Goal: Task Accomplishment & Management: Use online tool/utility

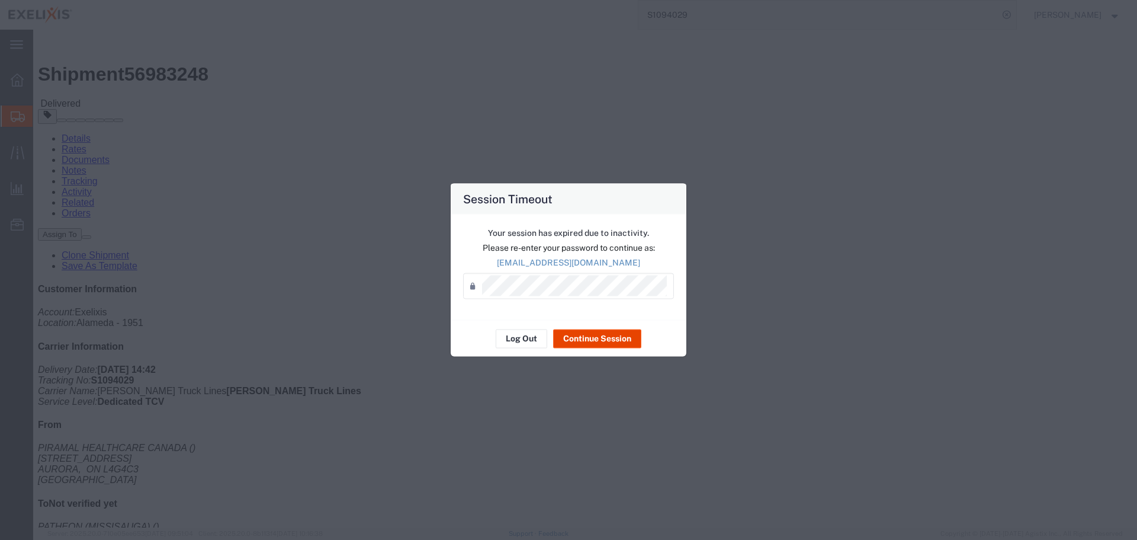
click at [567, 345] on button "Continue Session" at bounding box center [597, 338] width 88 height 19
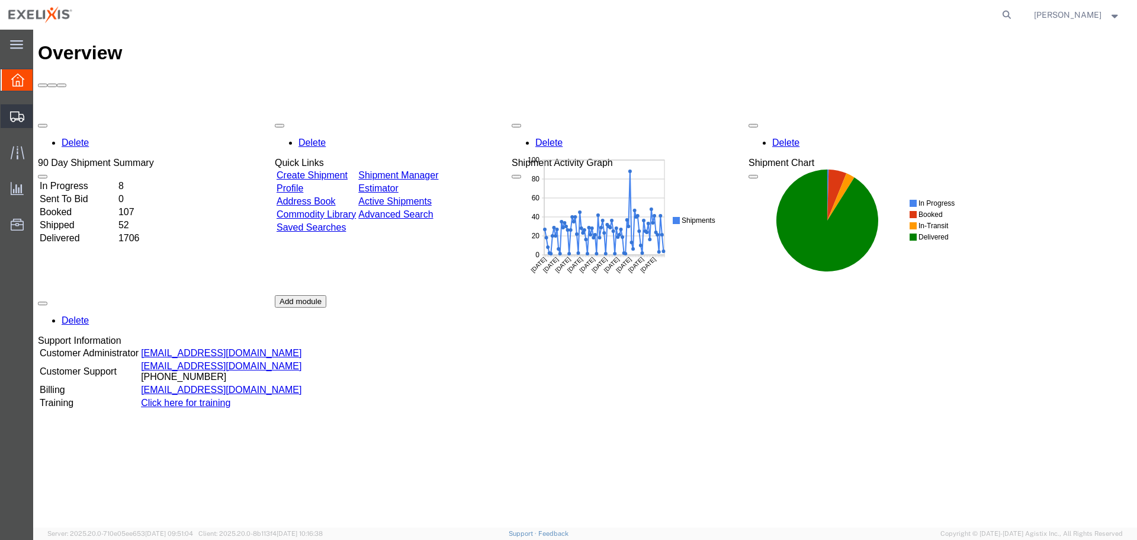
click at [0, 0] on span "Shipment Manager" at bounding box center [0, 0] width 0 height 0
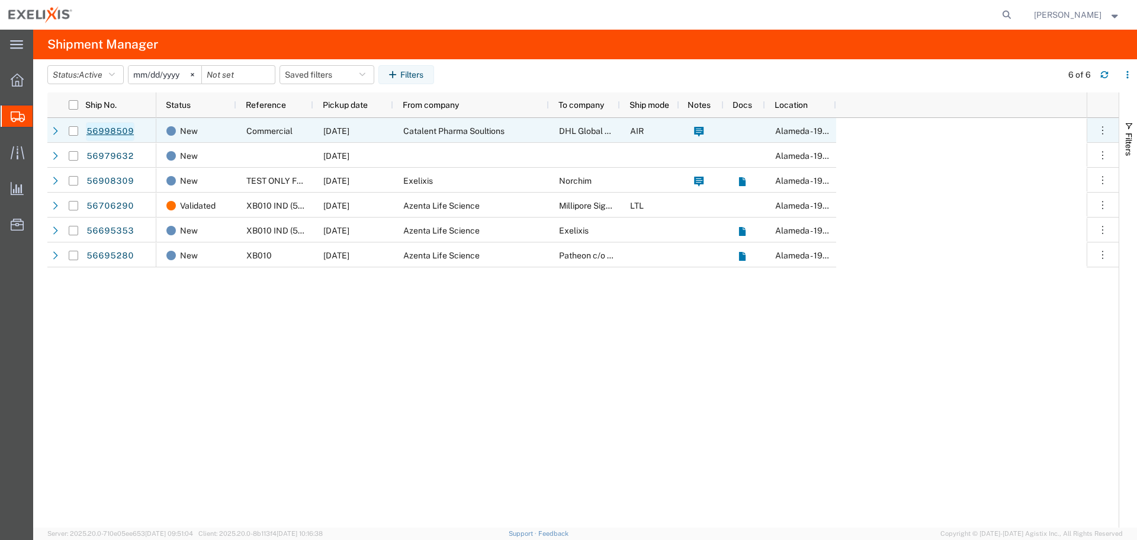
click at [118, 129] on link "56998509" at bounding box center [110, 131] width 49 height 19
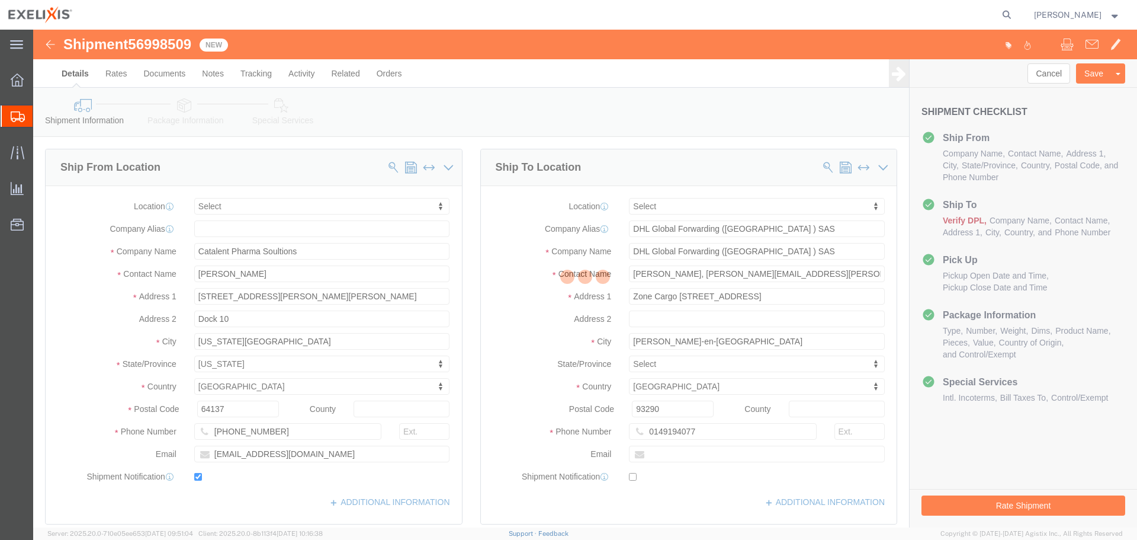
select select
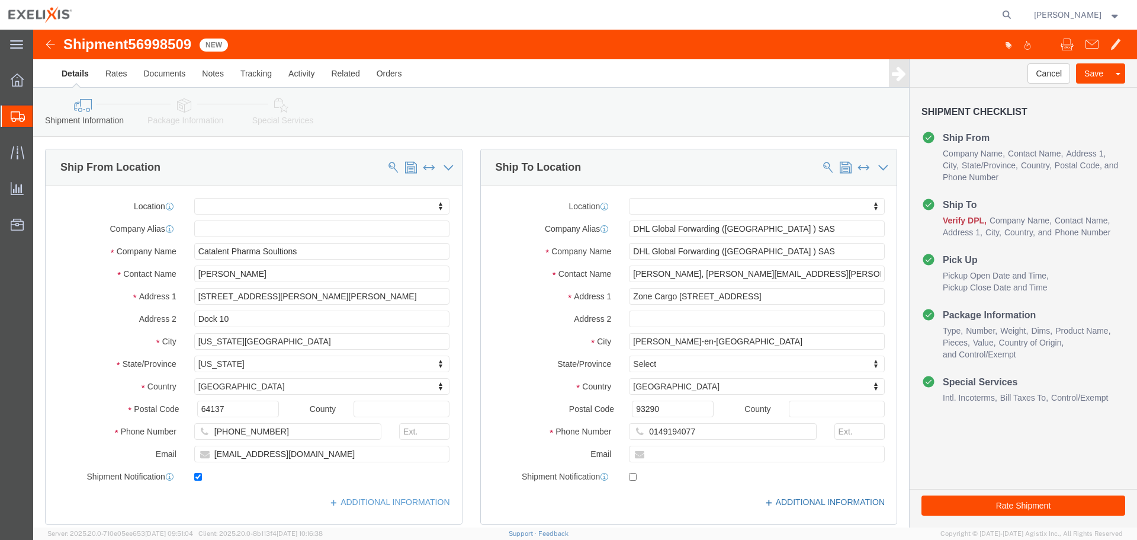
click link "ADDITIONAL INFORMATION"
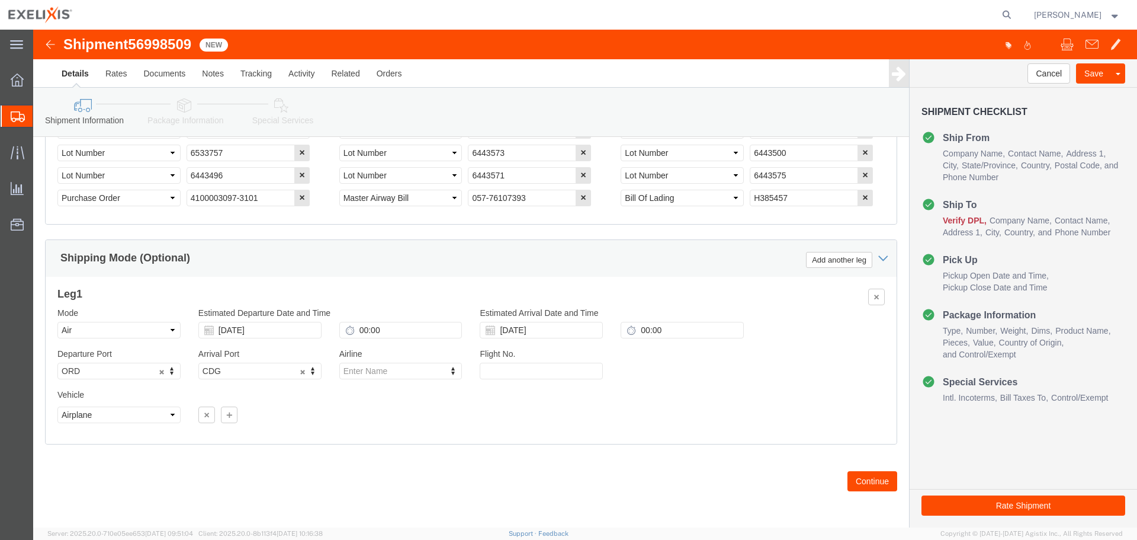
scroll to position [930, 0]
click button "Continue"
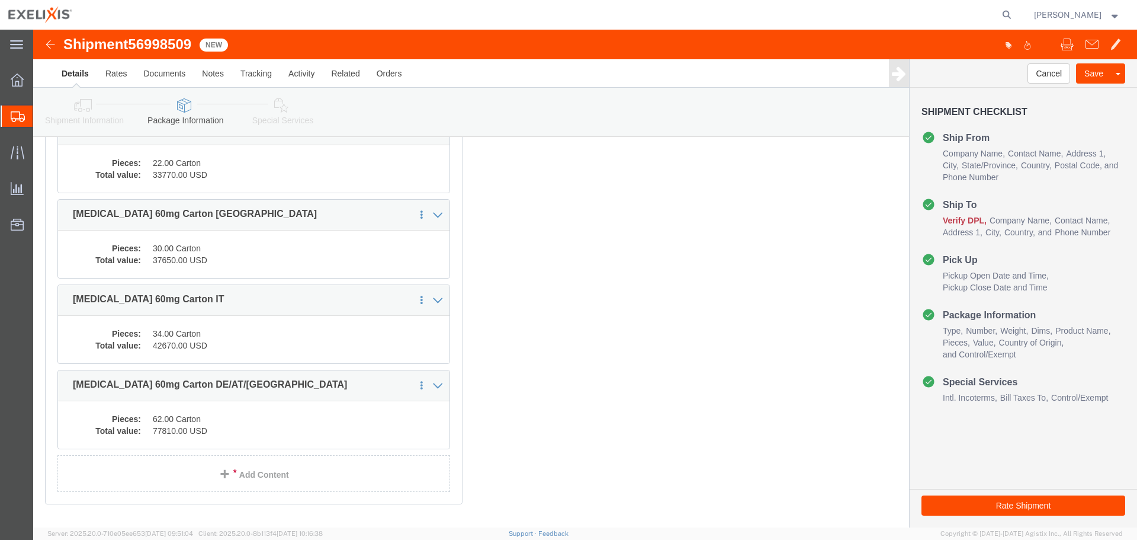
scroll to position [475, 0]
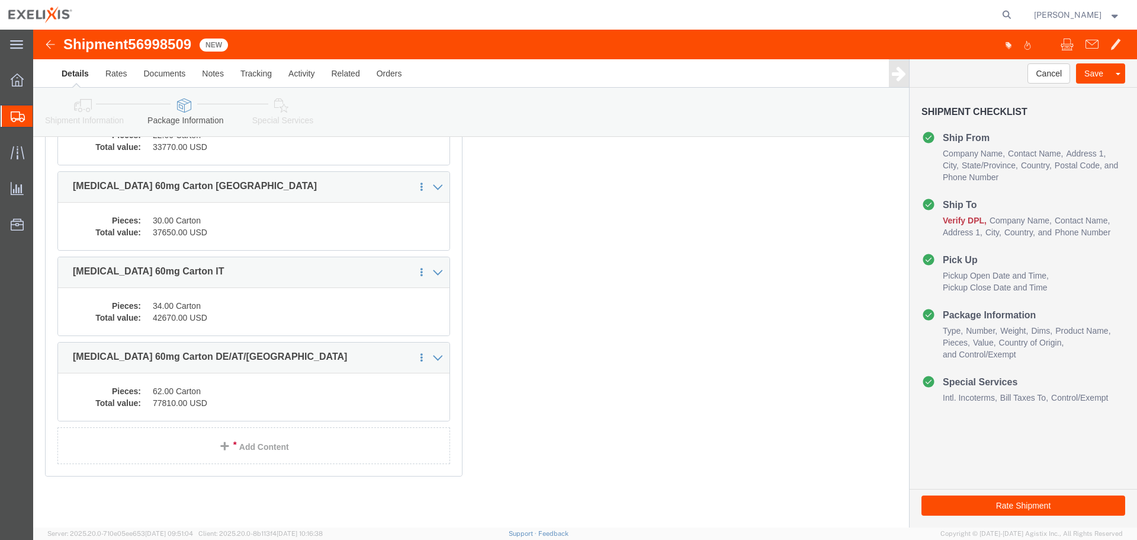
click button "Rate Shipment"
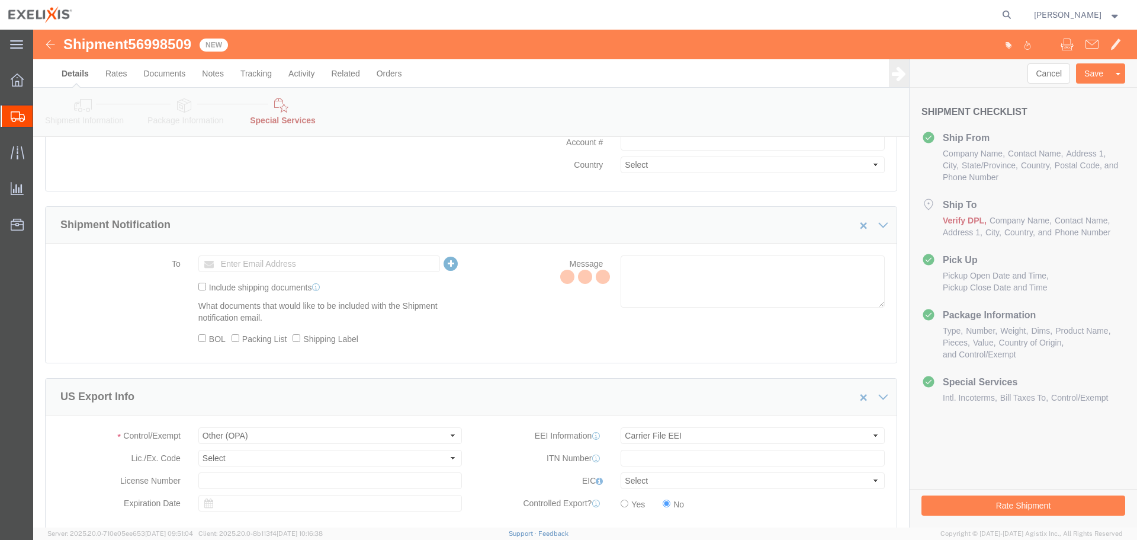
select select "COSTCENTER"
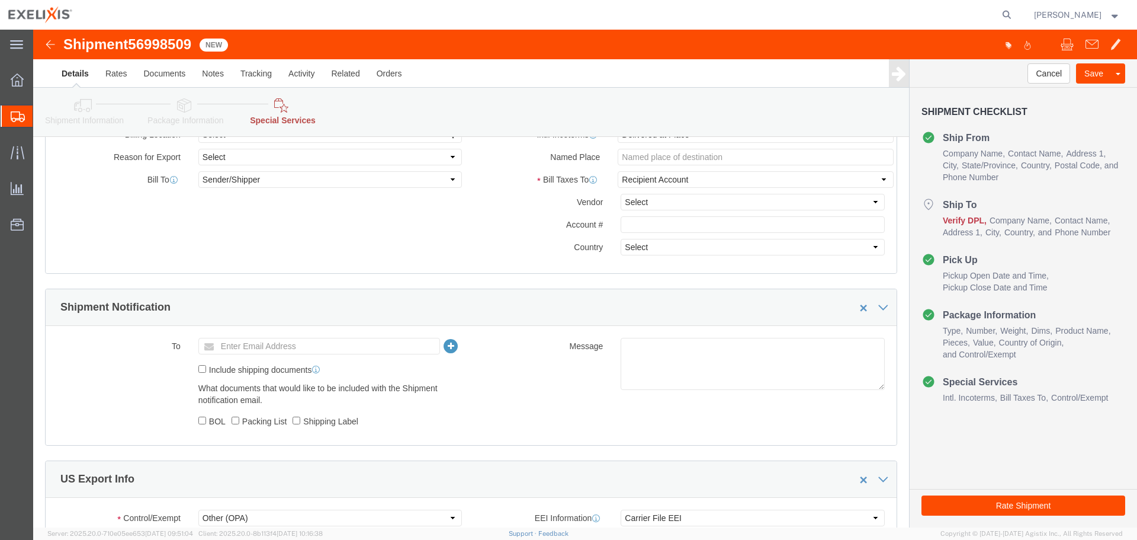
scroll to position [238, 0]
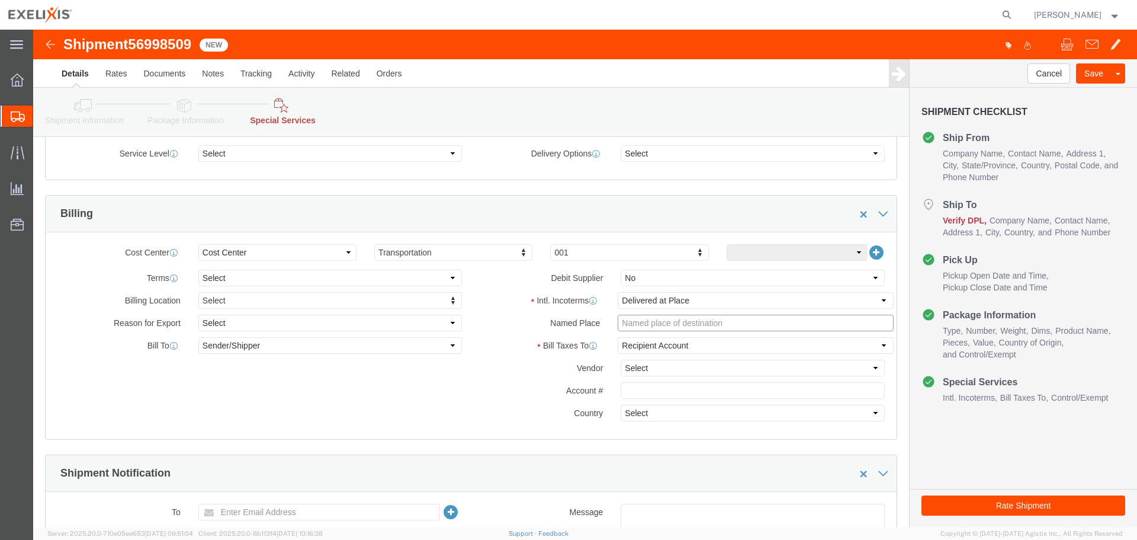
click input "text"
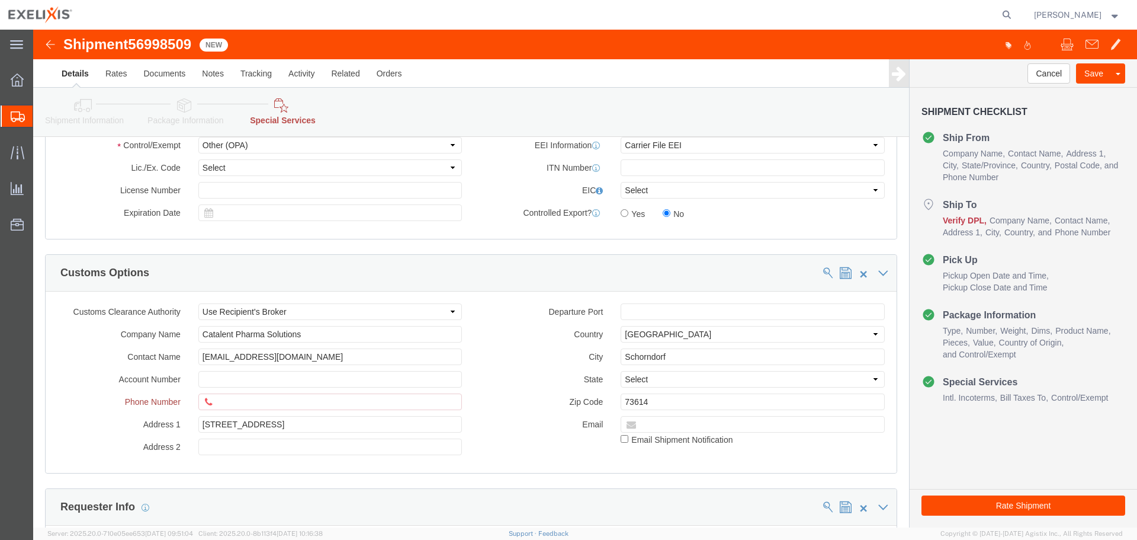
scroll to position [830, 0]
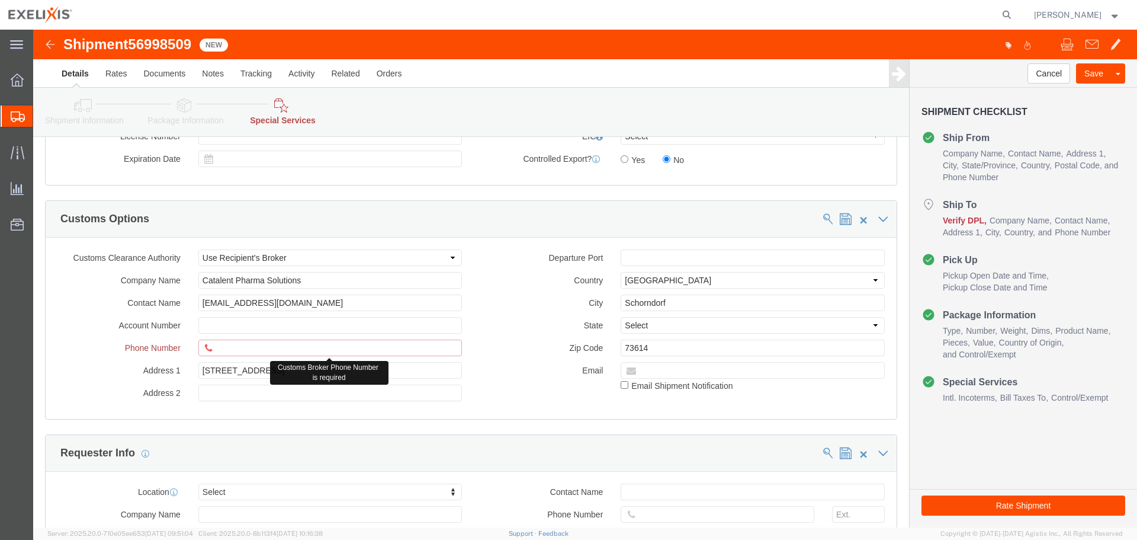
click input "text"
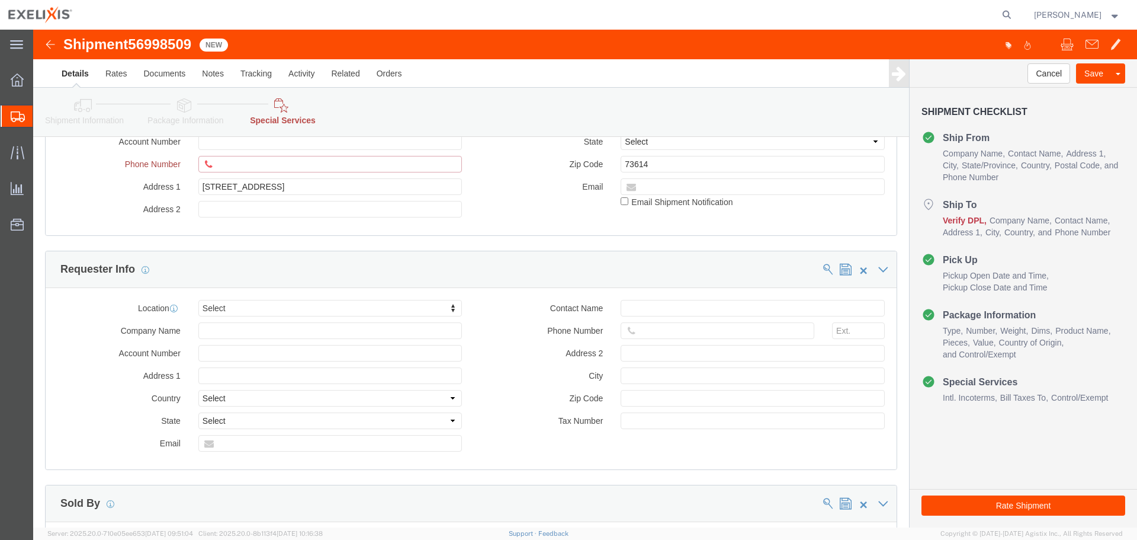
scroll to position [949, 0]
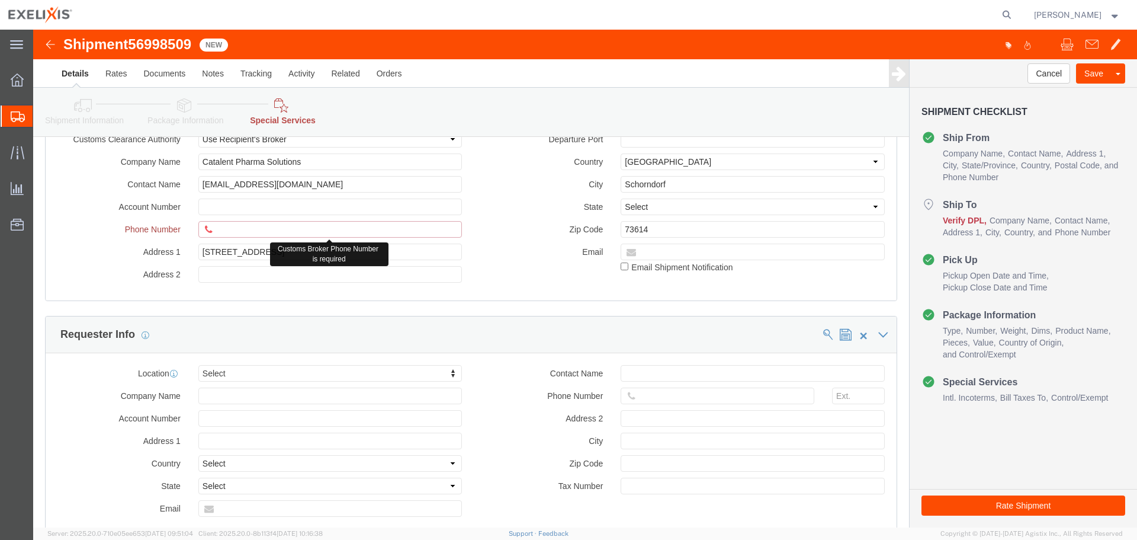
click input "text"
type input "000000000"
click label "State"
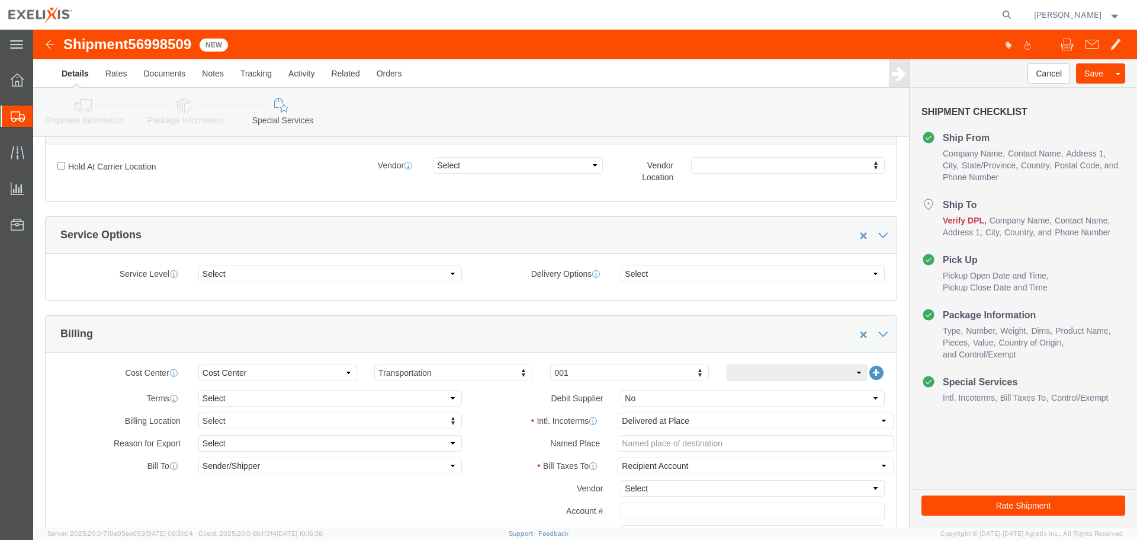
scroll to position [0, 0]
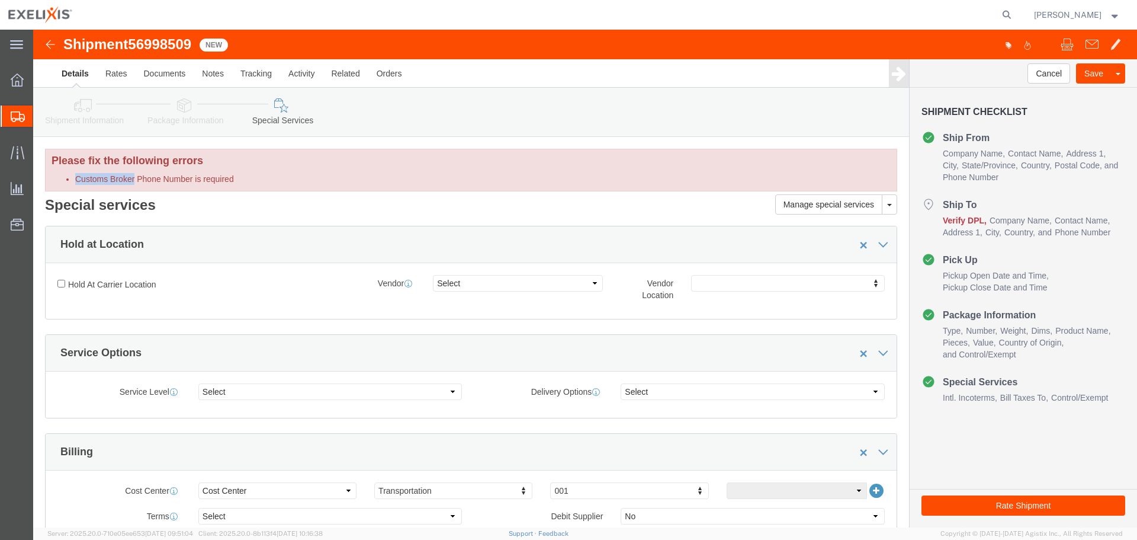
drag, startPoint x: 102, startPoint y: 145, endPoint x: 205, endPoint y: 137, distance: 103.3
click div "Please fix the following errors Customs Broker Phone Number is required"
click li "Customs Broker Phone Number is required"
click at [1012, 15] on icon at bounding box center [1007, 15] width 17 height 17
click at [765, 14] on input "search" at bounding box center [819, 15] width 360 height 28
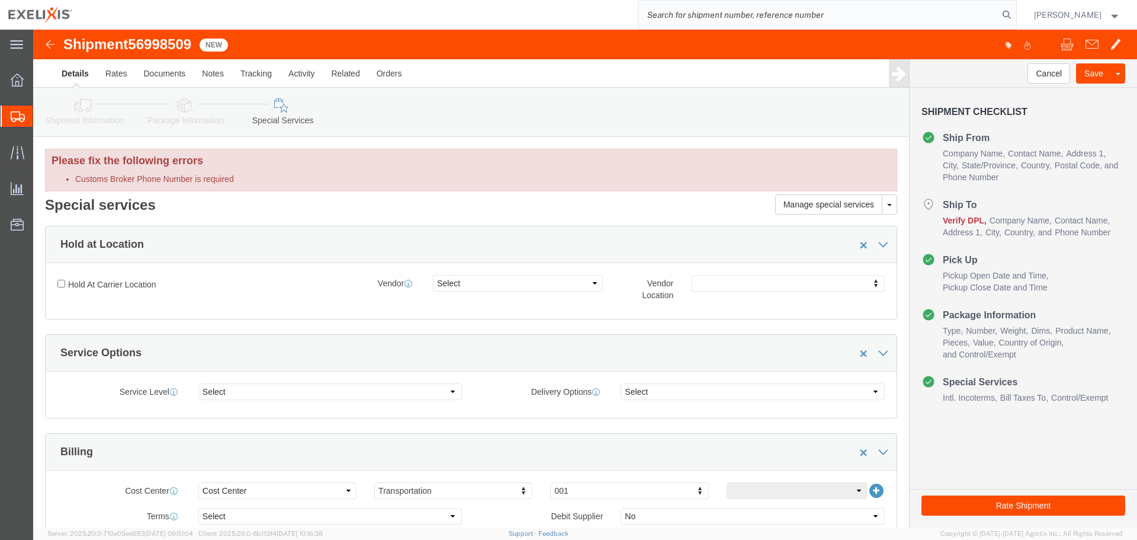
click span "56998509"
copy span "56998509"
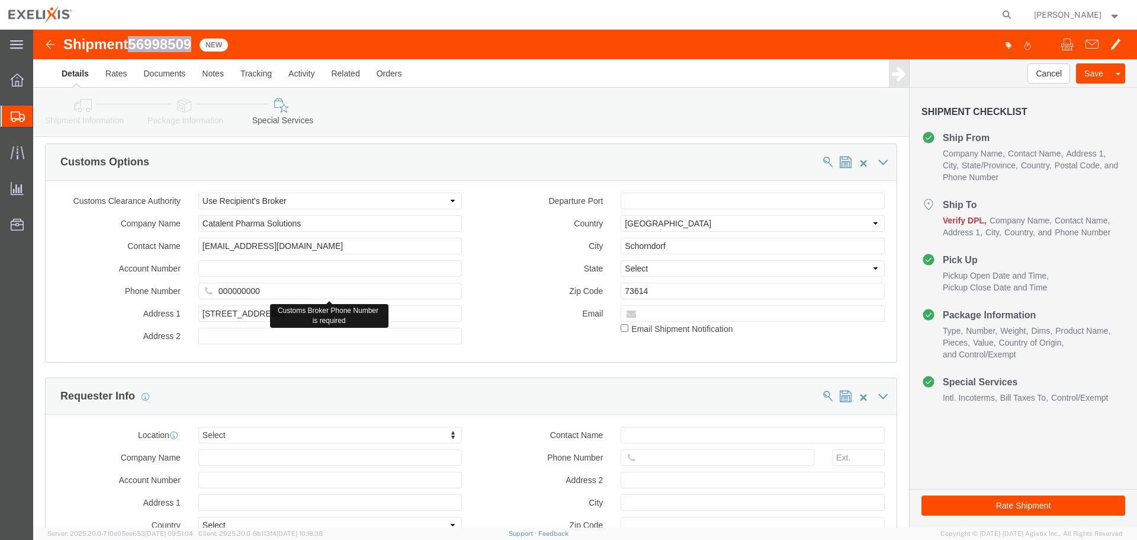
scroll to position [888, 0]
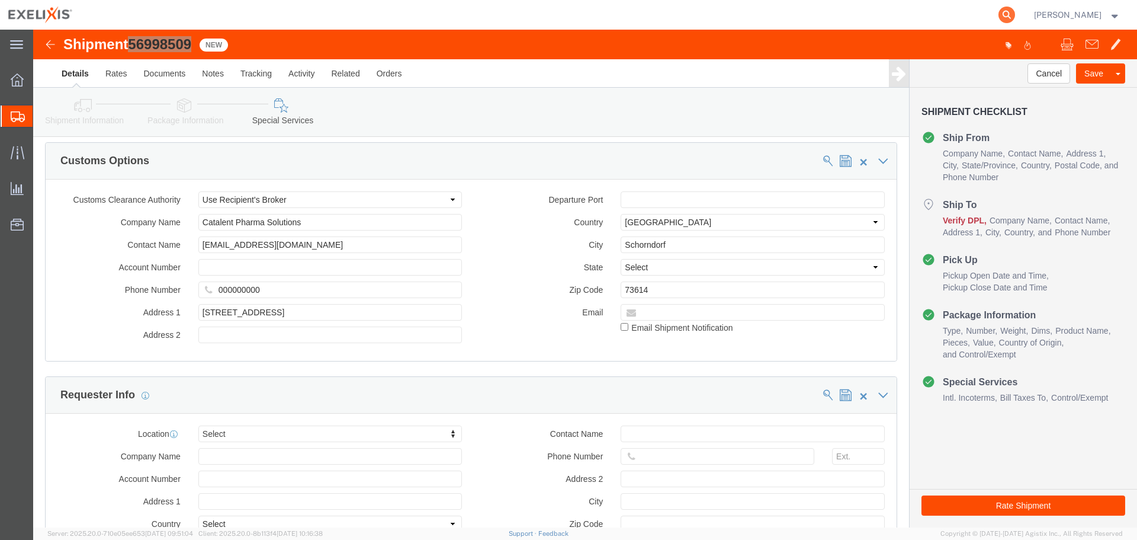
click at [1012, 17] on icon at bounding box center [1007, 15] width 17 height 17
click at [897, 12] on input "search" at bounding box center [819, 15] width 360 height 28
paste input "56998509"
type input "56998509"
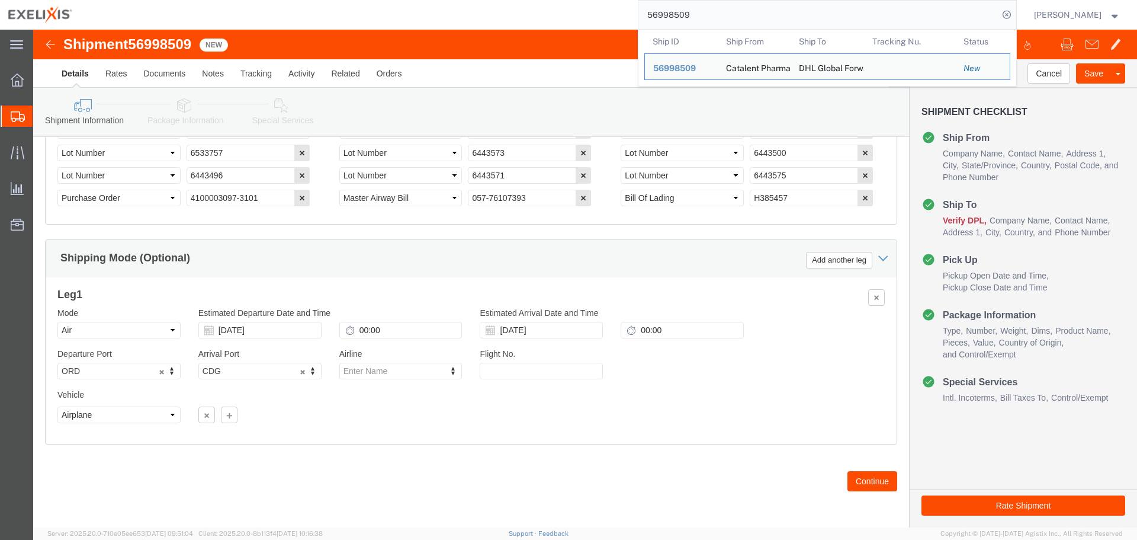
scroll to position [838, 0]
click button "Continue"
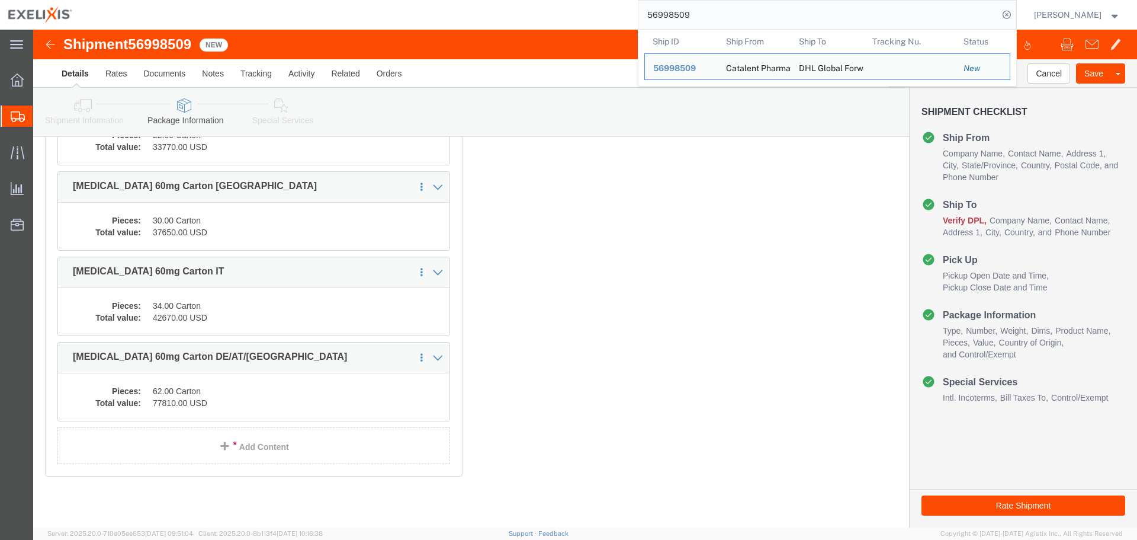
scroll to position [0, 0]
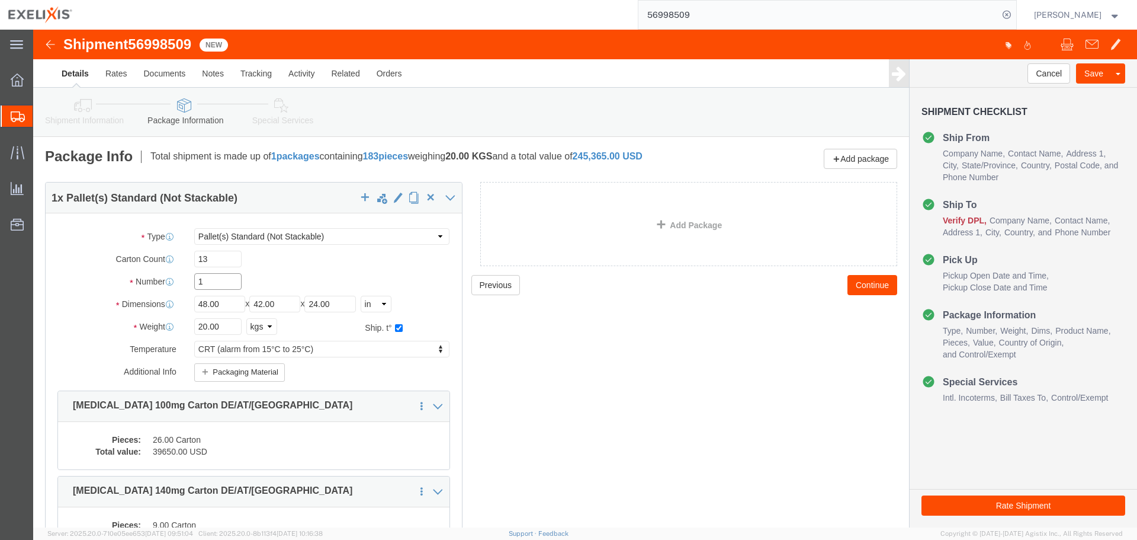
drag, startPoint x: 179, startPoint y: 249, endPoint x: 147, endPoint y: 250, distance: 32.6
click div "Number 1"
type input "2"
click div "Package Type Select BCK Boxes BIOSYSTEM I BIOSYSTEM II BIOSYSTEM III Bale(s) Ba…"
click select "Select cm ft in"
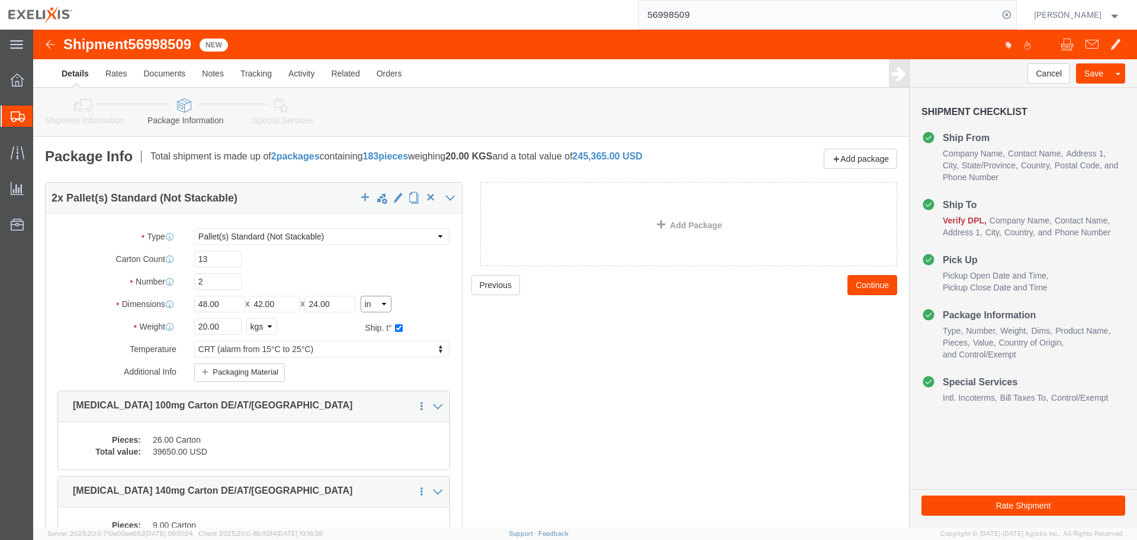
select select "CM"
click select "Select cm ft in"
drag, startPoint x: 165, startPoint y: 254, endPoint x: 141, endPoint y: 257, distance: 24.5
click div "Number 2"
type input "1"
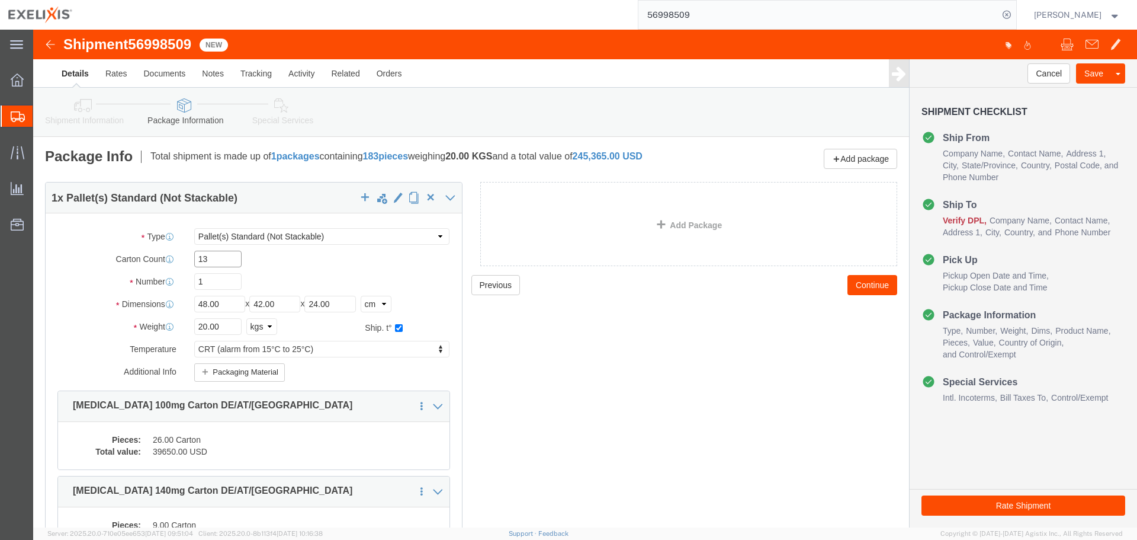
drag, startPoint x: 187, startPoint y: 226, endPoint x: 65, endPoint y: 232, distance: 122.2
click div "Carton Count 13"
type input "8"
drag, startPoint x: 203, startPoint y: 279, endPoint x: 130, endPoint y: 285, distance: 72.5
click div "Package Type Select BCK Boxes BIOSYSTEM I BIOSYSTEM II BIOSYSTEM III Bale(s) Ba…"
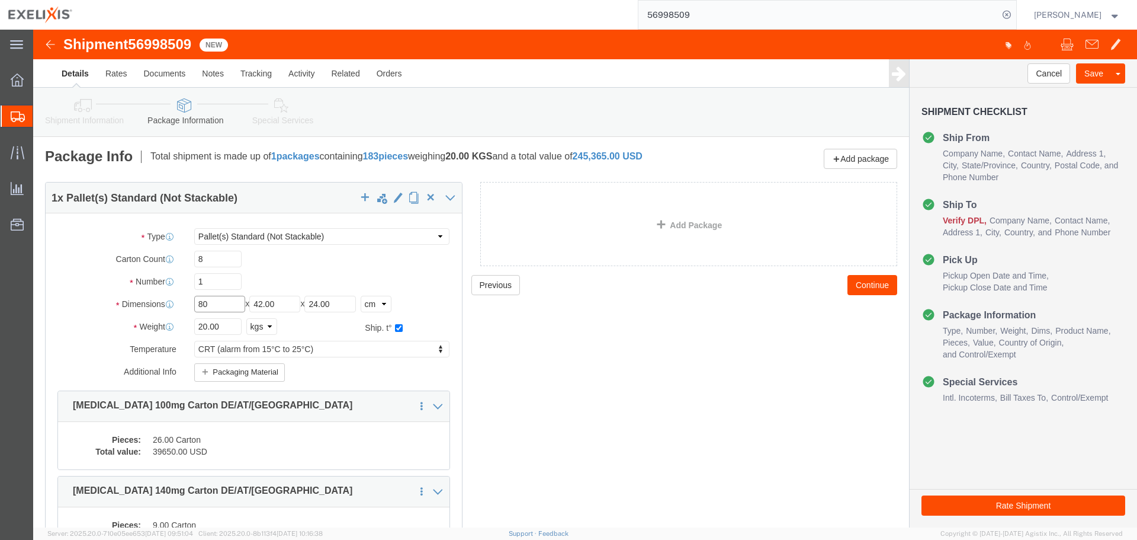
type input "80"
type input "120"
type input "105"
drag, startPoint x: 182, startPoint y: 294, endPoint x: 117, endPoint y: 301, distance: 66.2
click div "Weight 20.00 Select kgs lbs Ship. t°"
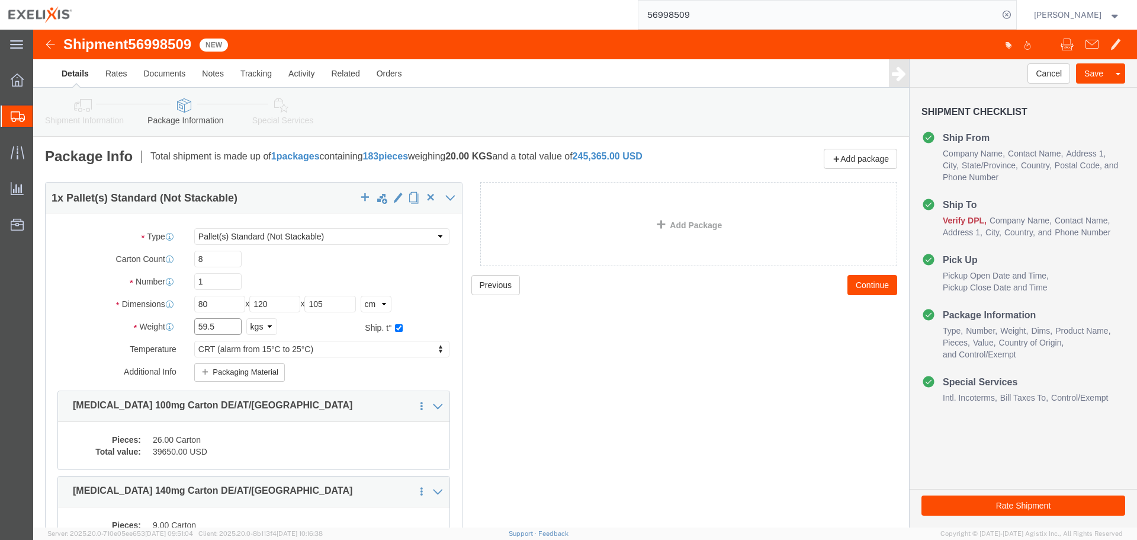
type input "59.5"
click div "Previous Continue"
click button "Packaging Material"
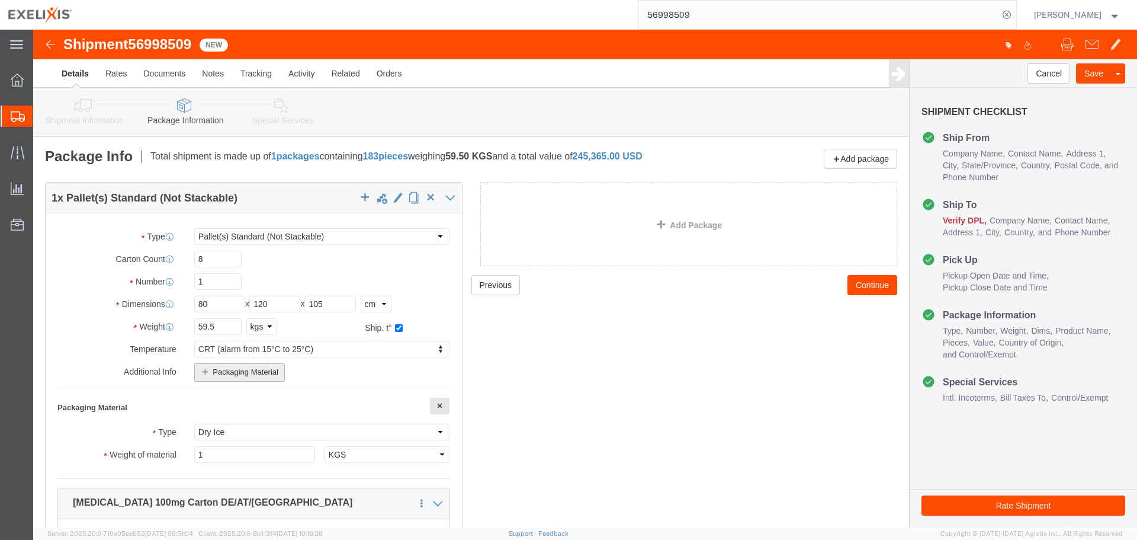
scroll to position [59, 0]
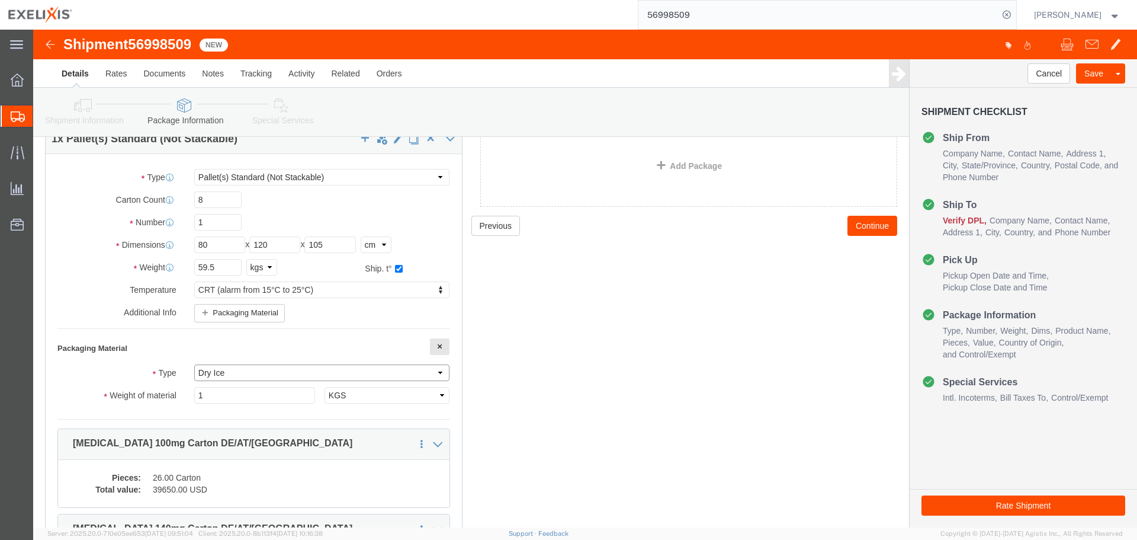
click select "Dry Ice Gel Pack(s) Liquid Nitrogen"
click div "Previous Continue"
click button "button"
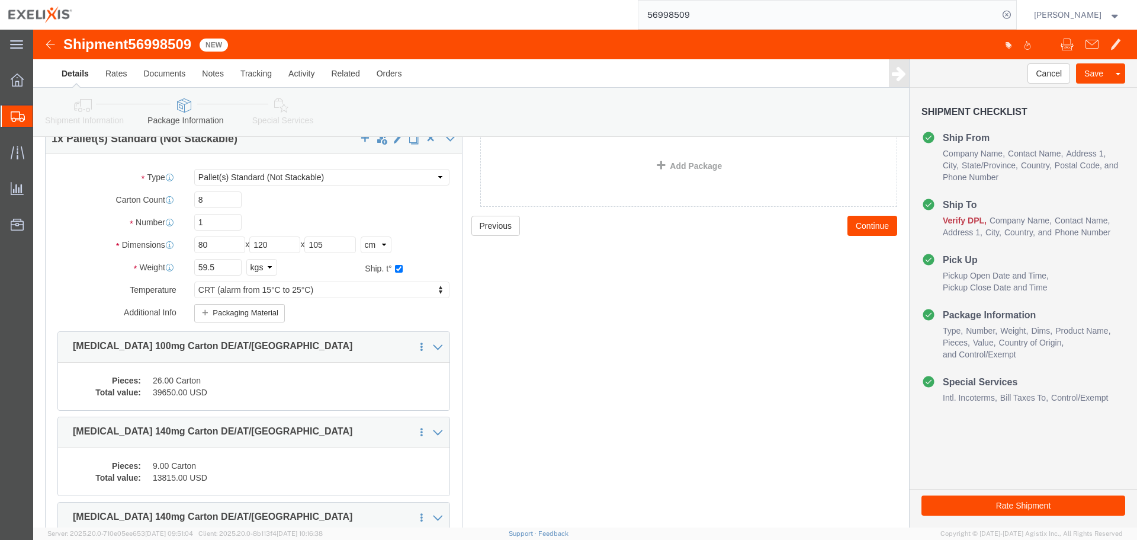
scroll to position [0, 0]
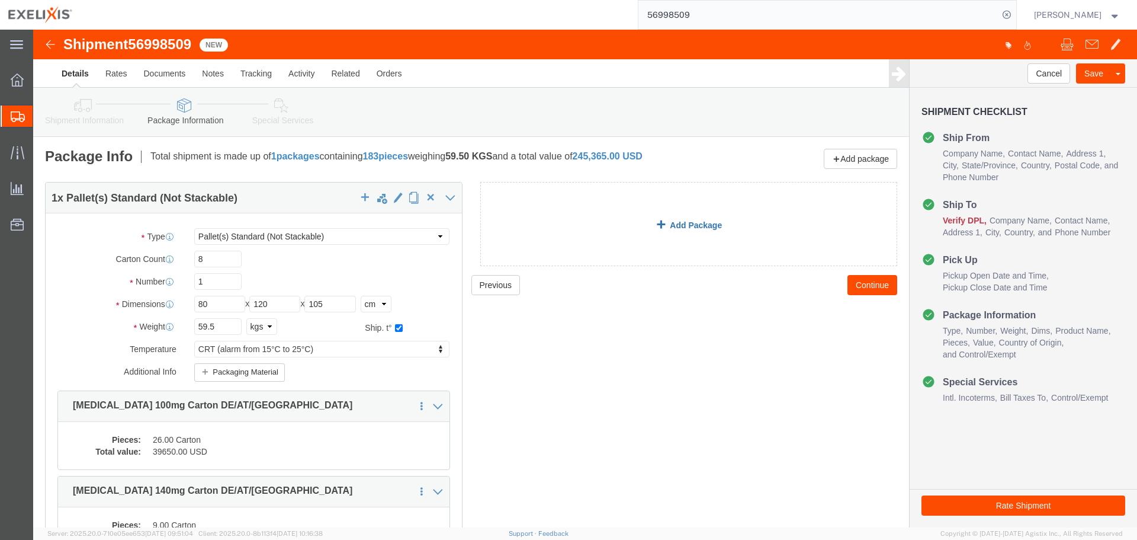
click link "Add Package"
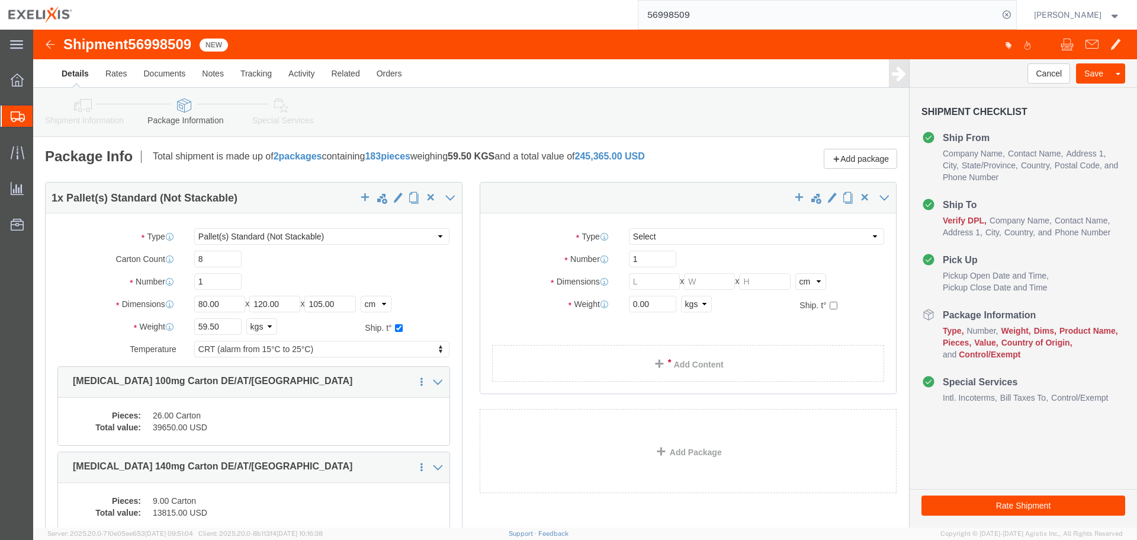
click div
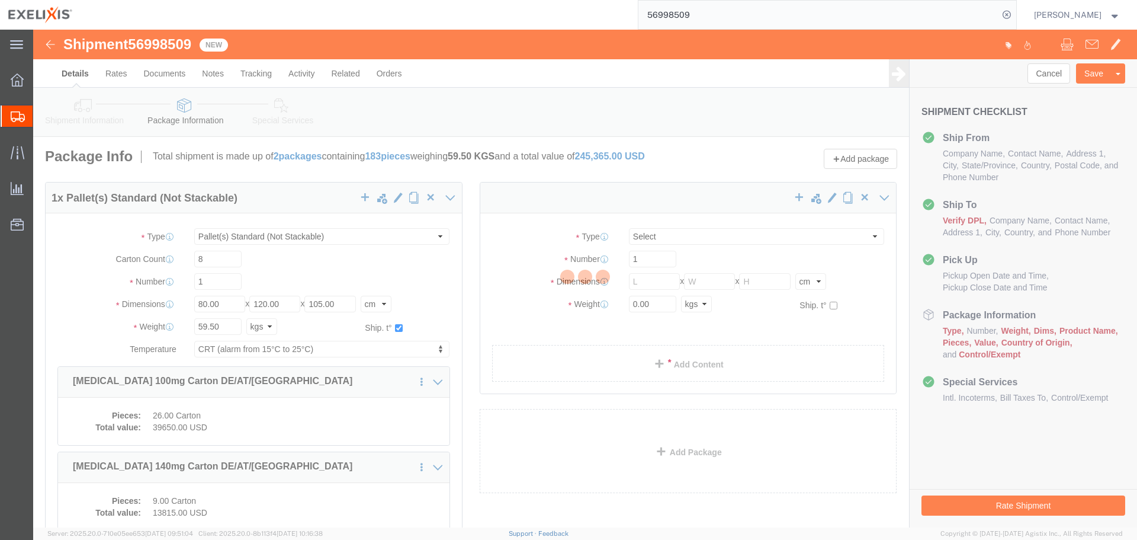
select select "PSNS"
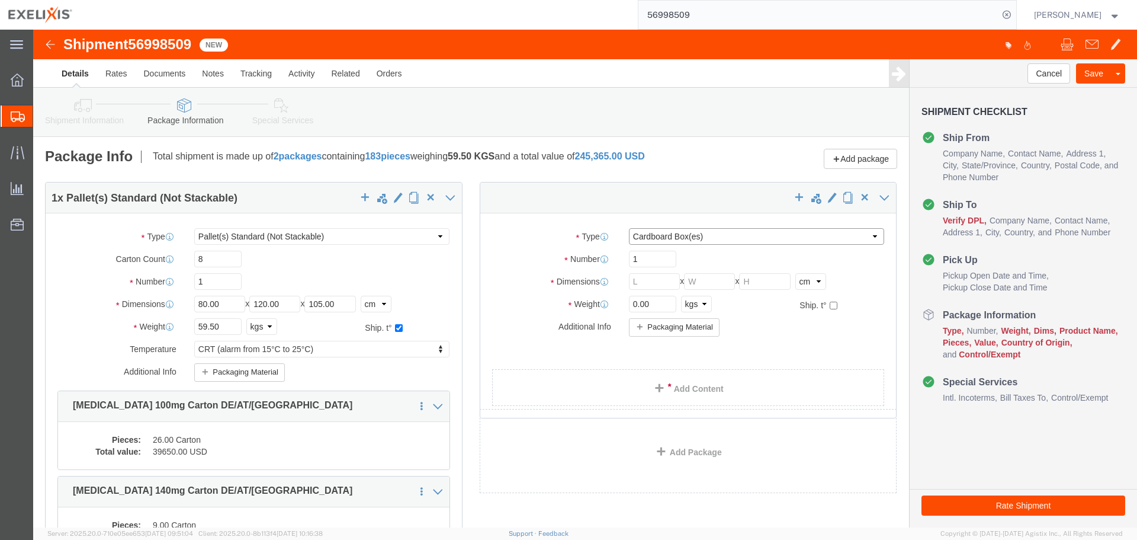
click select "Select BCK Boxes BIOSYSTEM I BIOSYSTEM II BIOSYSTEM III Bale(s) Basket(s) Bolt(…"
select select "PSNS"
click select "Select BCK Boxes BIOSYSTEM I BIOSYSTEM II BIOSYSTEM III Bale(s) Basket(s) Bolt(…"
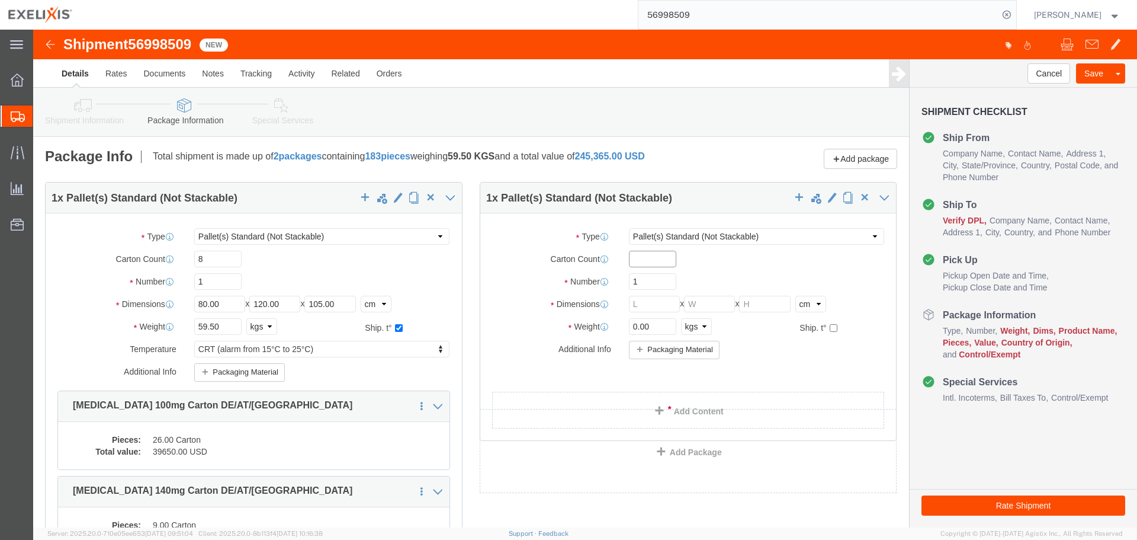
click input "text"
type input "6"
type input "80"
type input "120"
type input "1"
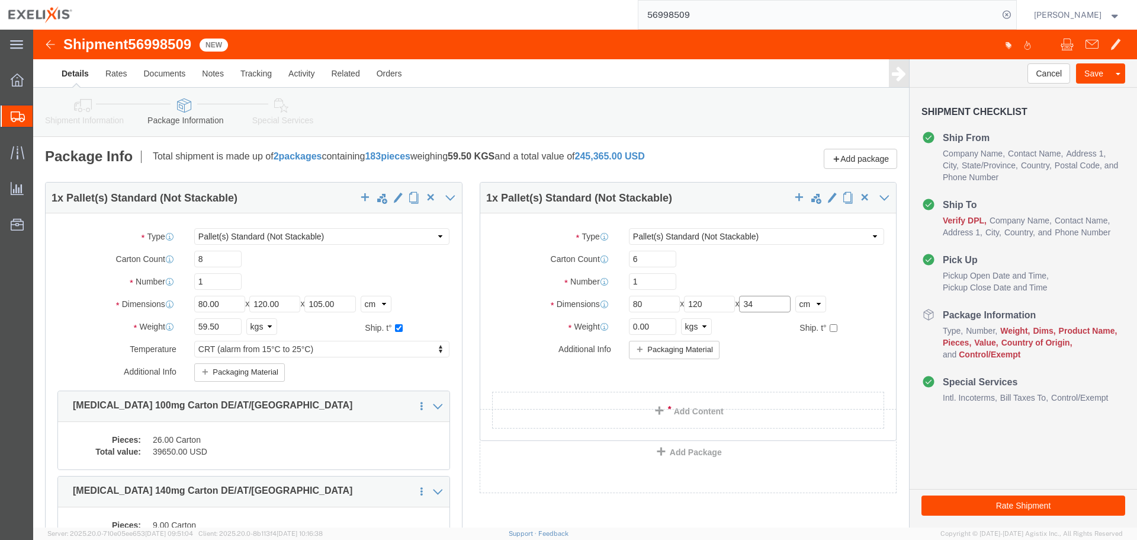
type input "34"
type input "11"
click div "Package Type Select BCK Boxes BIOSYSTEM I BIOSYSTEM II BIOSYSTEM III Bale(s) Ba…"
click input "checkbox"
checkbox input "true"
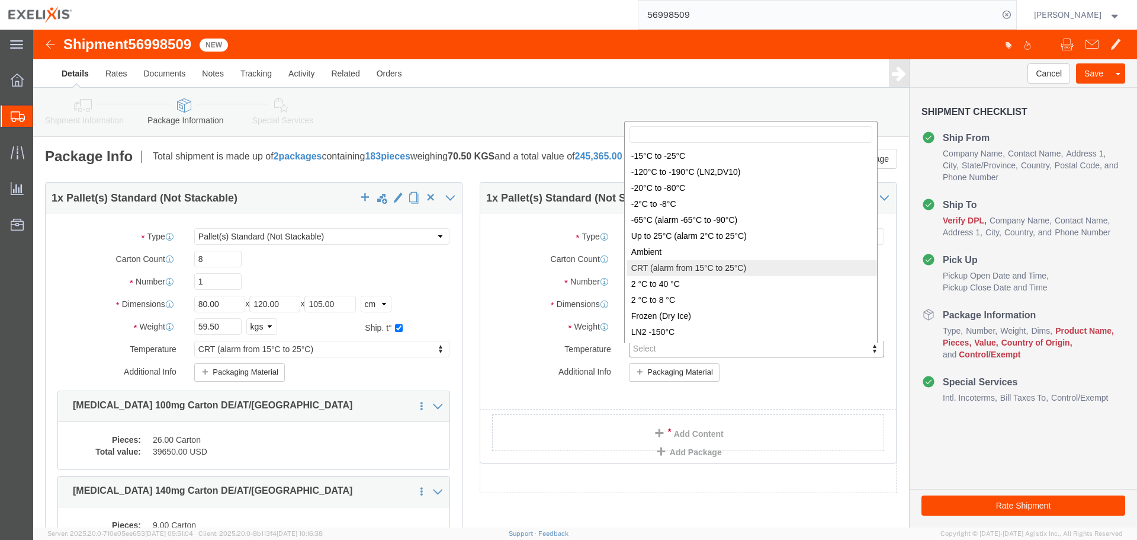
type input "FROM_15_TO_25"
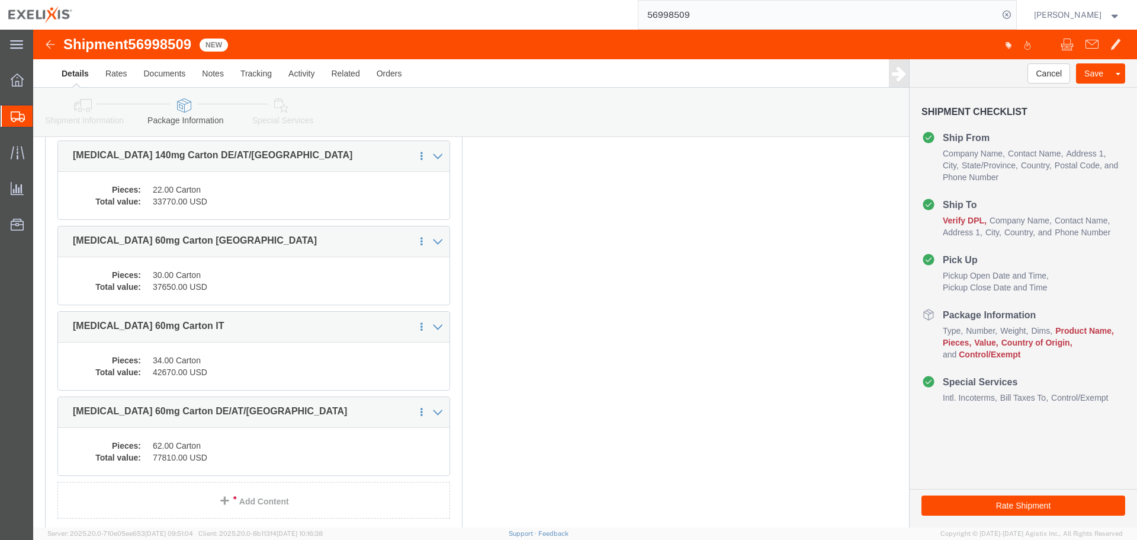
scroll to position [483, 0]
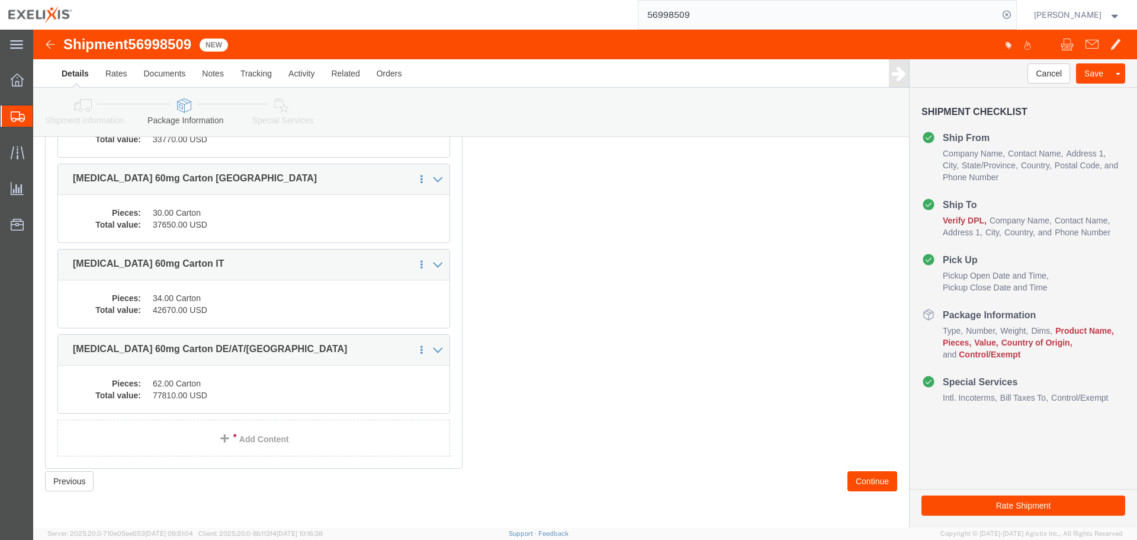
click button "Continue"
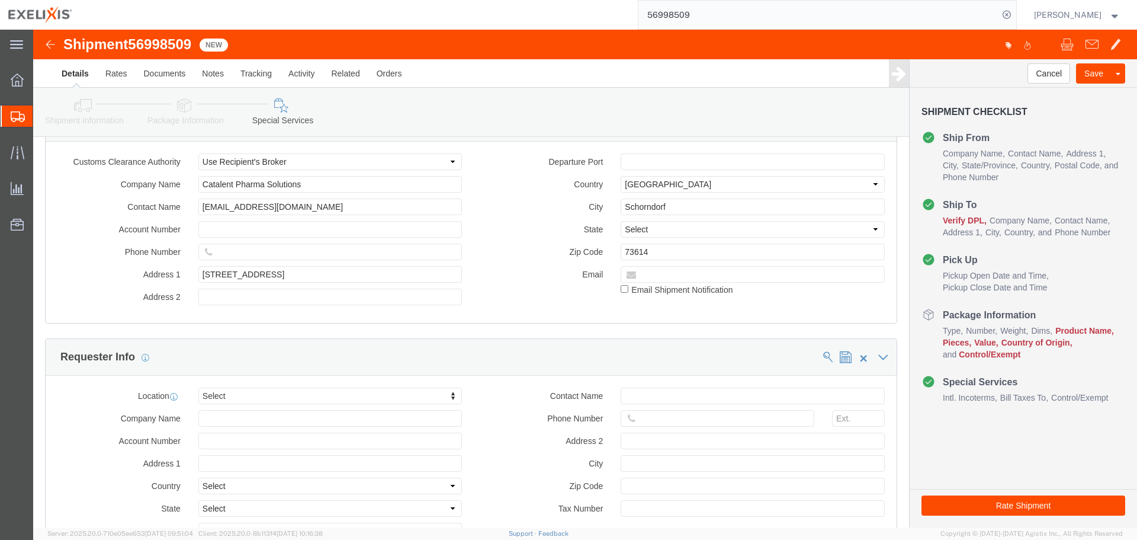
scroll to position [827, 0]
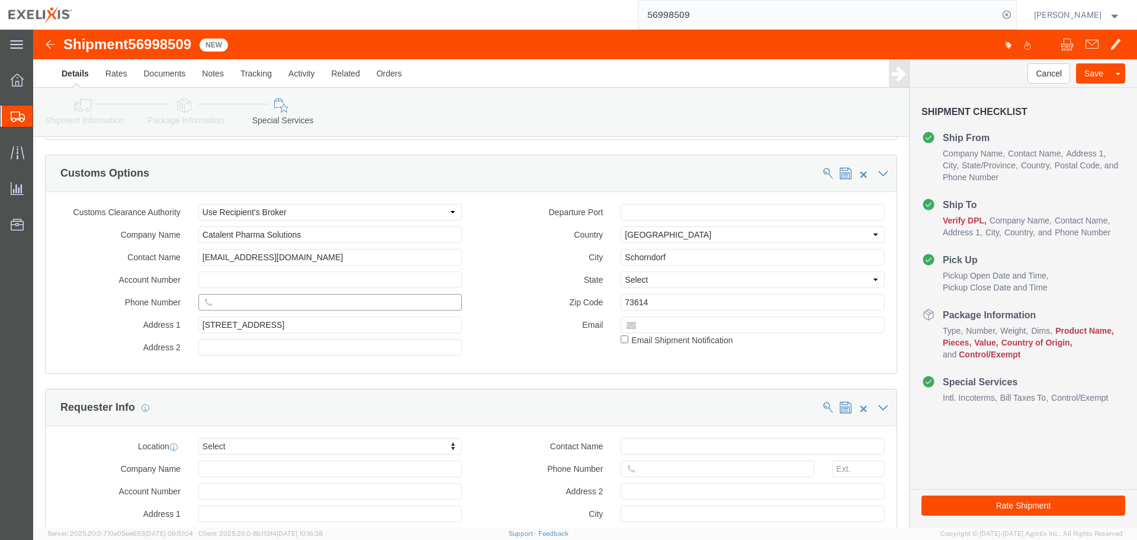
click input "text"
type input "00000000000000"
click button "Rate Shipment"
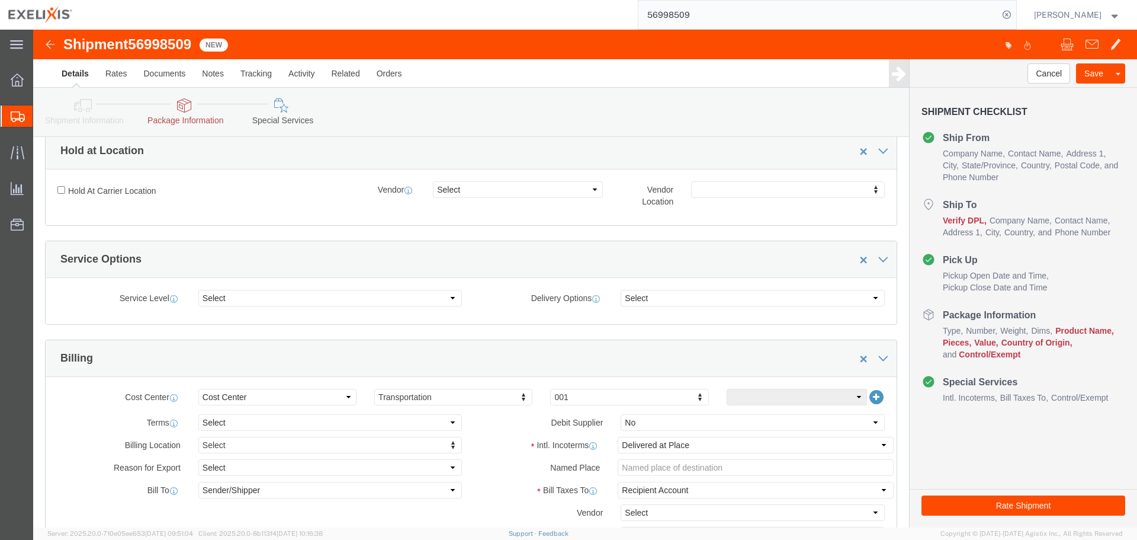
scroll to position [0, 0]
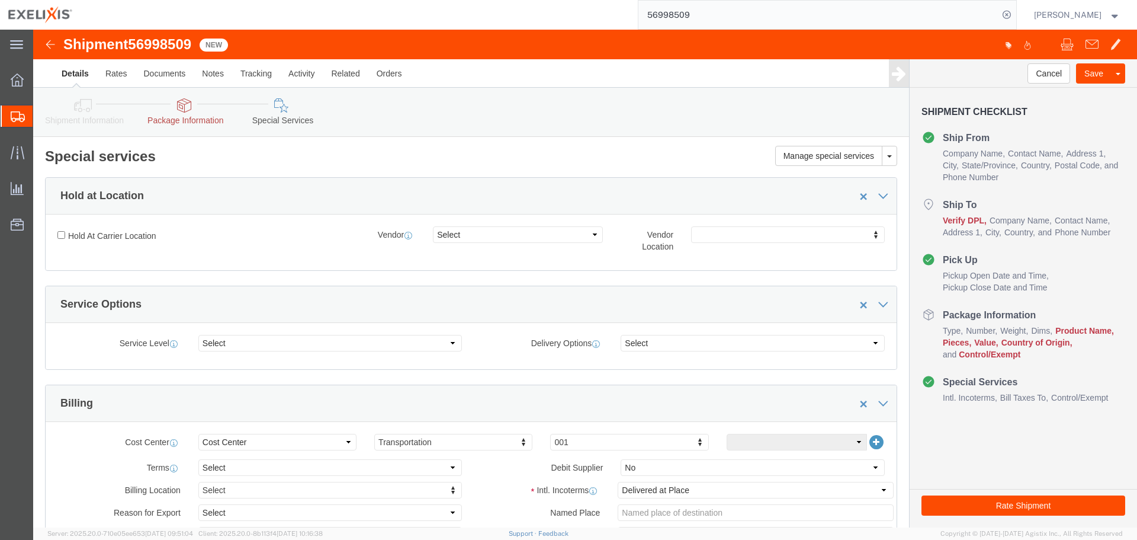
click link "Package Information"
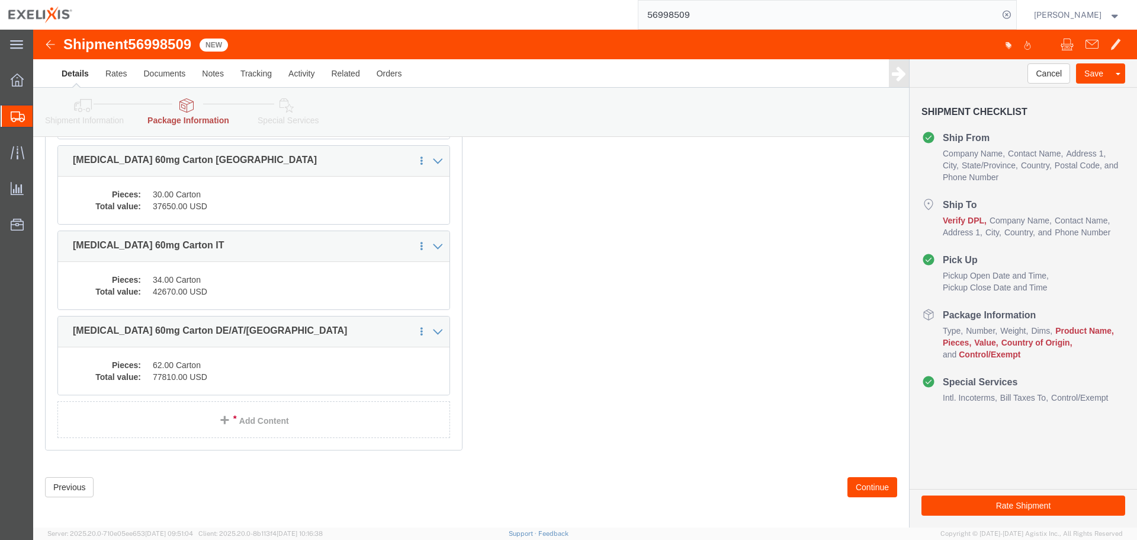
scroll to position [507, 0]
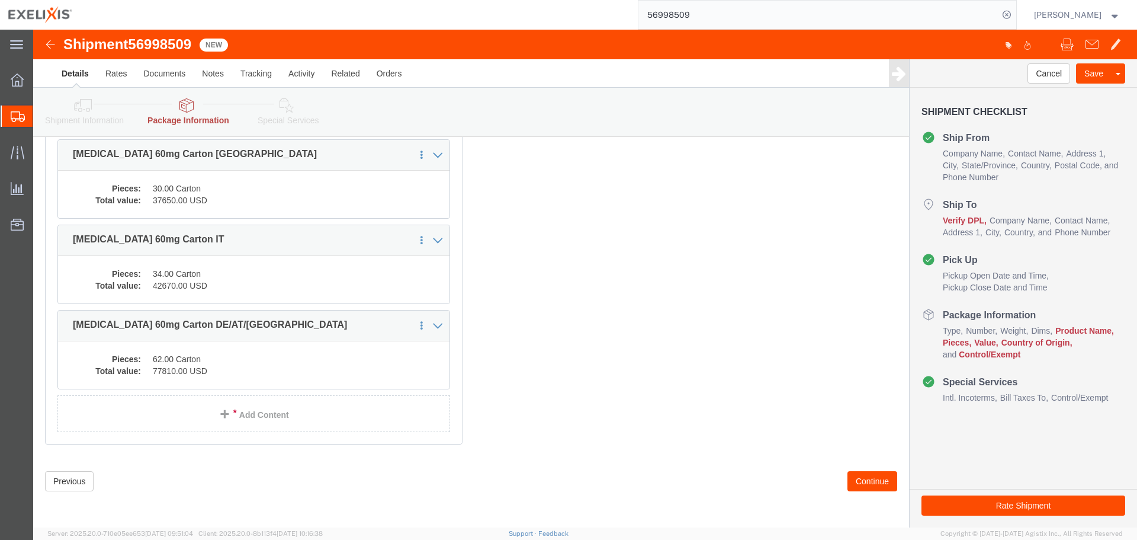
click div "1 x Pallet(s) Standard (Not Stackable) Package Type Select BCK Boxes BIOSYSTEM …"
click dd "77810.00 USD"
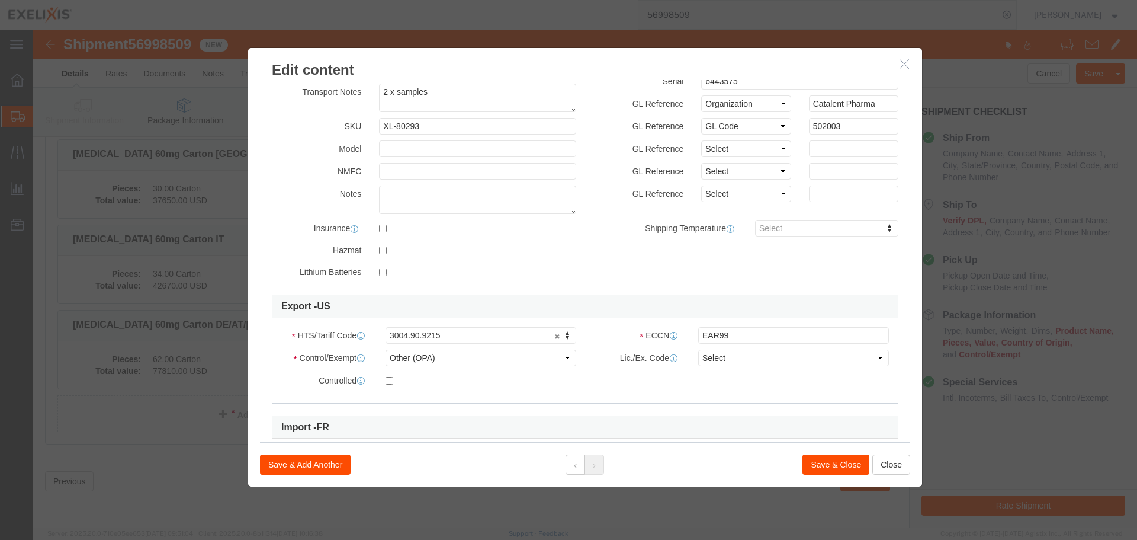
scroll to position [0, 0]
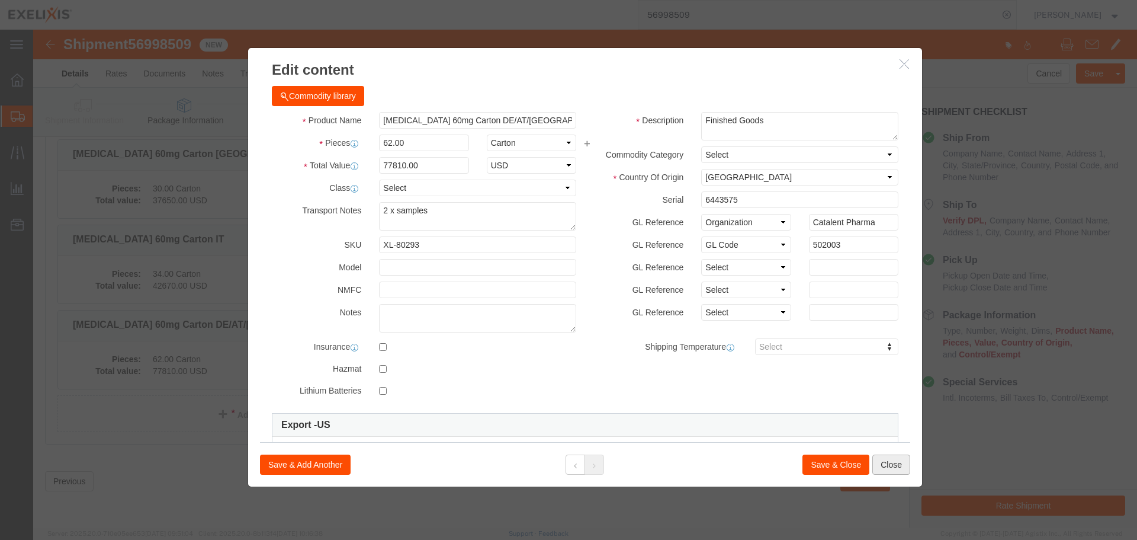
click button "Close"
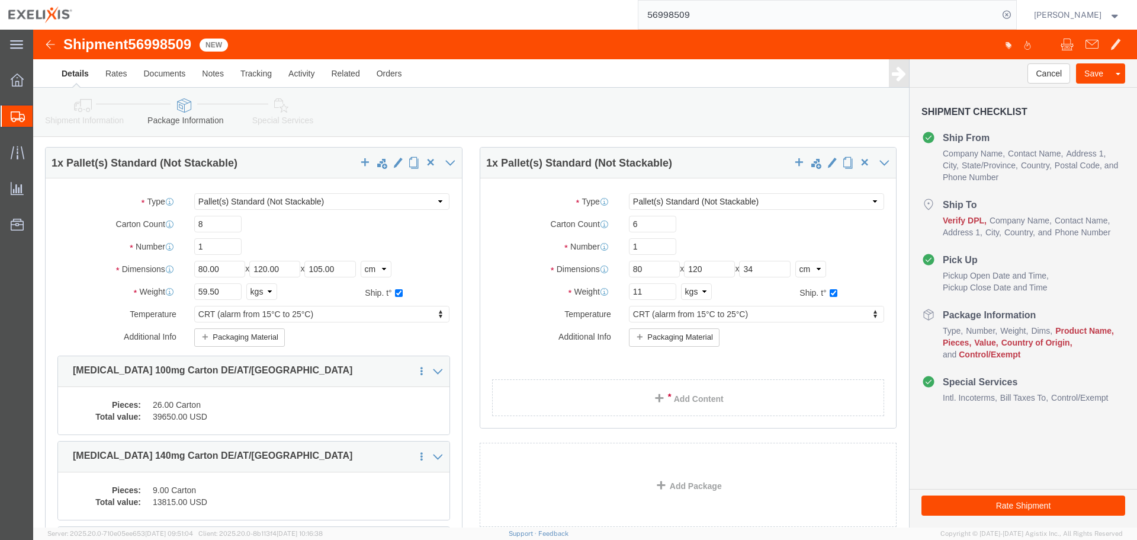
scroll to position [33, 0]
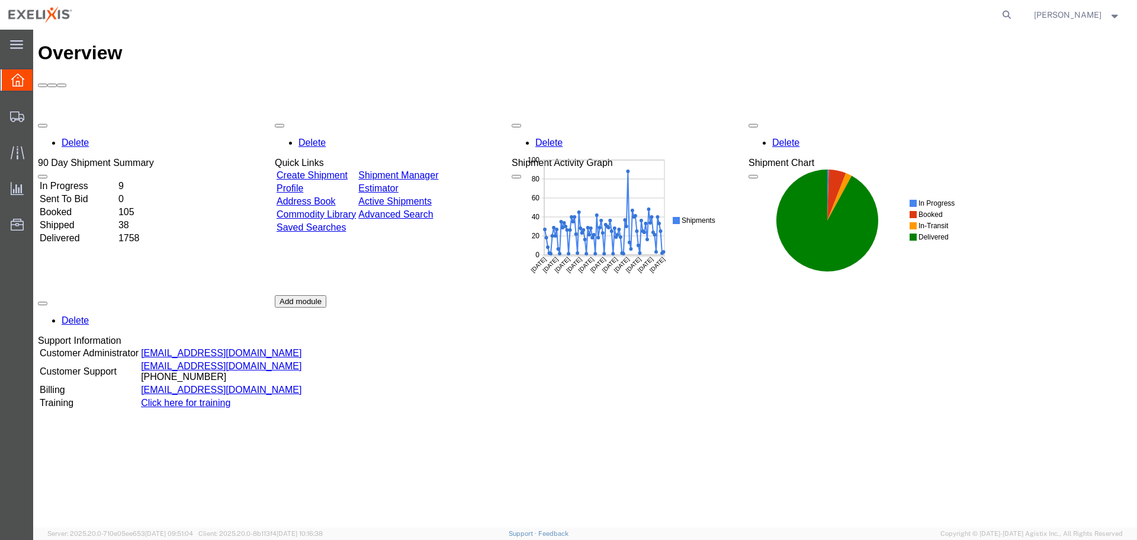
click at [438, 170] on link "Shipment Manager" at bounding box center [398, 175] width 80 height 10
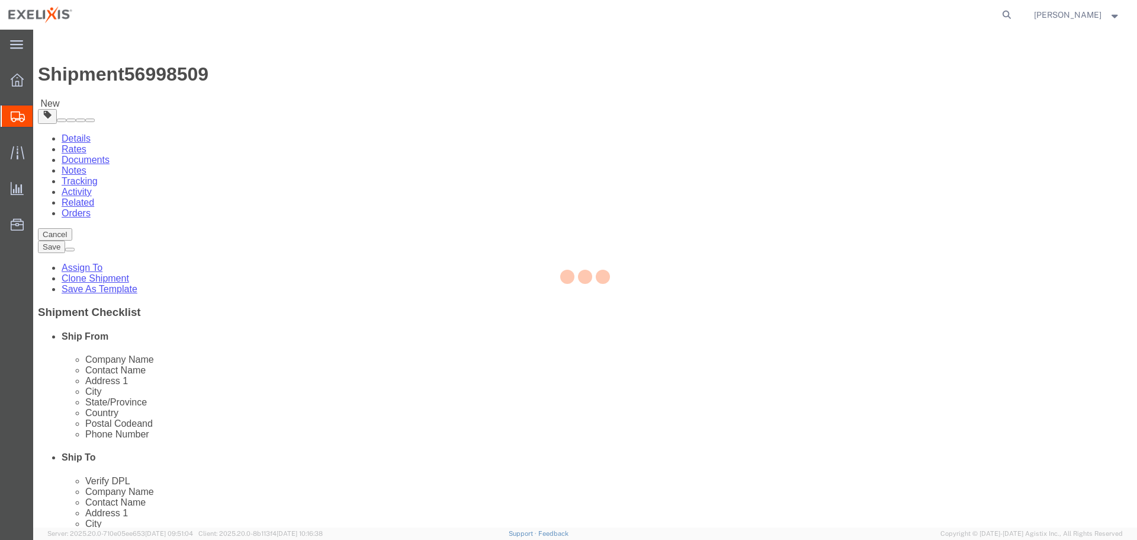
select select
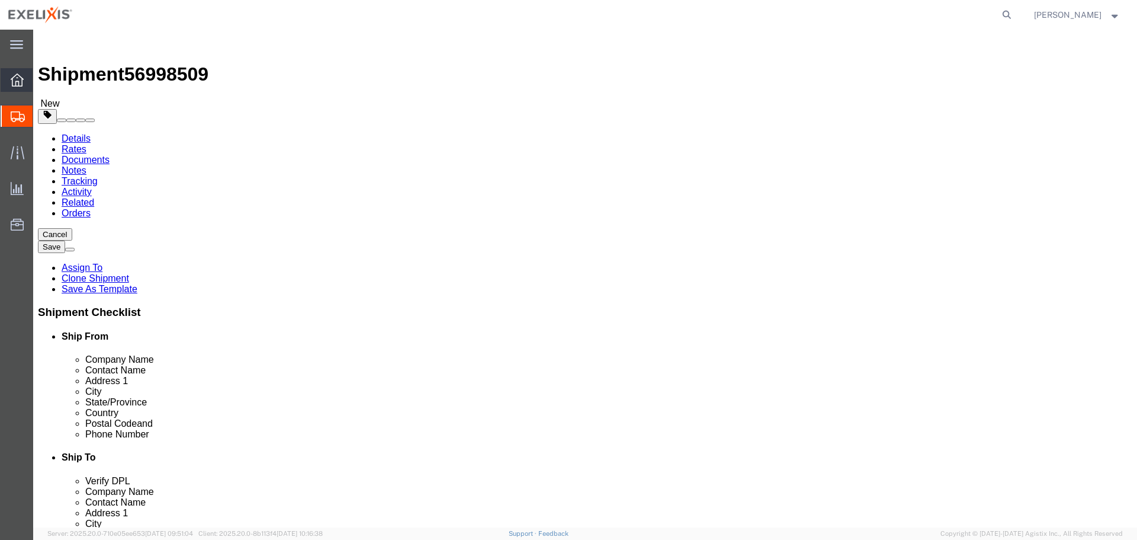
click at [25, 78] on div at bounding box center [17, 80] width 33 height 24
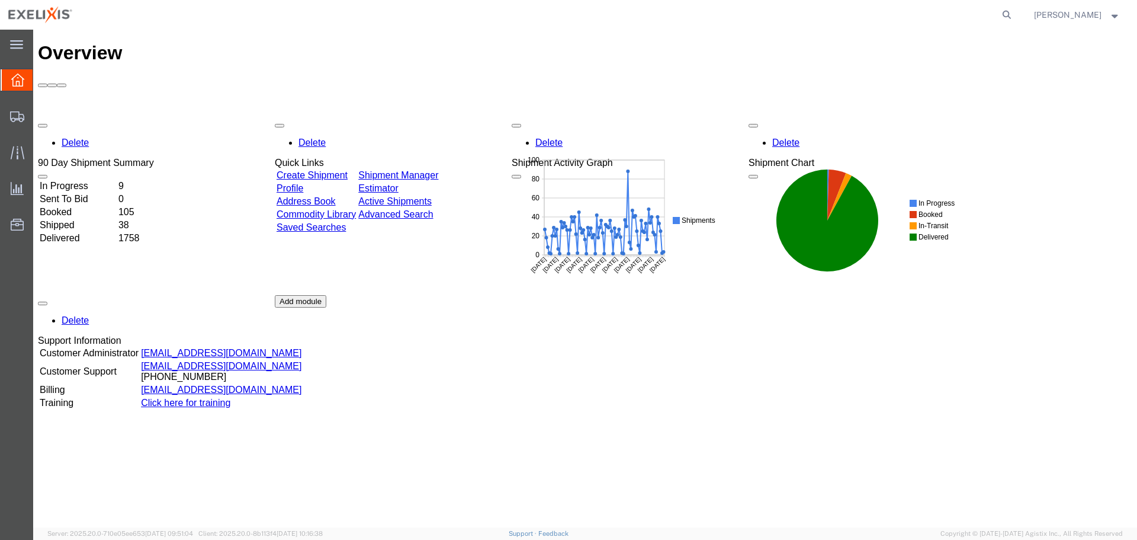
click at [438, 170] on link "Shipment Manager" at bounding box center [398, 175] width 80 height 10
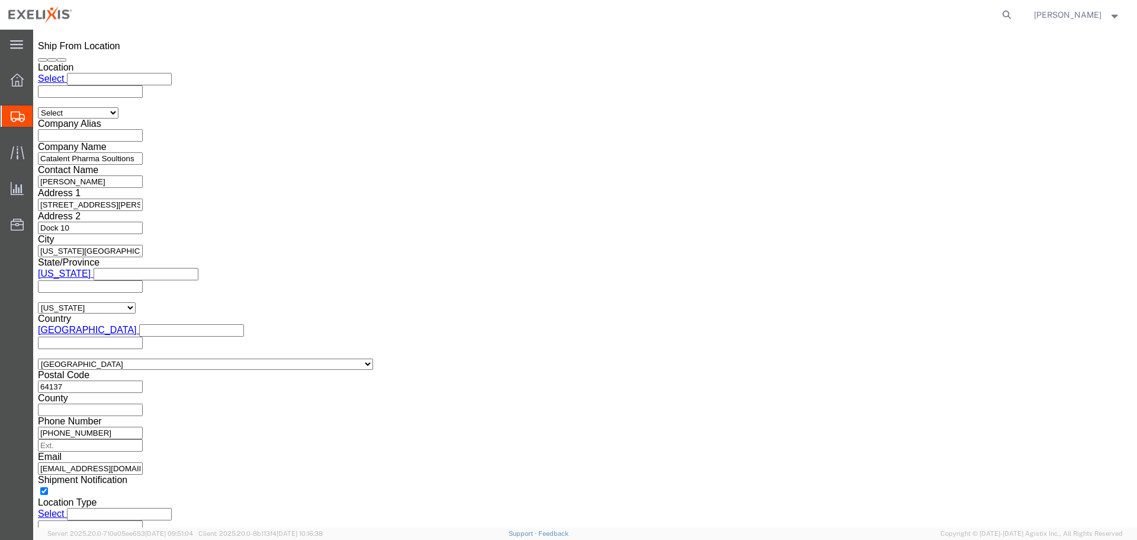
scroll to position [838, 0]
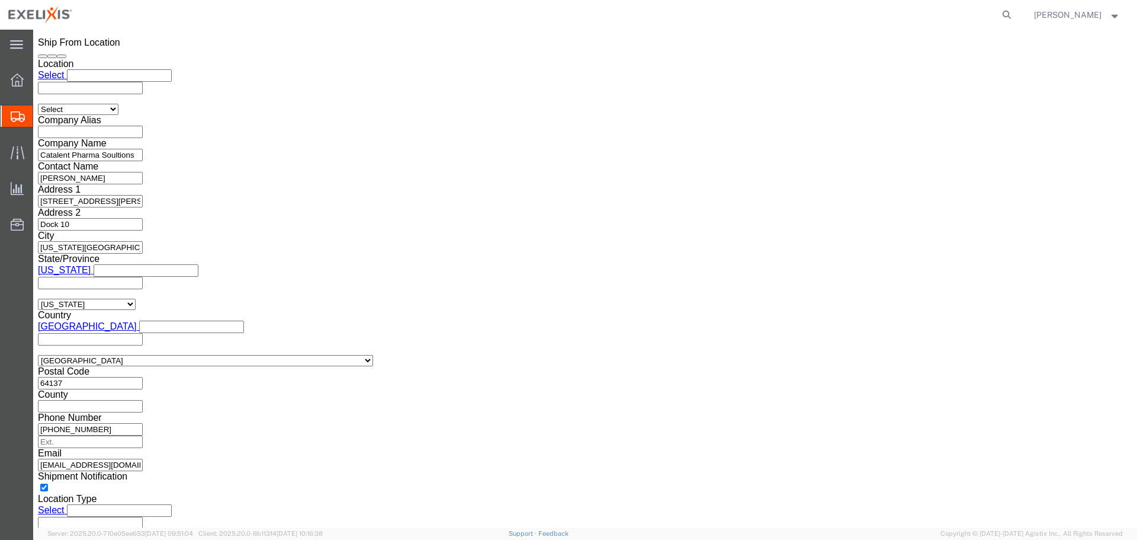
click button "Continue"
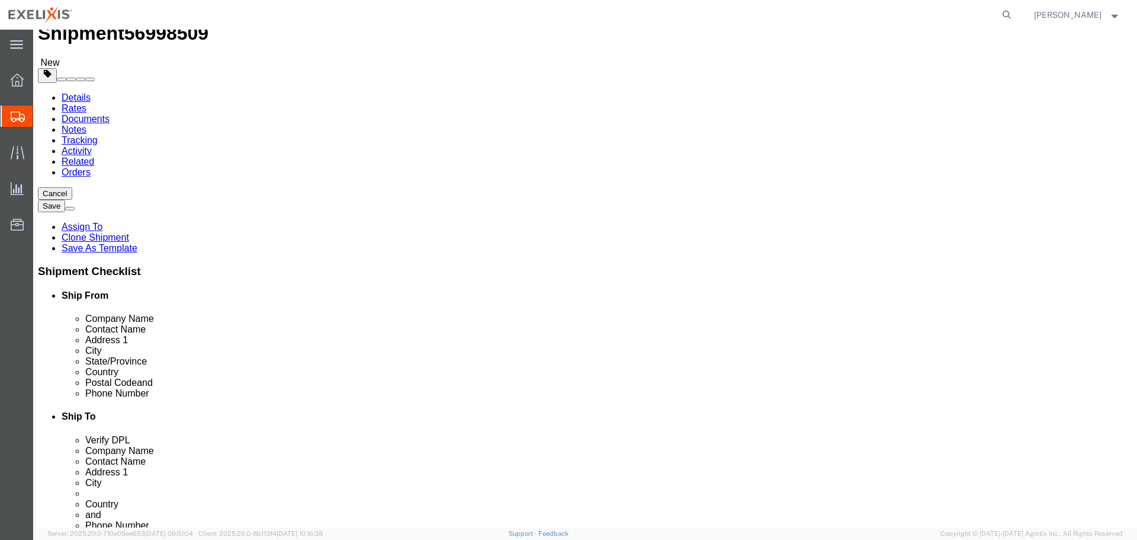
scroll to position [59, 0]
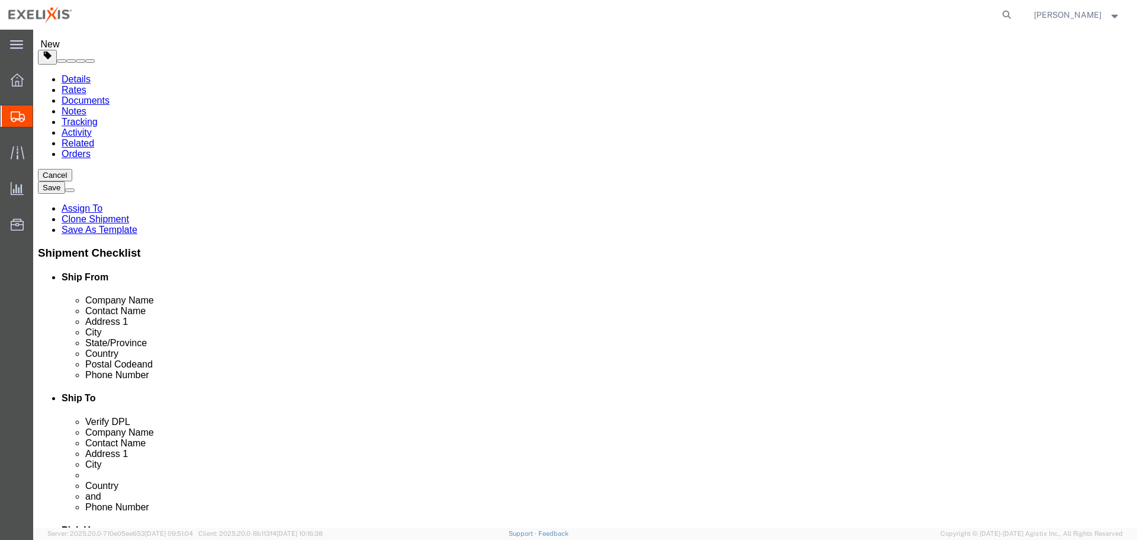
click div "1 x Pallet(s) Standard (Not Stackable) Package Type Select BCK Boxes BIOSYSTEM …"
click dd "26.00 Carton"
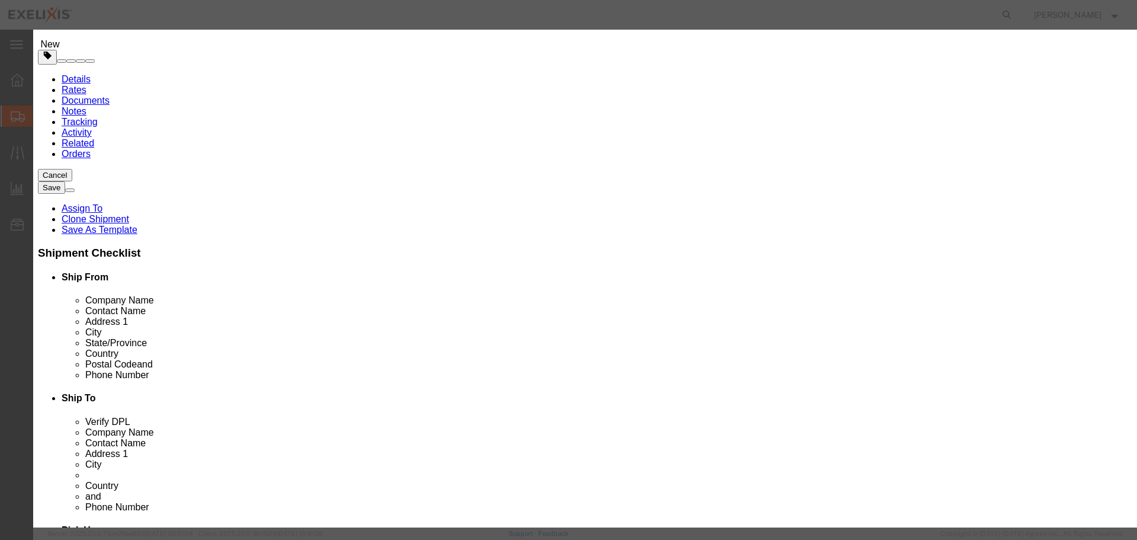
drag, startPoint x: 378, startPoint y: 114, endPoint x: 272, endPoint y: 116, distance: 106.0
click div "Pieces 26.00 Select Bag Barrels 100Board Feet Bottle Box Blister Pack Carats Ca…"
type input "24"
type input "36600"
click button "Close"
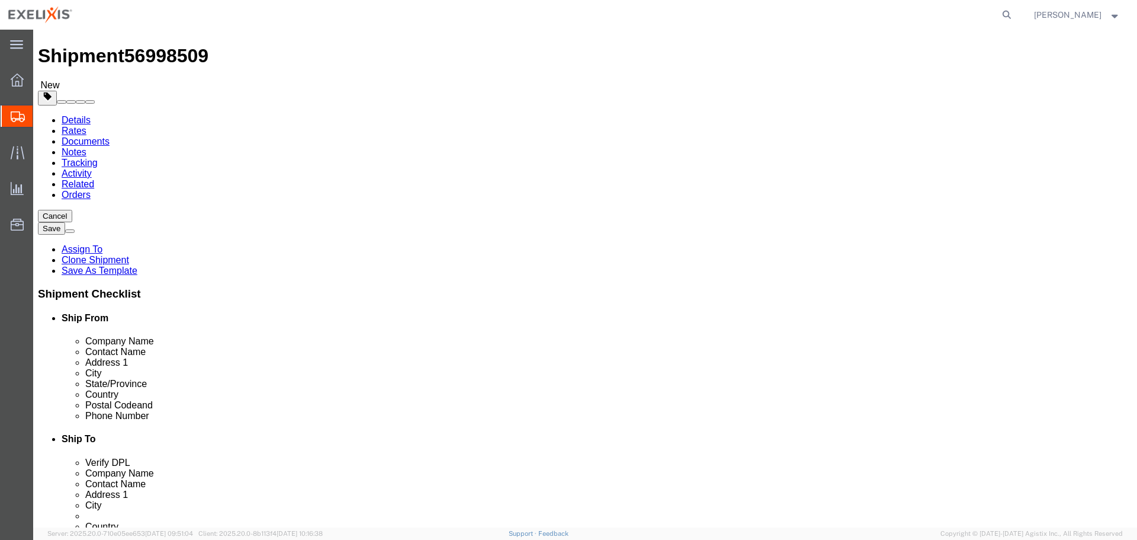
scroll to position [0, 0]
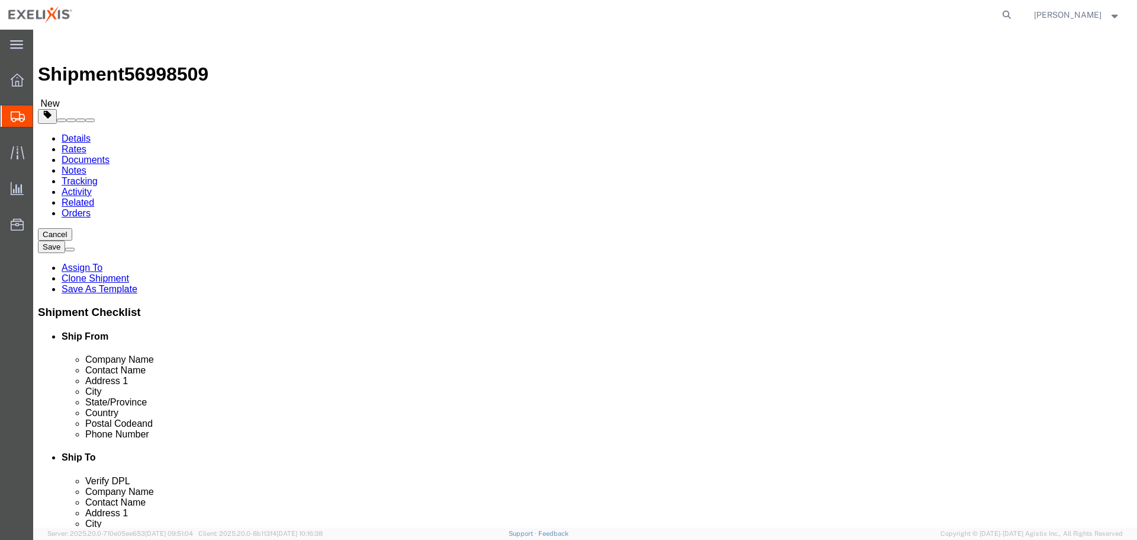
click span "button"
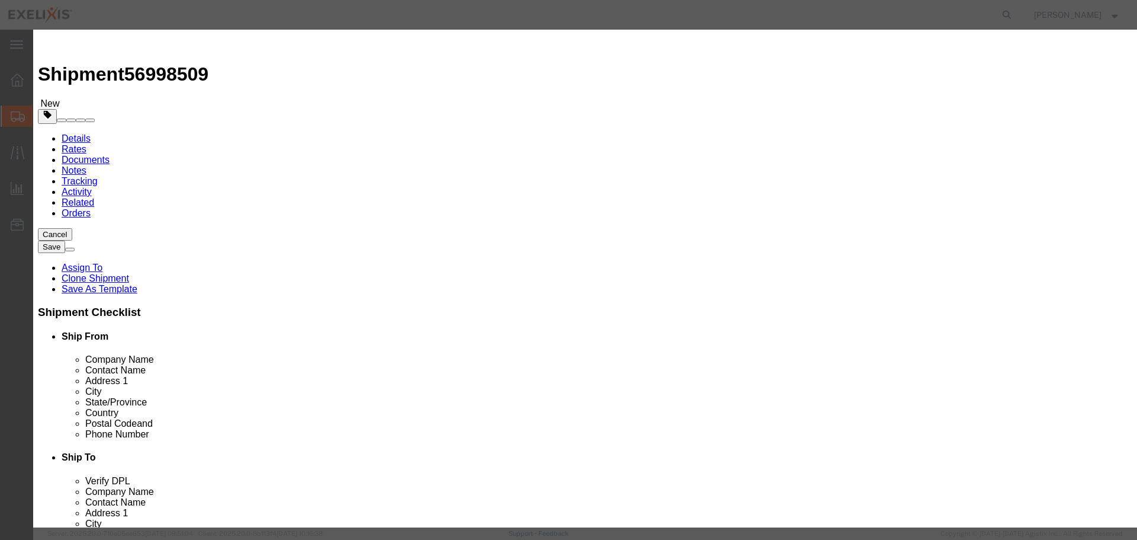
click button "Yes"
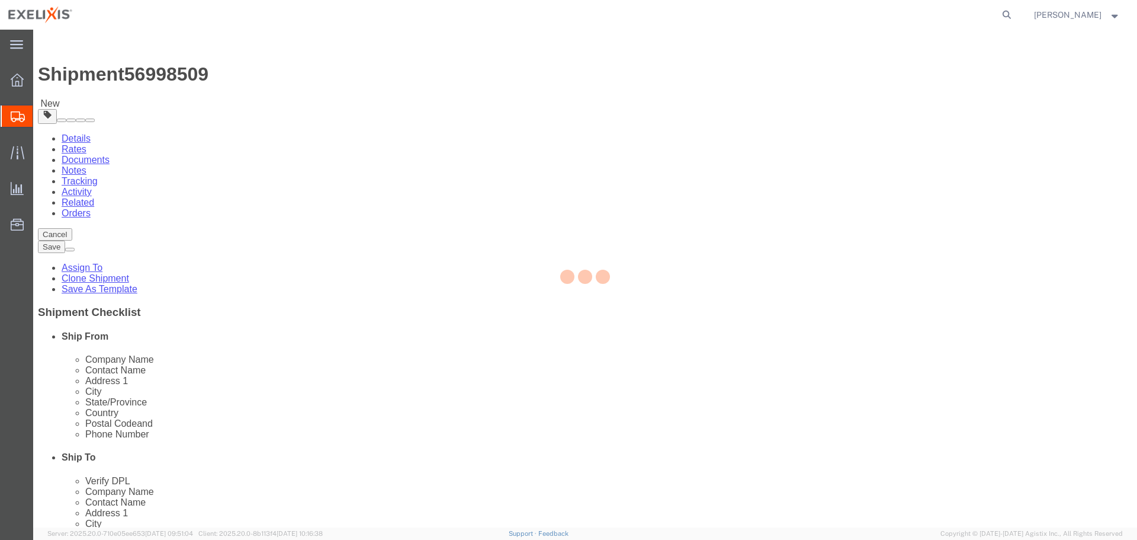
select select "PSNS"
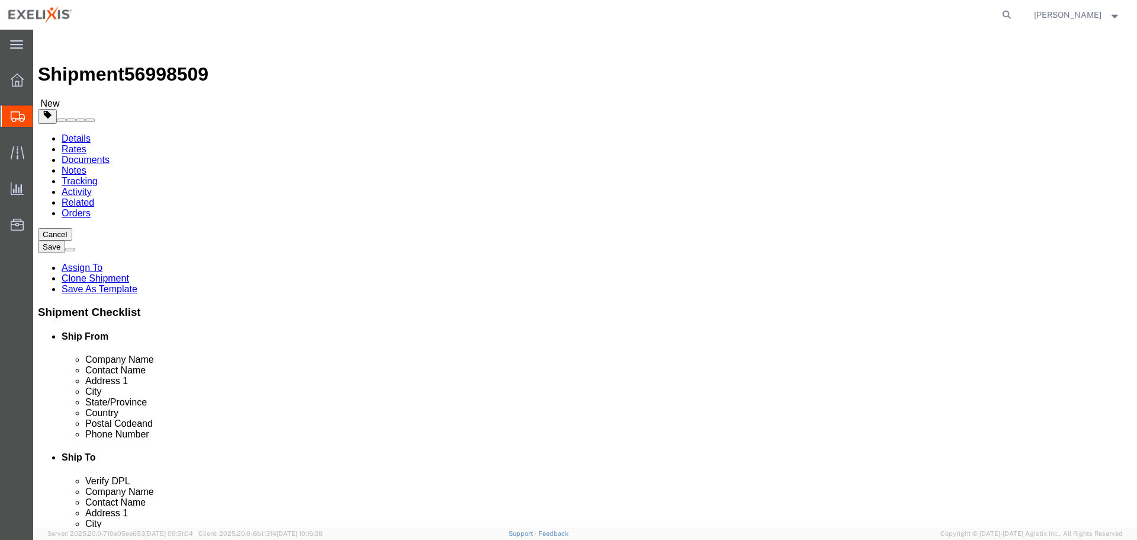
drag, startPoint x: 178, startPoint y: 233, endPoint x: 114, endPoint y: 233, distance: 64.0
click div "Carton Count 8"
type input "14"
drag, startPoint x: 172, startPoint y: 254, endPoint x: 147, endPoint y: 256, distance: 24.9
click div "Number 1"
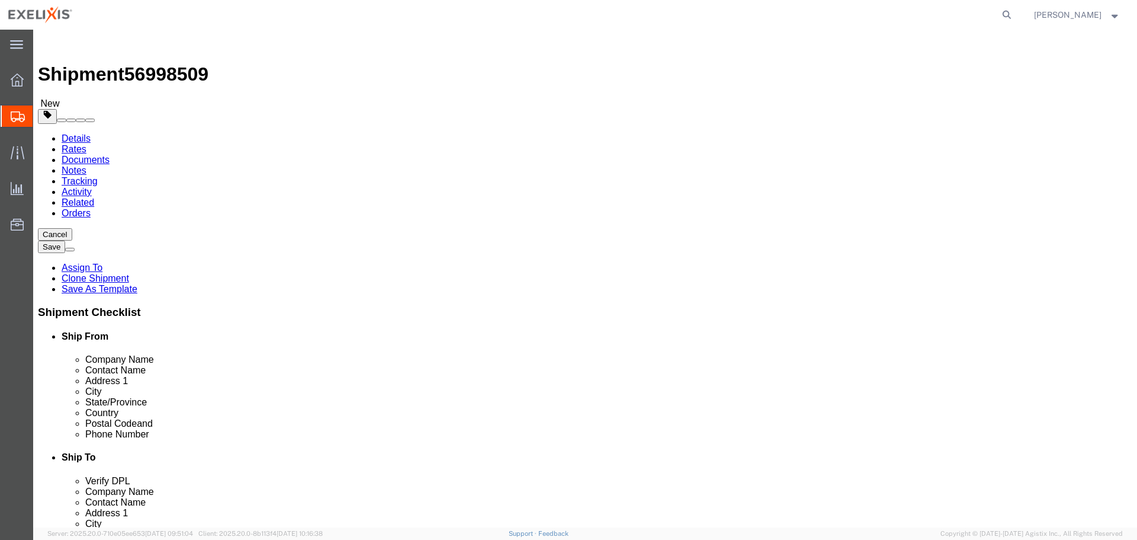
type input "2"
drag, startPoint x: 190, startPoint y: 296, endPoint x: 126, endPoint y: 301, distance: 64.2
click div "Weight Total weight of packages in pounds or kilograms 59.50 Select kgs lbs Shi…"
type input "70.5"
click div "2 x Pallet(s) Standard (Not Stackable) Package Type Select BCK Boxes BIOSYSTEM …"
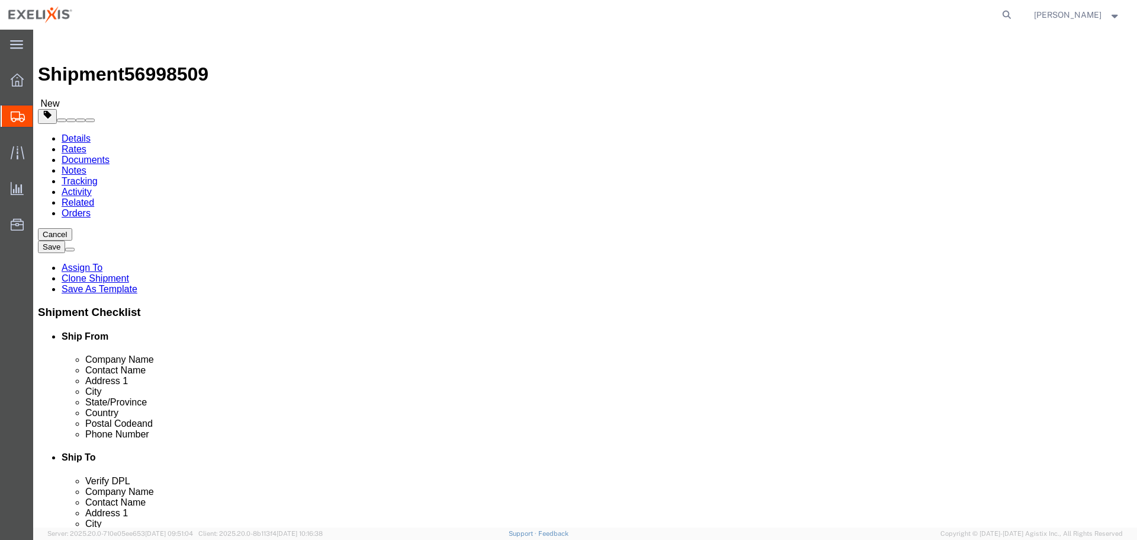
drag, startPoint x: 198, startPoint y: 271, endPoint x: 158, endPoint y: 271, distance: 40.3
click div "Length 80.00 x Width 120.00 x Height 105.00 Select cm ft in"
click div "2"
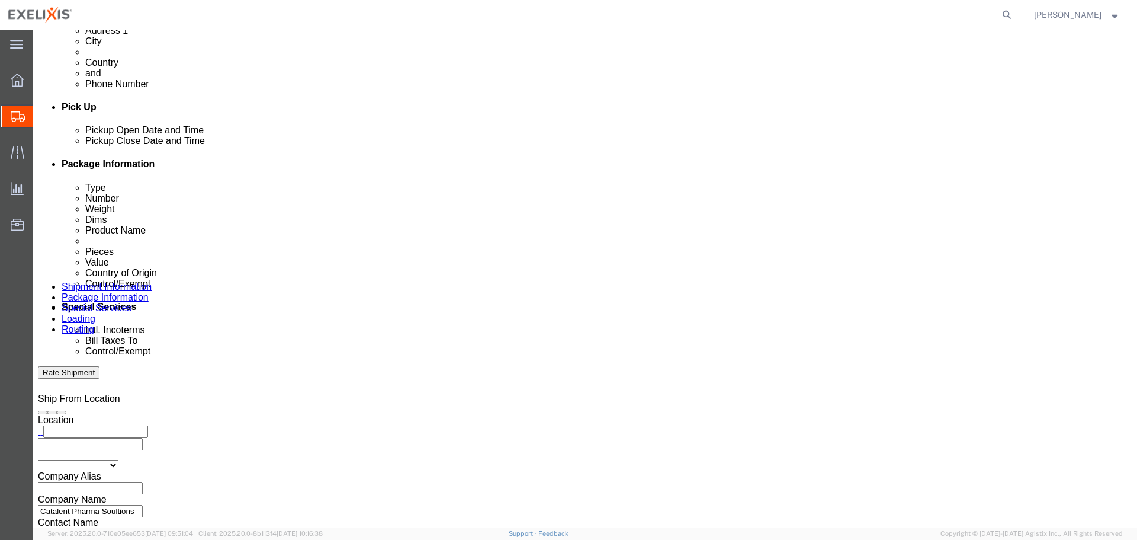
scroll to position [483, 0]
click button "Continue"
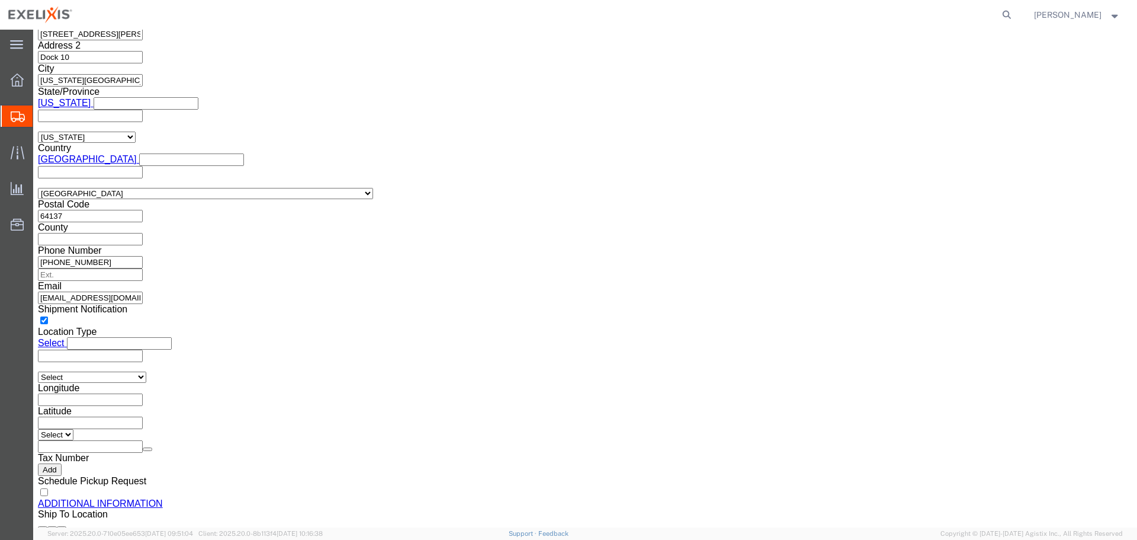
scroll to position [768, 0]
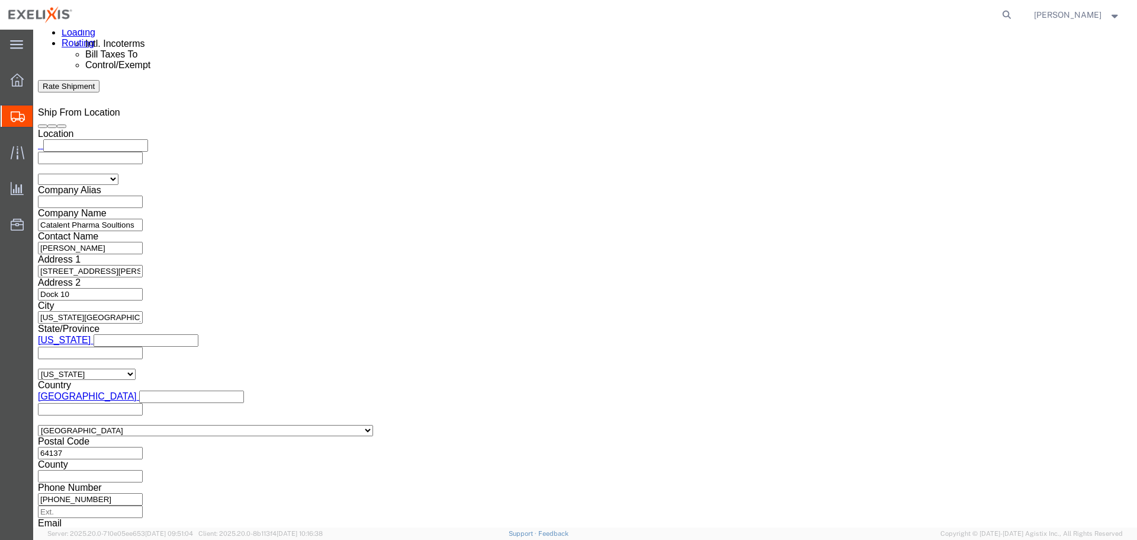
click button "Rate Shipment"
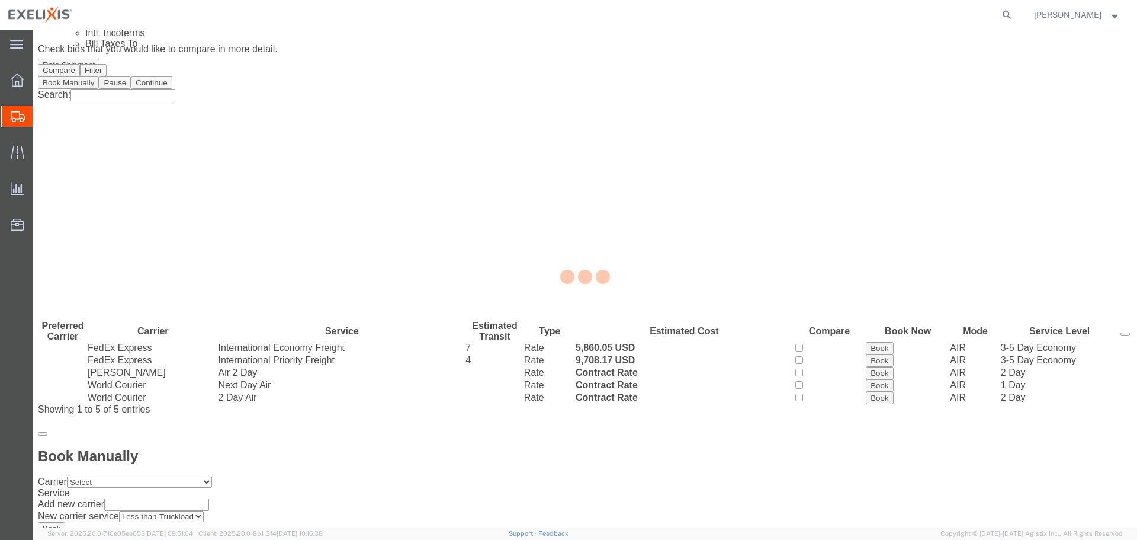
scroll to position [0, 0]
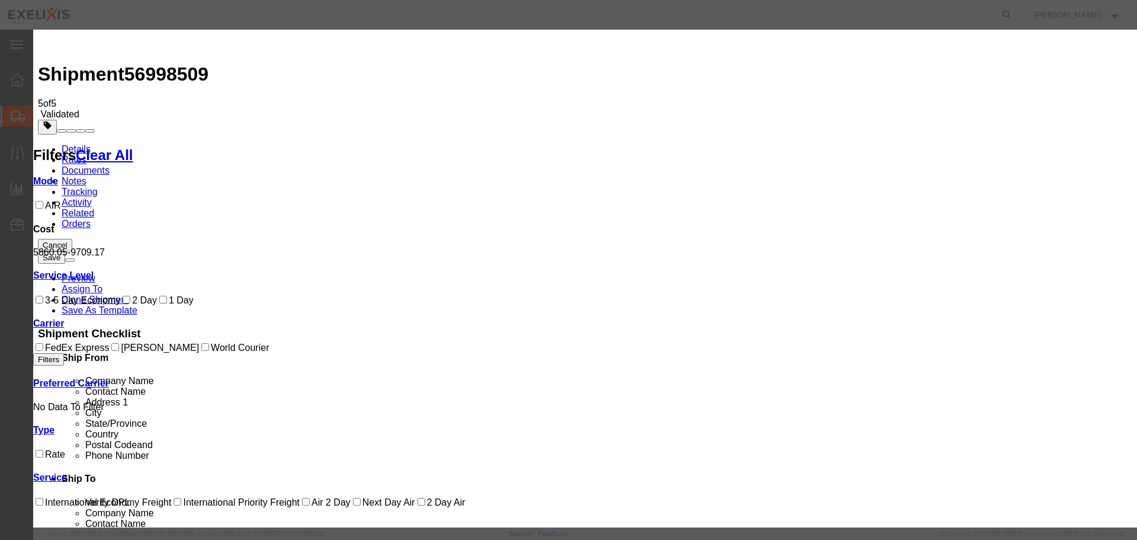
select select "55"
select select "11176"
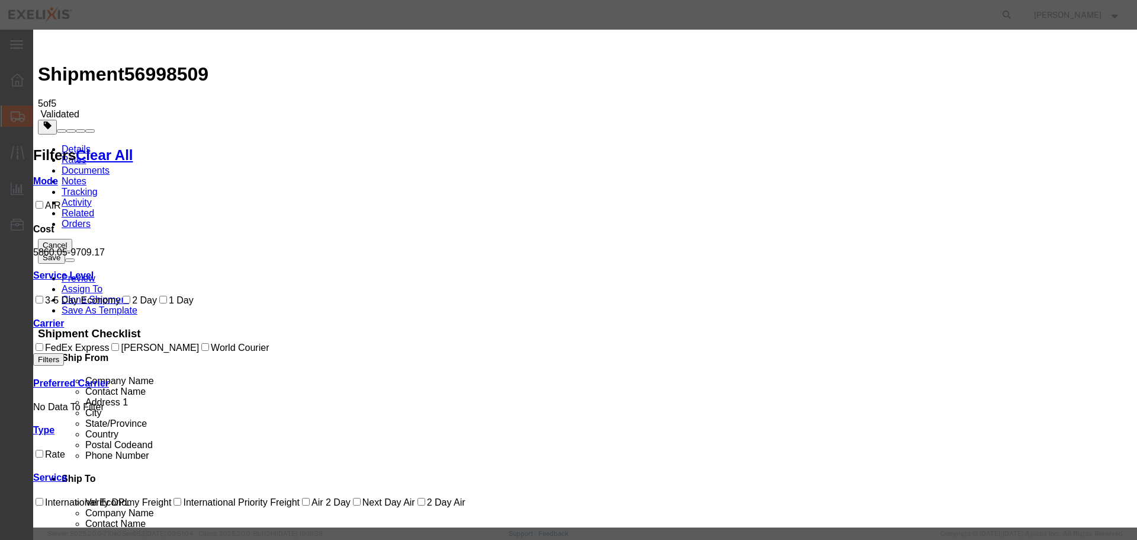
type input "5500"
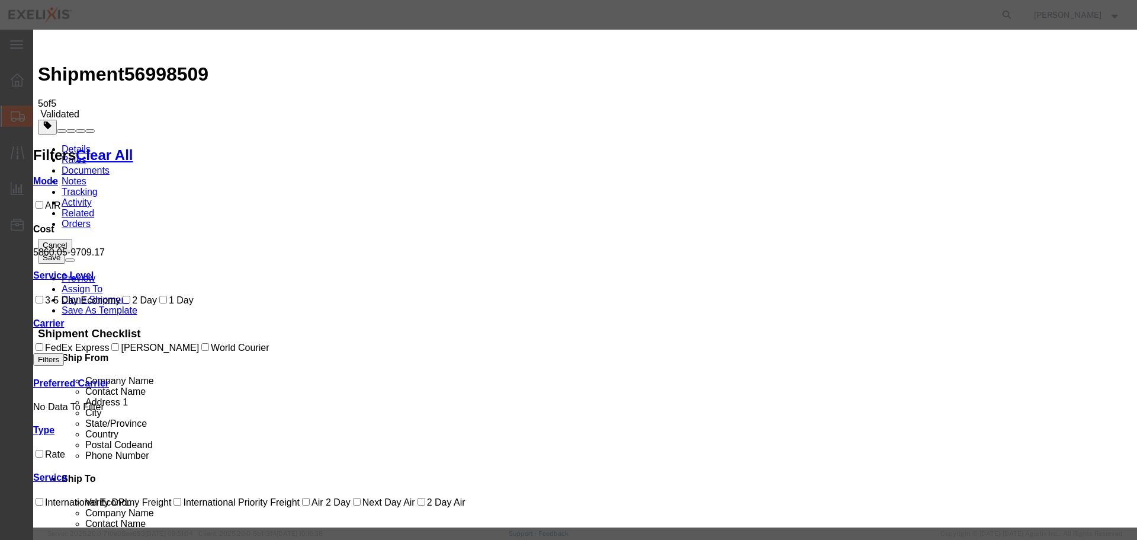
type input "5,500.00"
type input "2300"
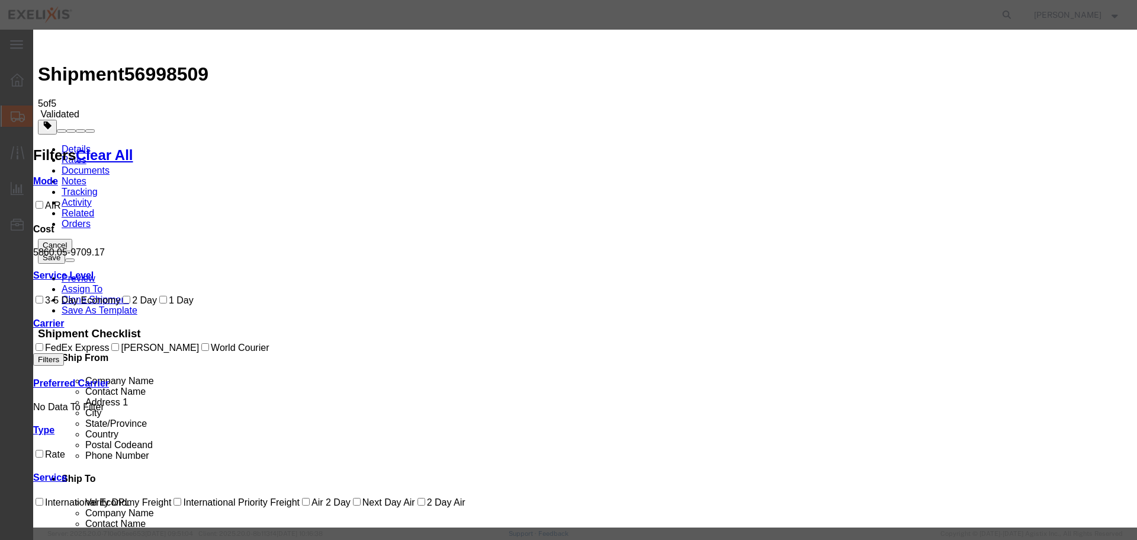
type input "7,800.00"
drag, startPoint x: 480, startPoint y: 124, endPoint x: 240, endPoint y: 131, distance: 240.0
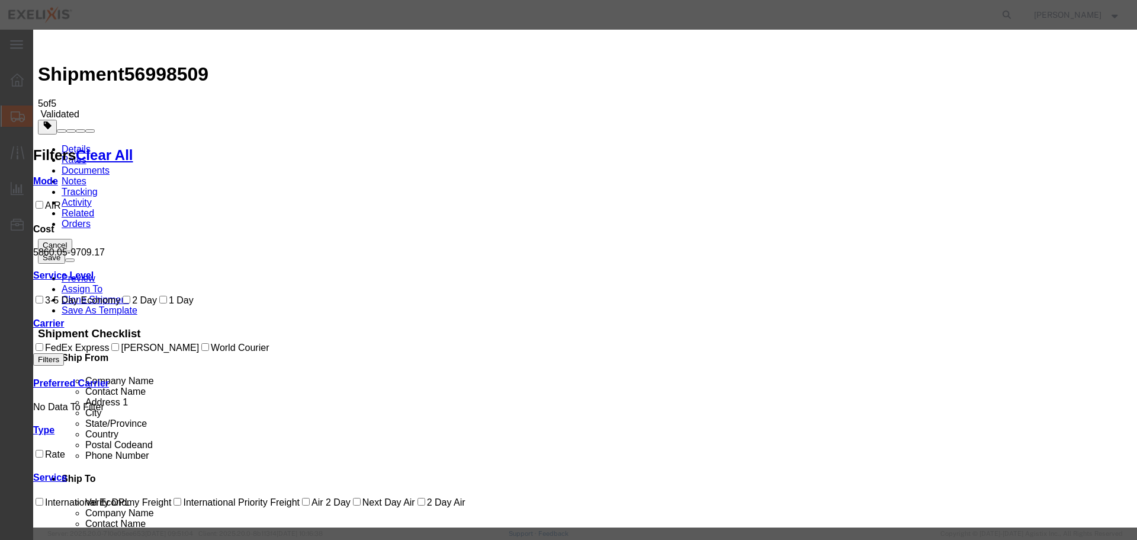
type input "1478"
type input "9,278.00"
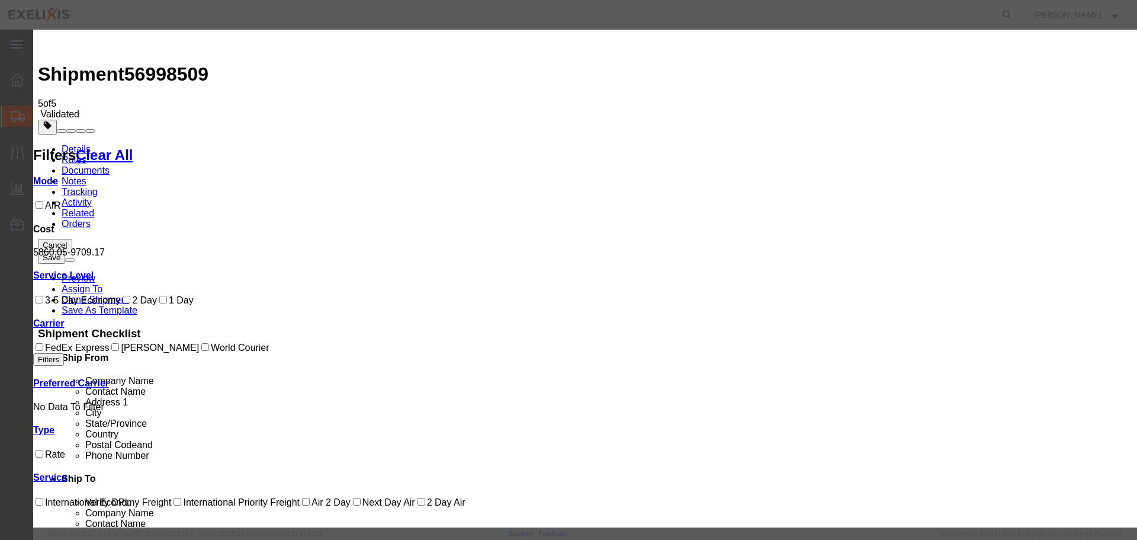
checkbox input "true"
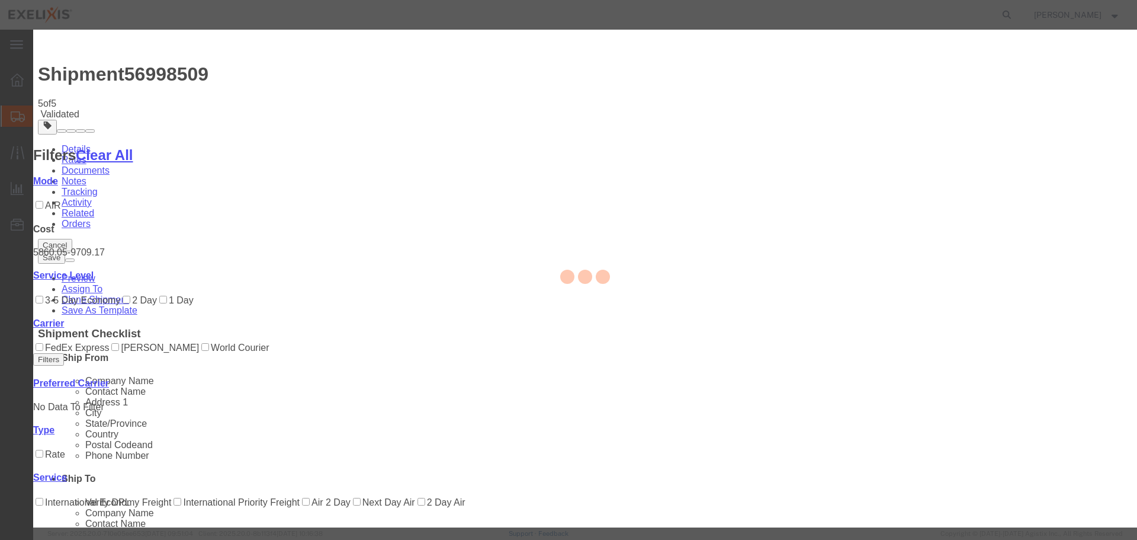
type input "[PERSON_NAME]"
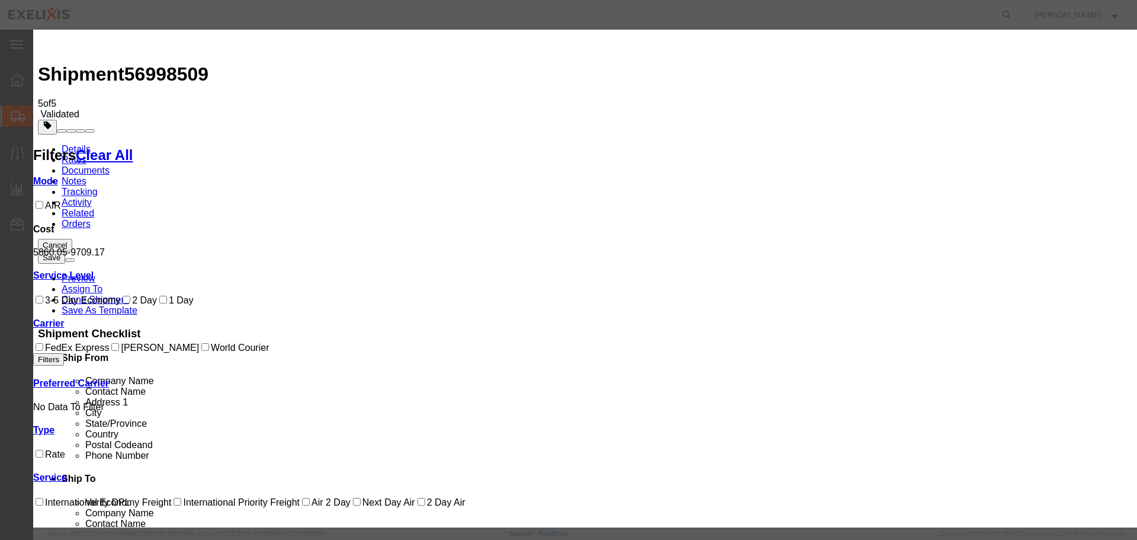
checkbox input "false"
paste input "H385457"
type input "H385457"
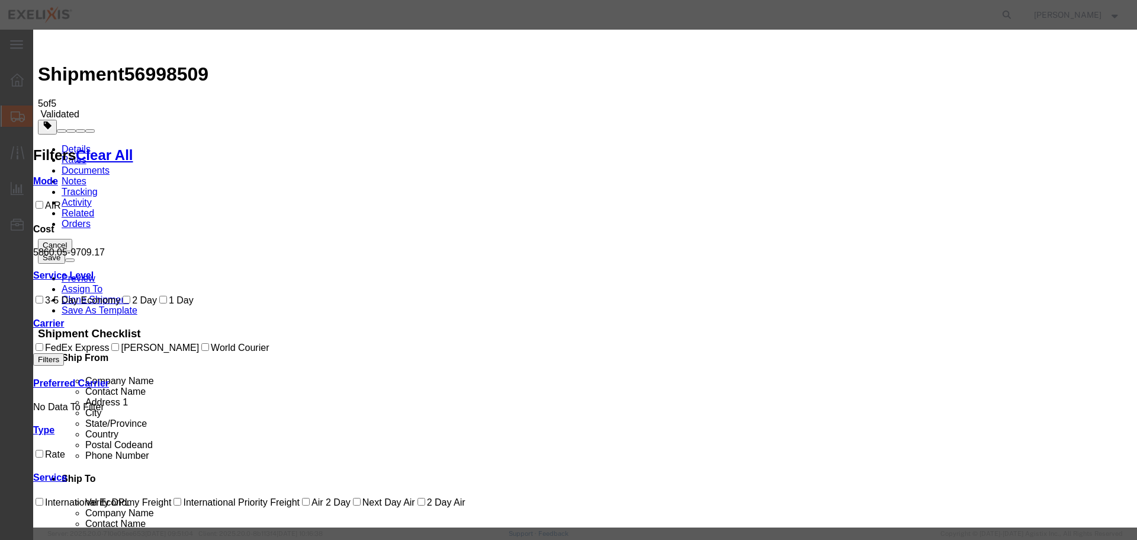
checkbox input "true"
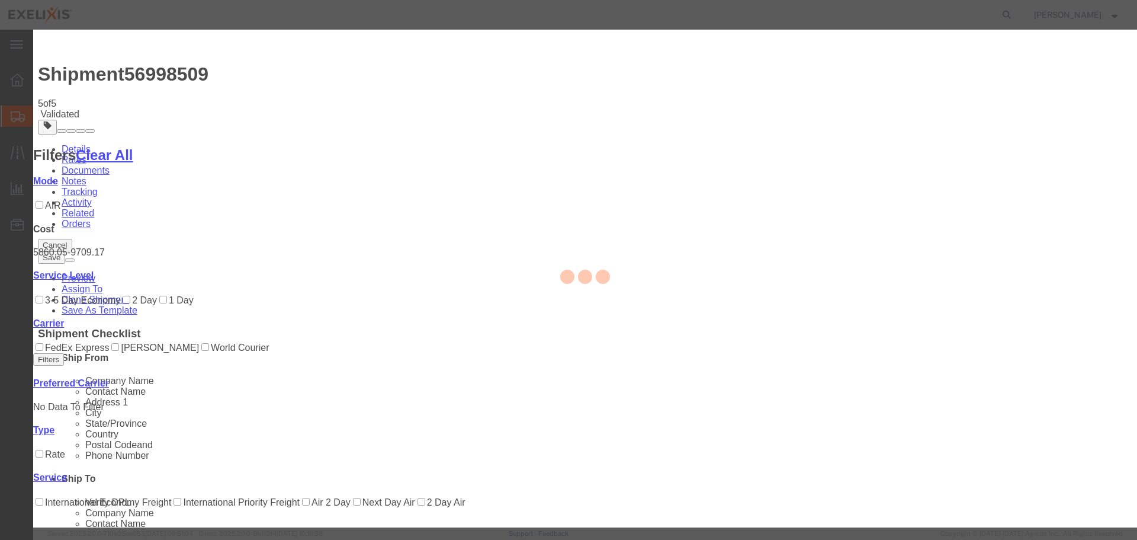
type input "[PERSON_NAME]"
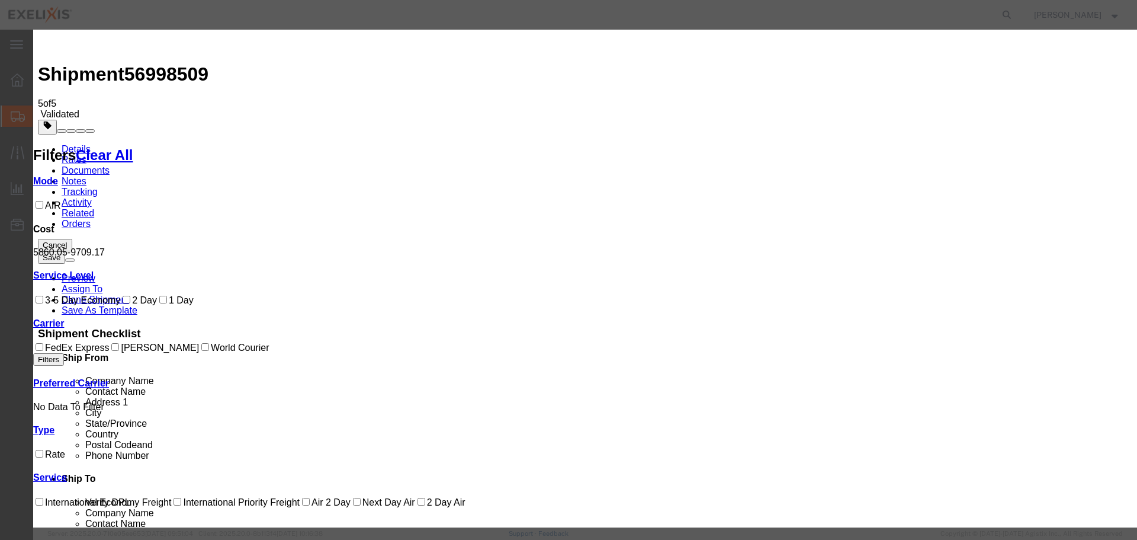
type input "6508087359"
select select "1300"
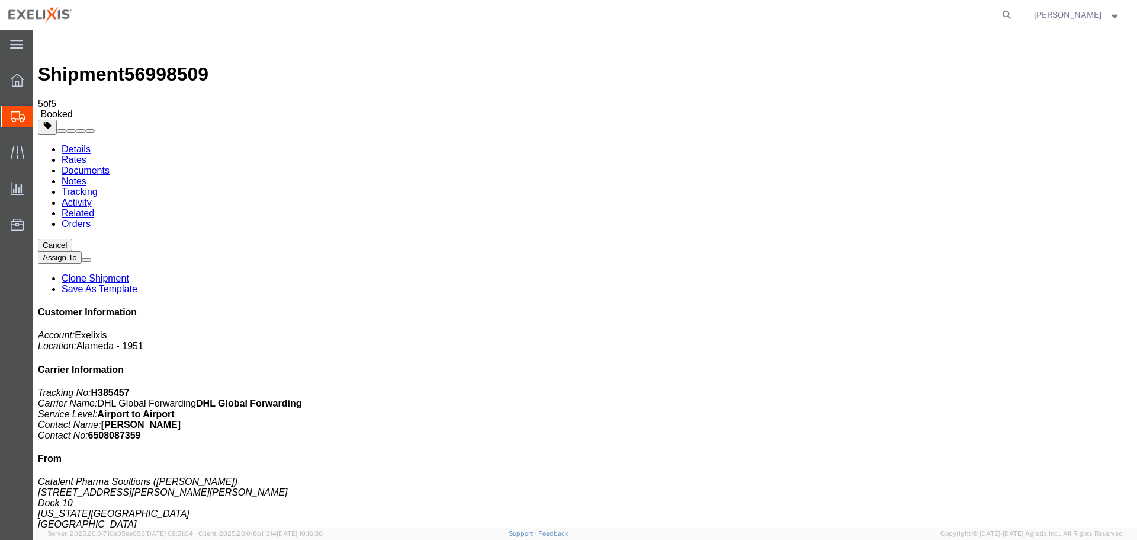
drag, startPoint x: 166, startPoint y: 208, endPoint x: 406, endPoint y: 351, distance: 279.1
click at [86, 155] on link "Rates" at bounding box center [74, 160] width 25 height 10
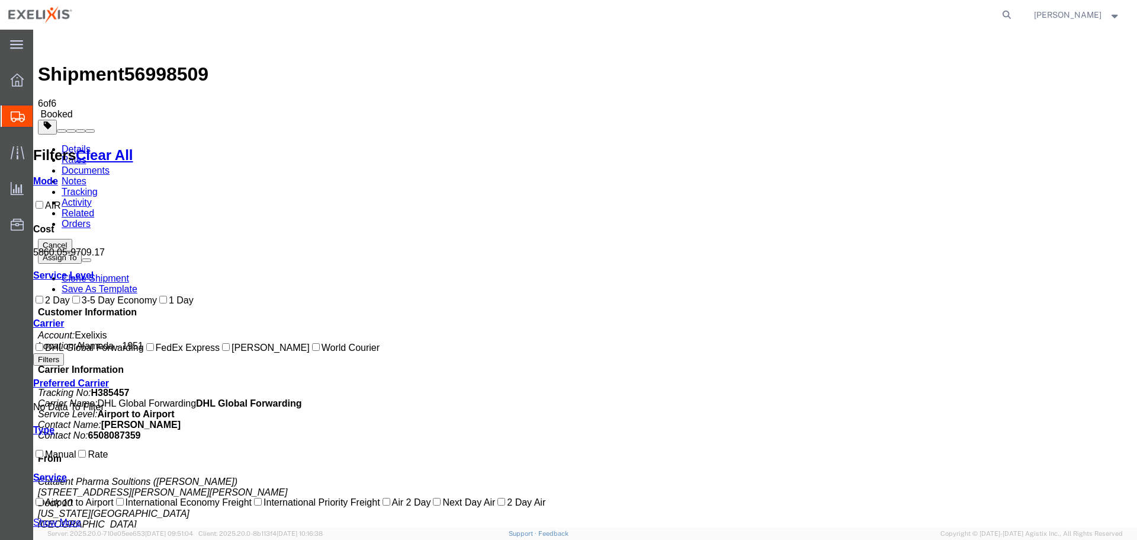
scroll to position [62, 0]
click at [66, 144] on link "Details" at bounding box center [76, 149] width 29 height 10
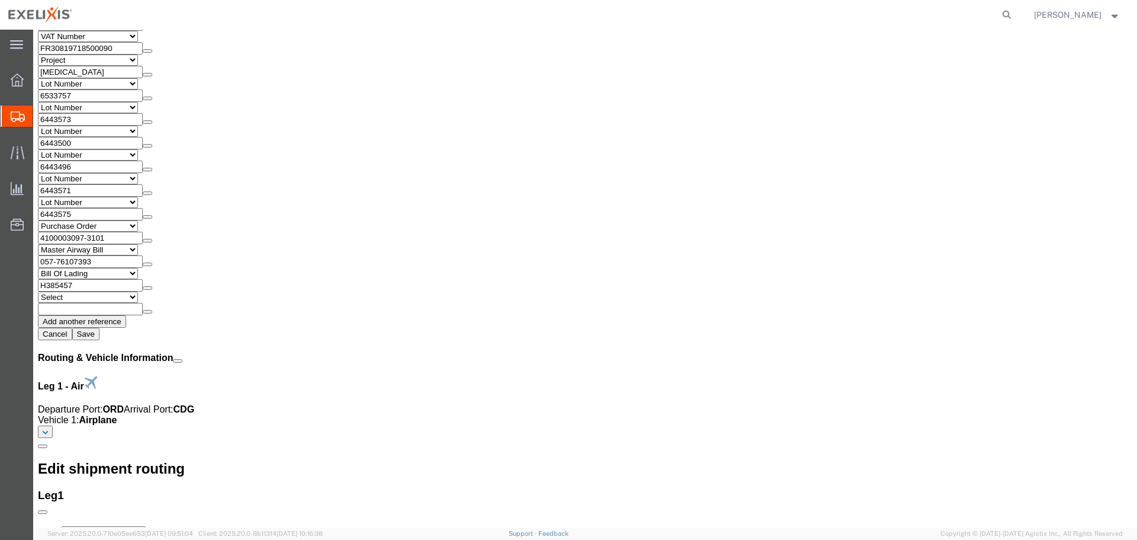
scroll to position [1658, 0]
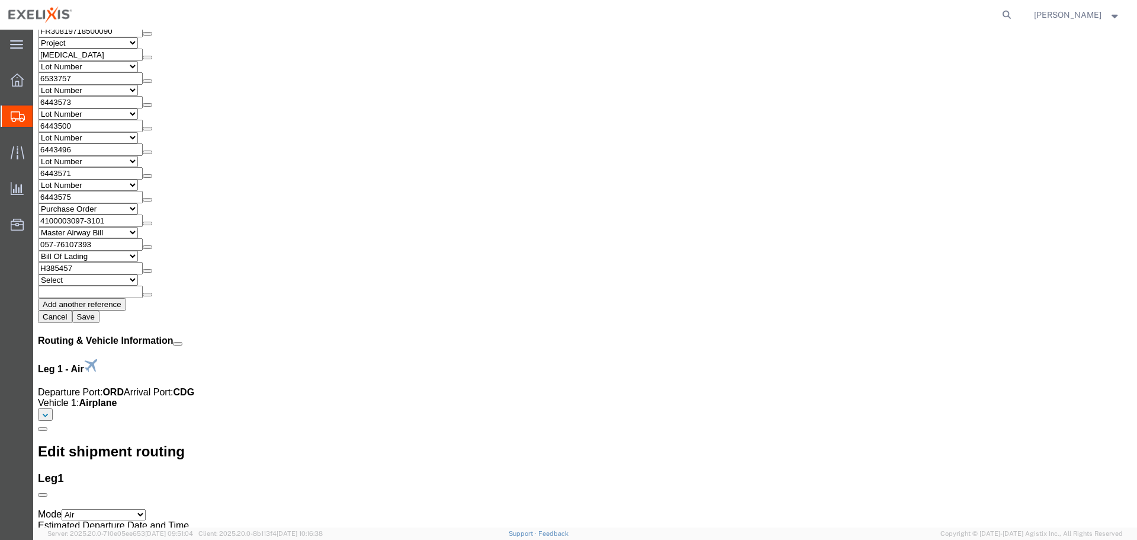
click link "Rates"
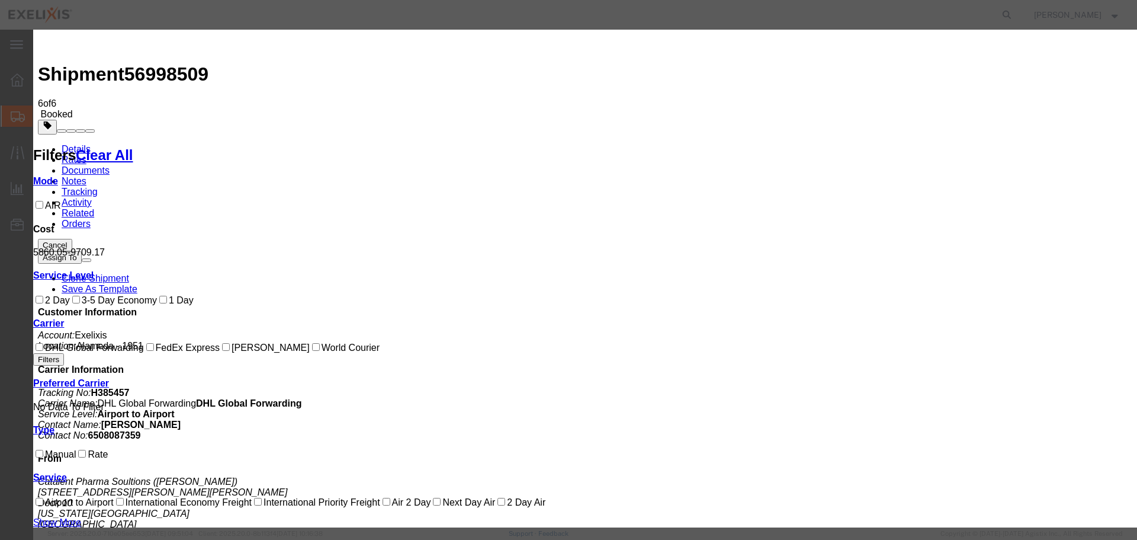
type input "9278"
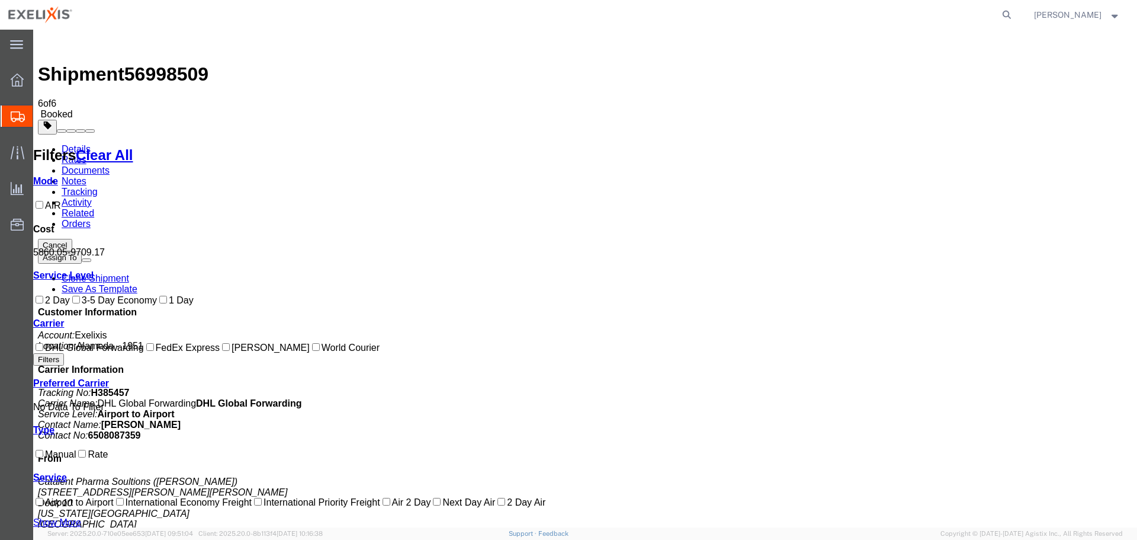
click at [110, 165] on link "Documents" at bounding box center [86, 170] width 48 height 10
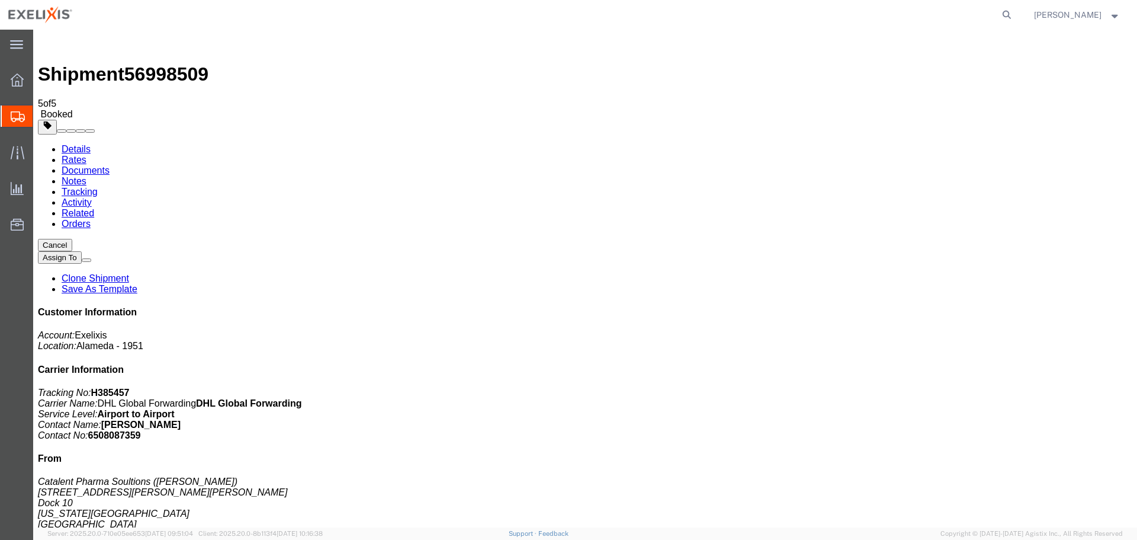
click at [76, 144] on link "Details" at bounding box center [76, 149] width 29 height 10
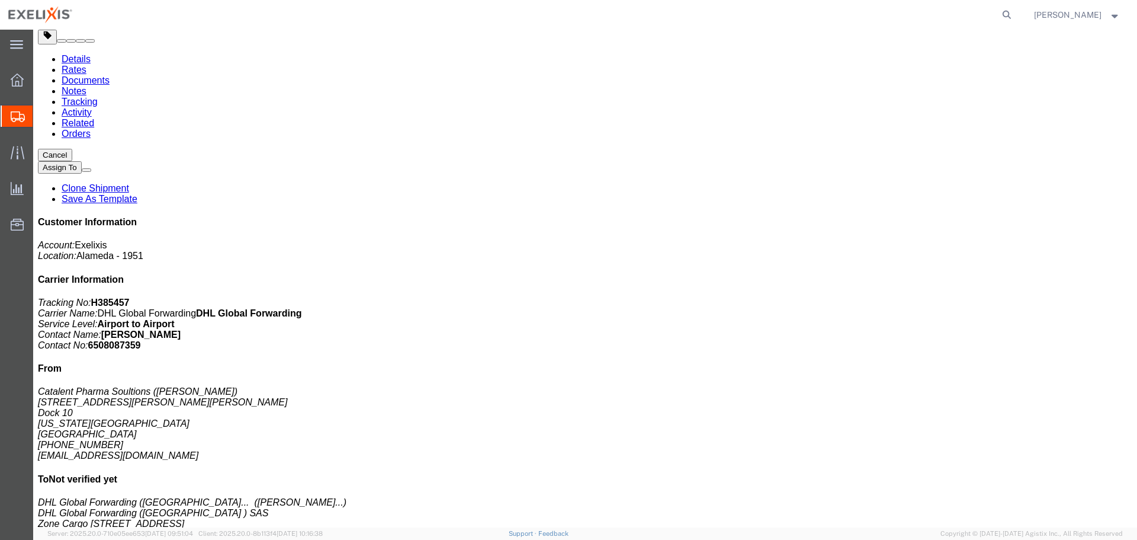
scroll to position [237, 0]
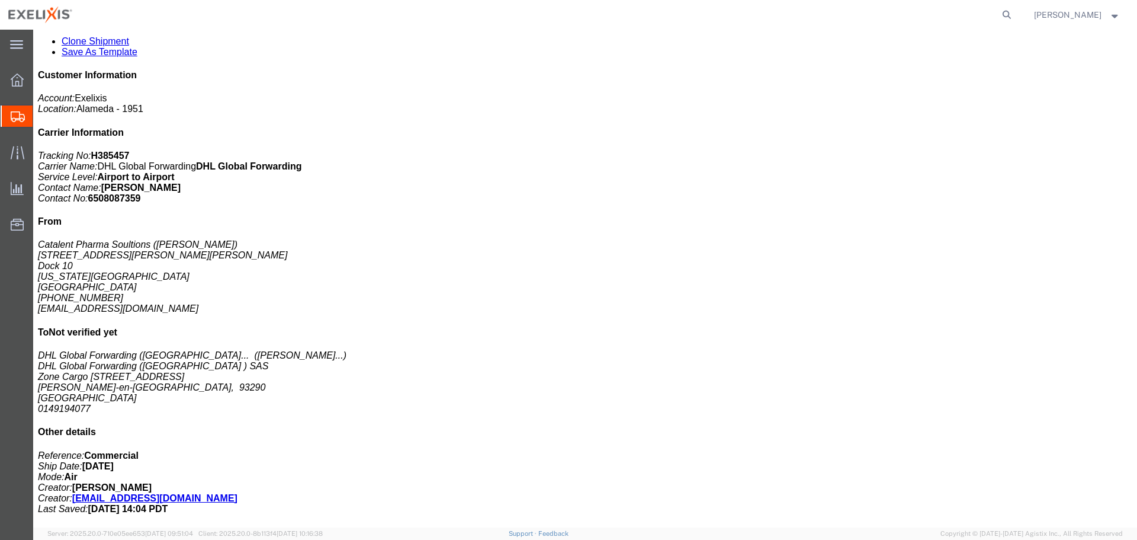
click span "button"
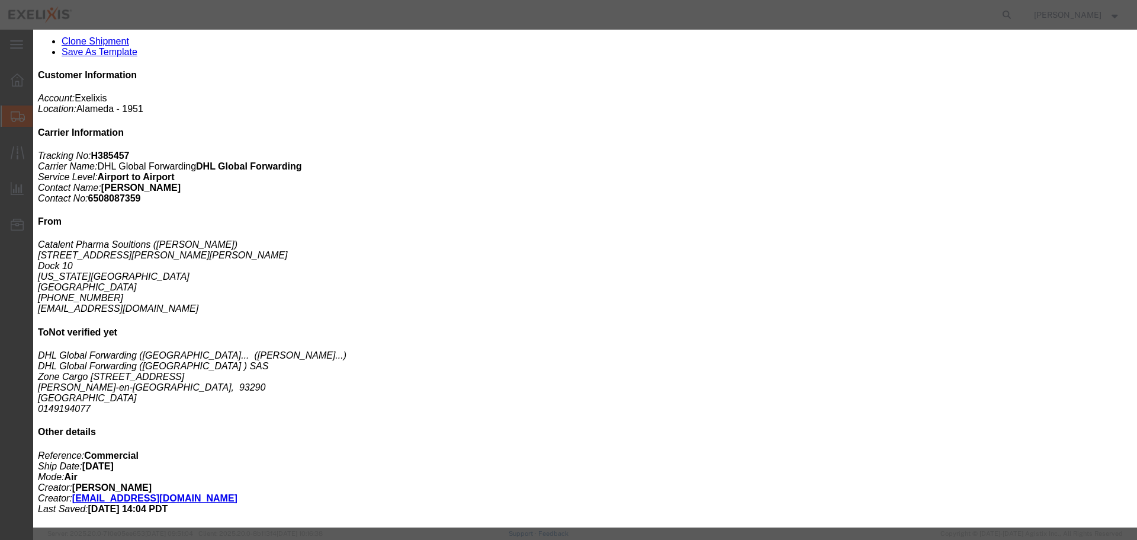
type input "FROM_15_TO_25"
click button "Close"
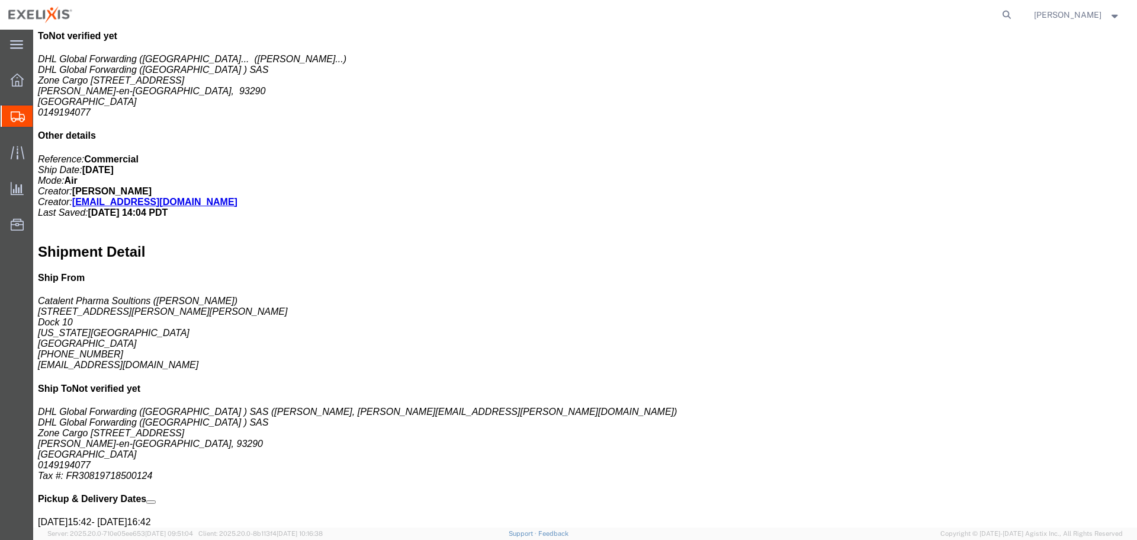
scroll to position [652, 0]
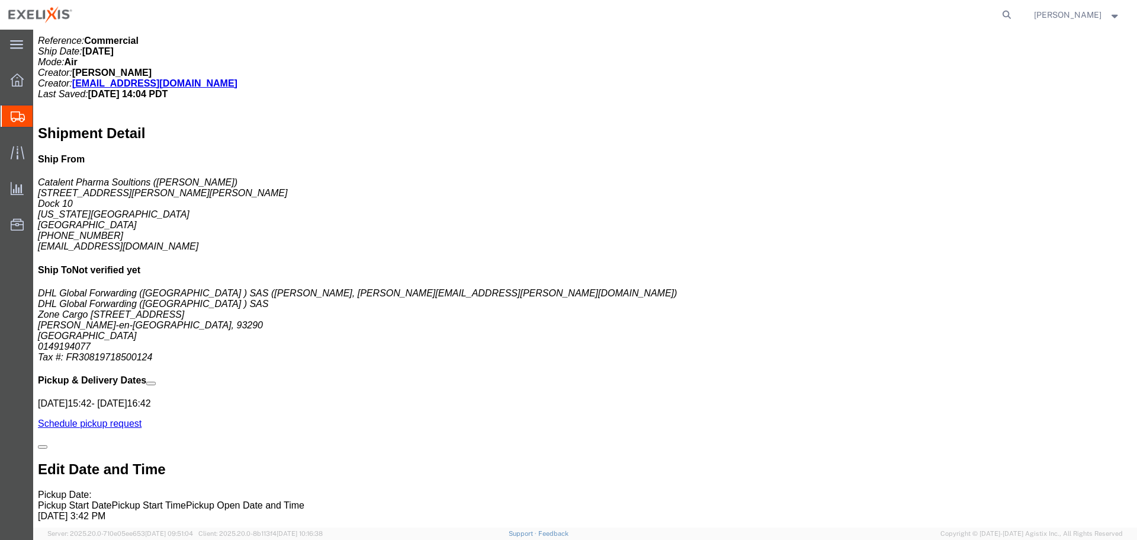
click p "Total value: 37650.00 USD"
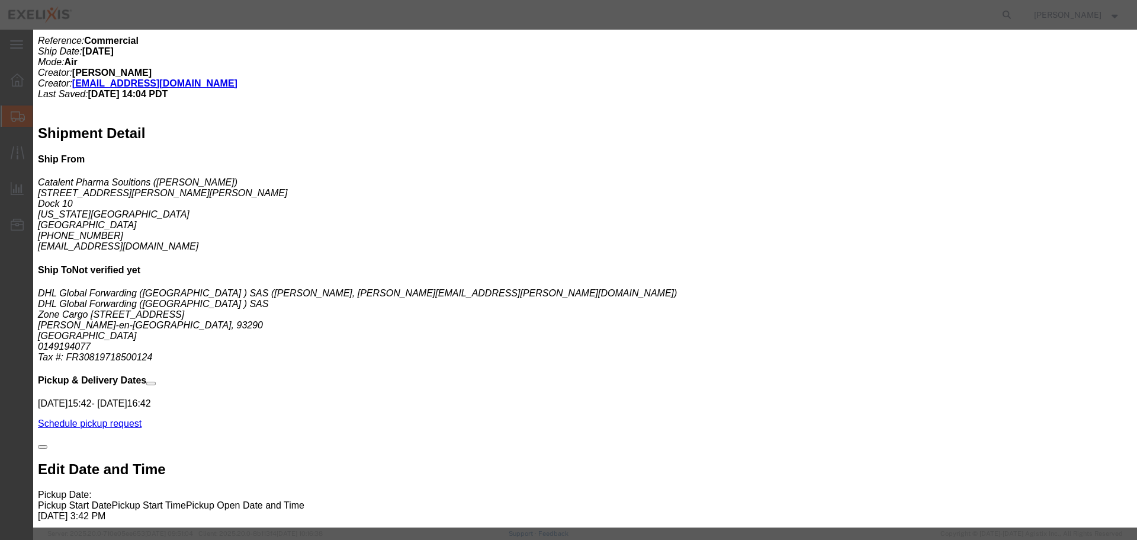
click span "button"
click textarea "Finished Goods"
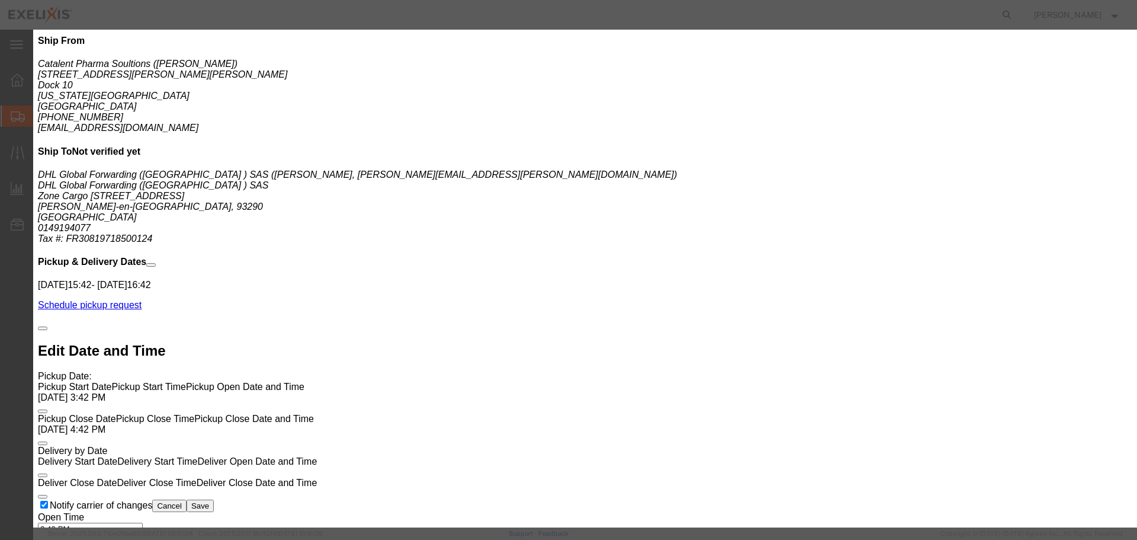
scroll to position [0, 0]
click input "XL-80189"
click button "Close"
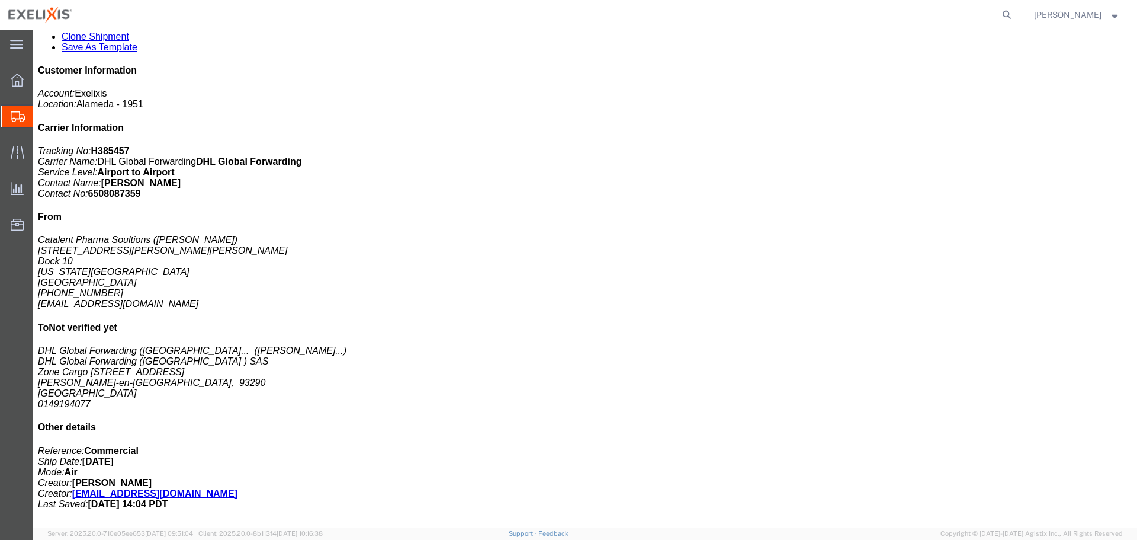
scroll to position [237, 0]
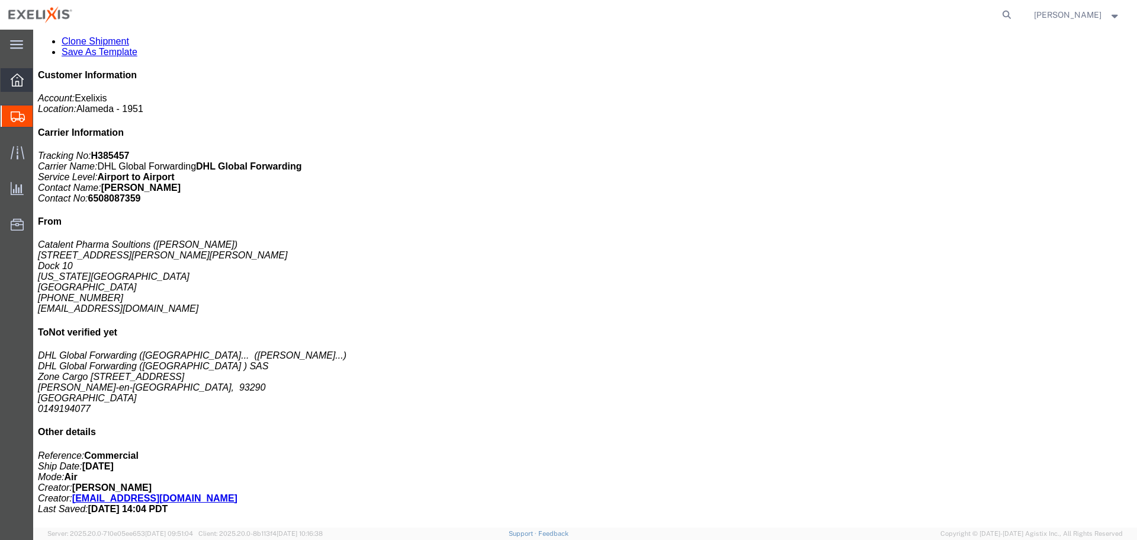
click at [11, 78] on icon at bounding box center [17, 79] width 13 height 13
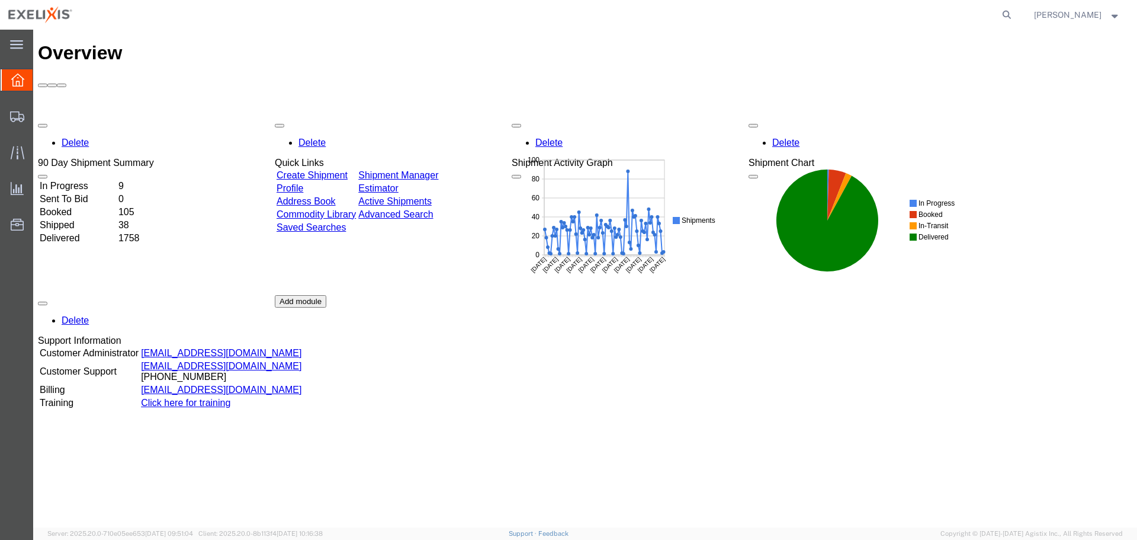
click at [328, 209] on link "Commodity Library" at bounding box center [316, 214] width 79 height 10
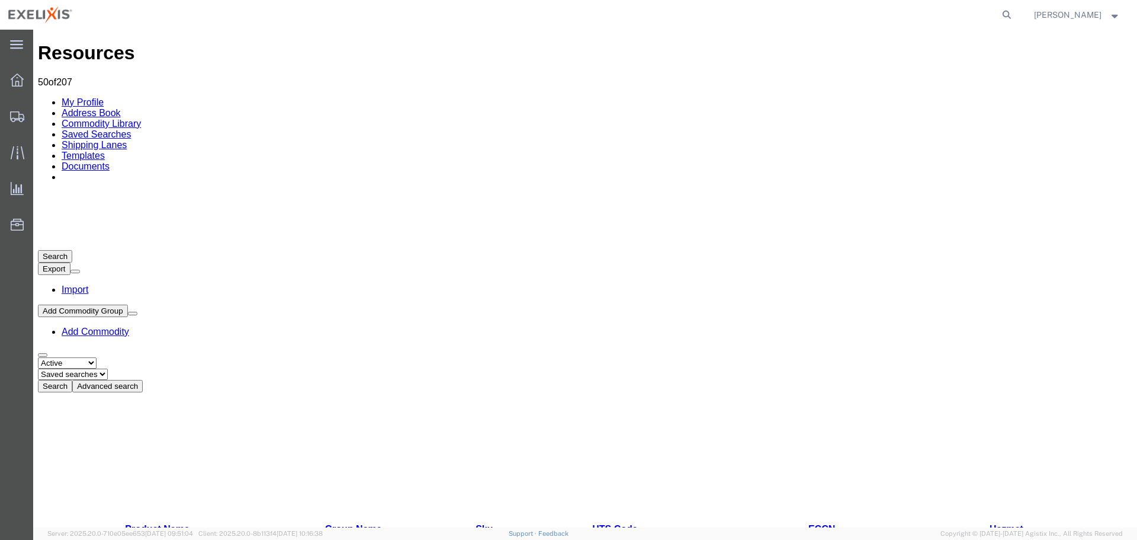
click at [143, 380] on button "Advanced search" at bounding box center [107, 386] width 70 height 12
click at [143, 522] on input "text" at bounding box center [90, 528] width 105 height 12
type input "XL-80209"
click at [77, 357] on select "Select status Active All Inactive" at bounding box center [67, 362] width 59 height 11
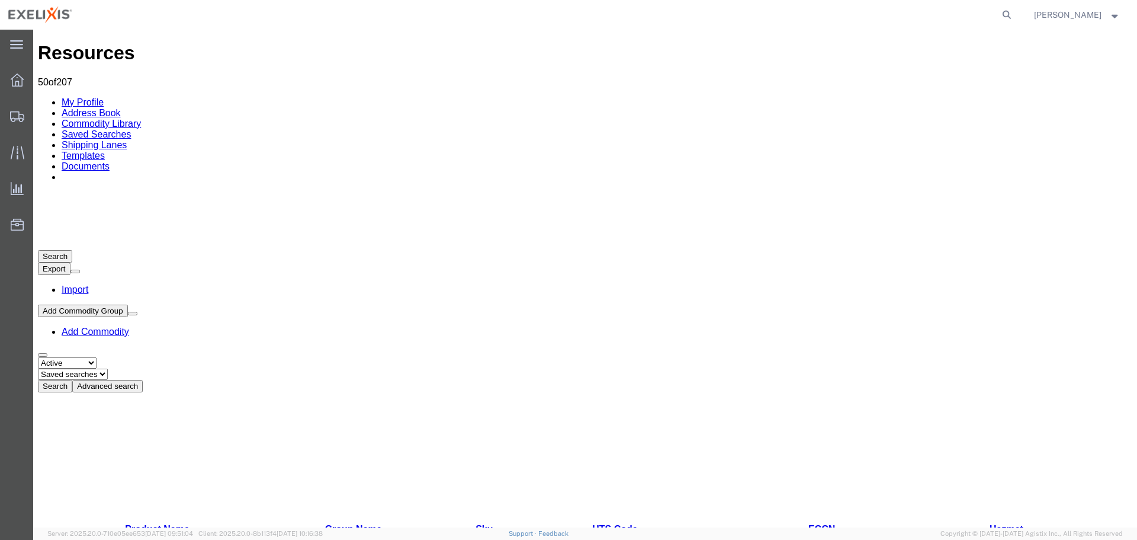
click at [77, 357] on select "Select status Active All Inactive" at bounding box center [67, 362] width 59 height 11
click at [72, 380] on button "Search" at bounding box center [55, 386] width 34 height 12
click at [108, 368] on select "Saved searches" at bounding box center [73, 373] width 70 height 11
click at [87, 357] on select "Select status Active All Inactive" at bounding box center [67, 362] width 59 height 11
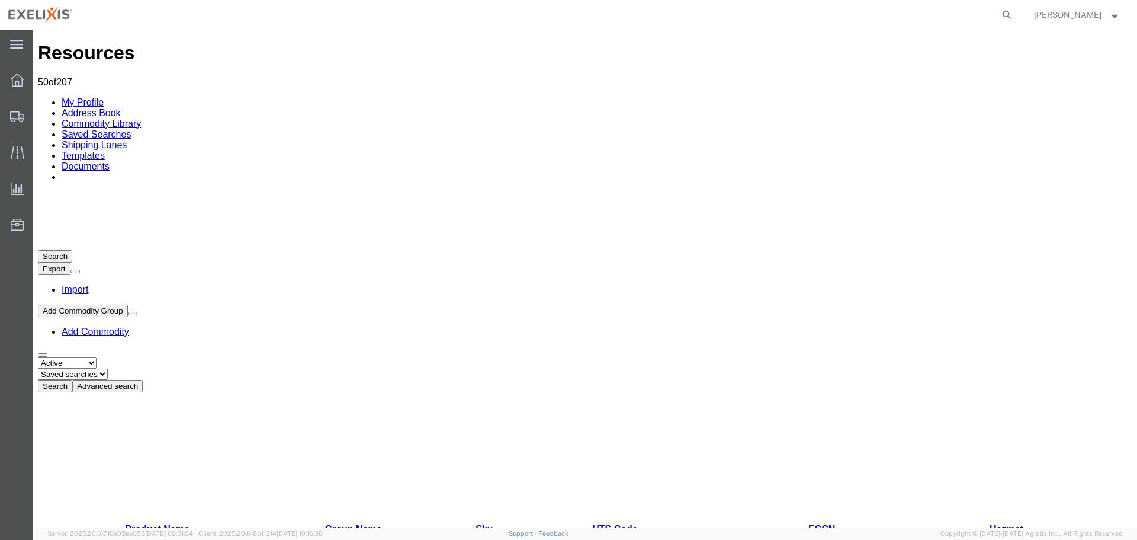
click at [87, 357] on select "Select status Active All Inactive" at bounding box center [67, 362] width 59 height 11
click at [84, 357] on select "Select status Active All Inactive" at bounding box center [67, 362] width 59 height 11
select select "ALL"
click at [38, 357] on select "Select status Active All Inactive" at bounding box center [67, 362] width 59 height 11
click at [72, 380] on button "Search" at bounding box center [55, 386] width 34 height 12
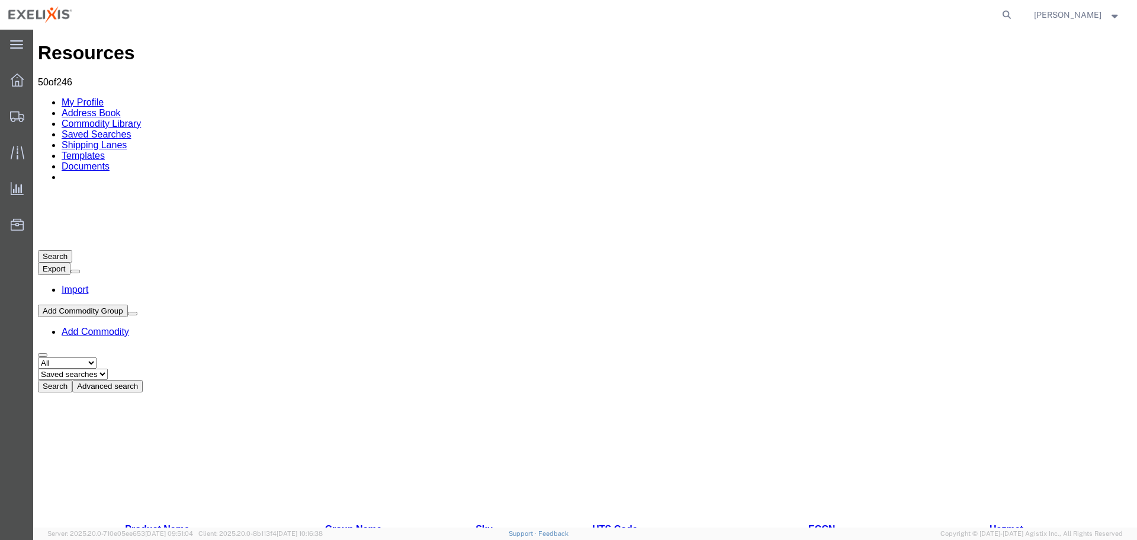
click at [143, 380] on button "Advanced search" at bounding box center [107, 386] width 70 height 12
click at [476, 524] on link "Sku" at bounding box center [484, 529] width 17 height 10
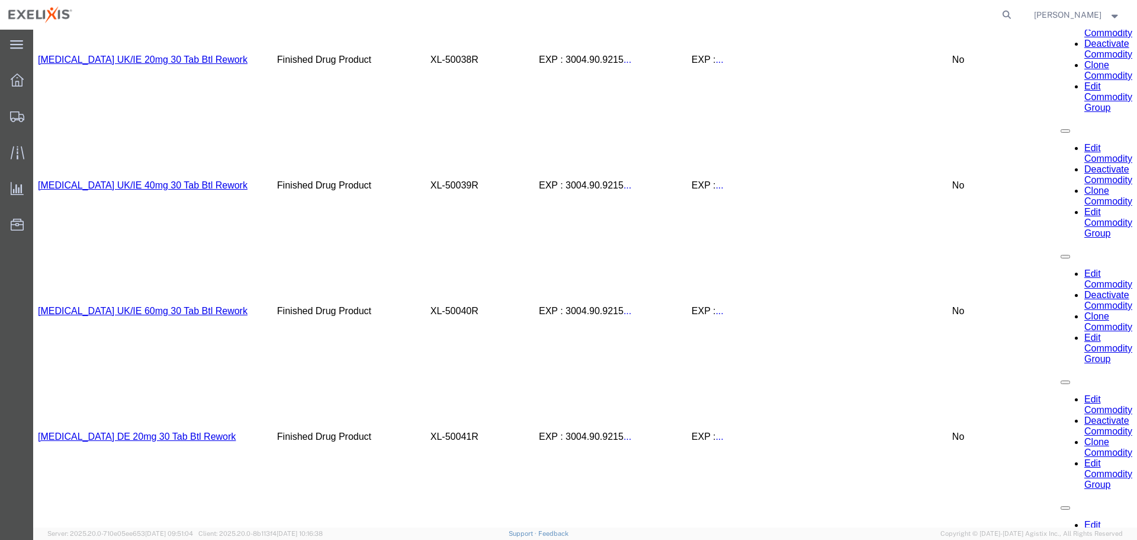
scroll to position [3070, 0]
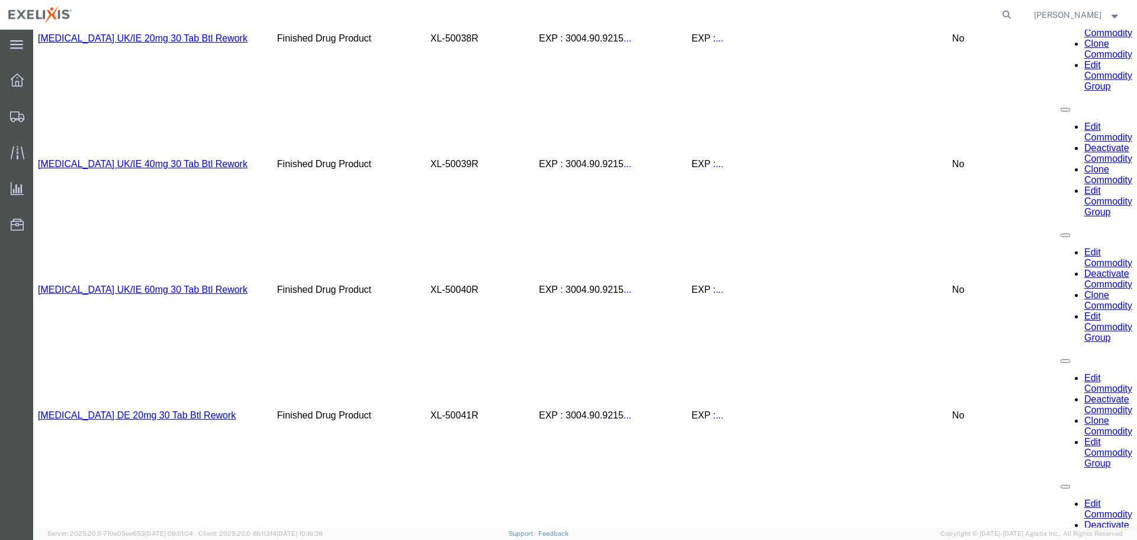
drag, startPoint x: 366, startPoint y: 438, endPoint x: 274, endPoint y: 438, distance: 91.8
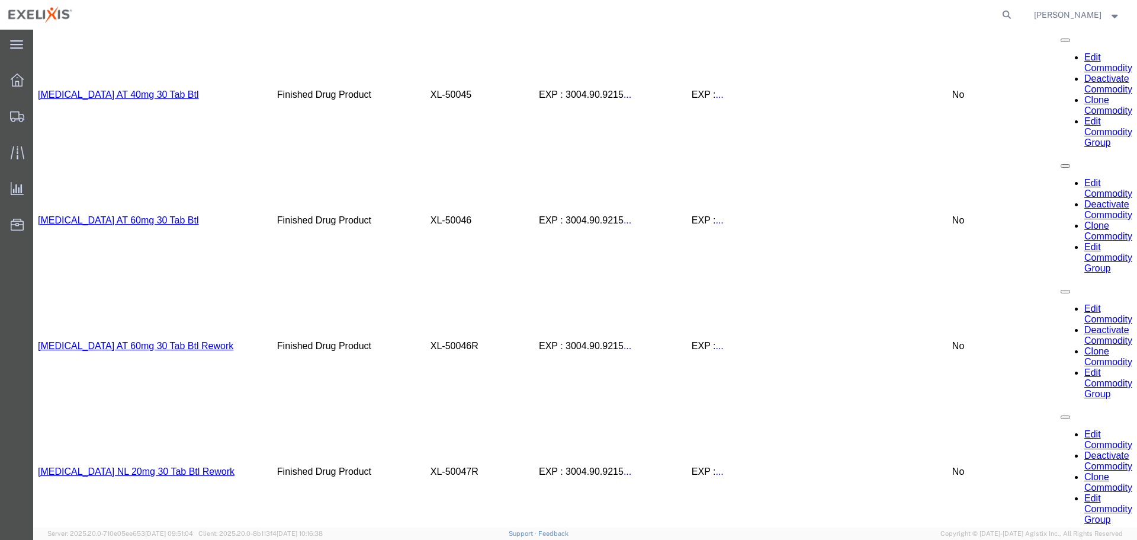
scroll to position [3899, 0]
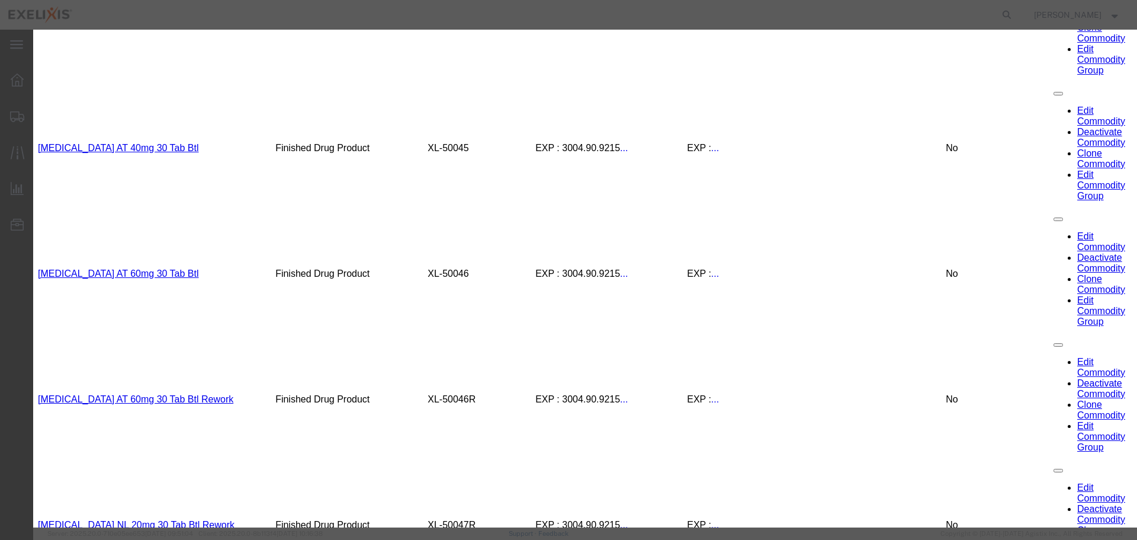
scroll to position [3840, 0]
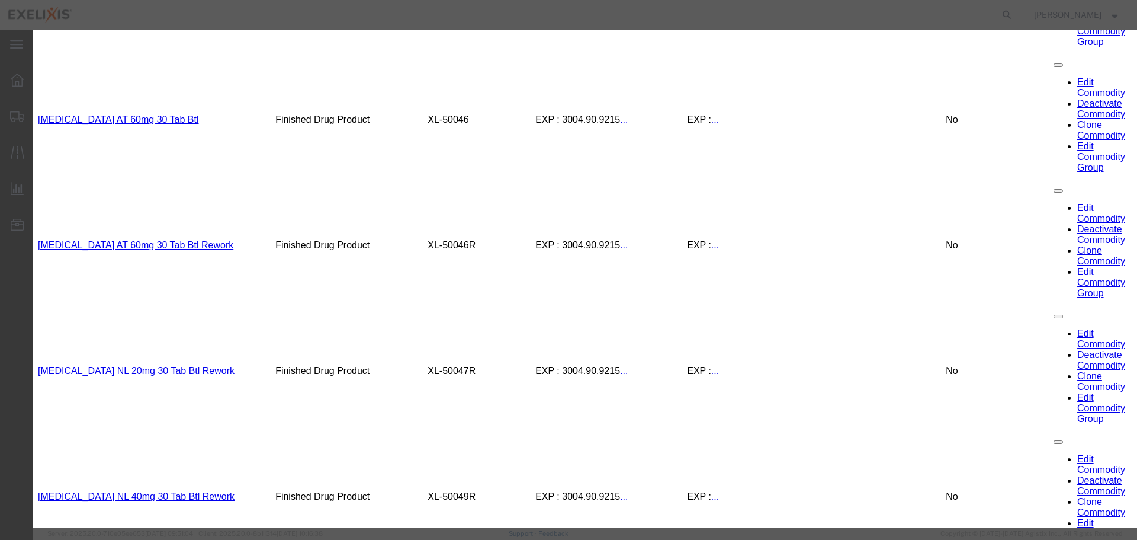
scroll to position [4018, 0]
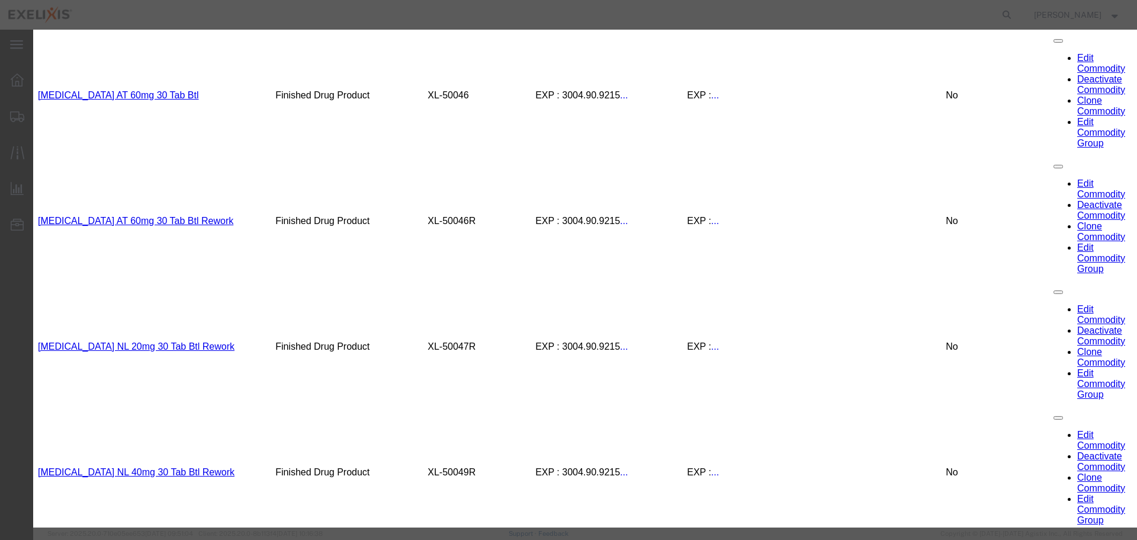
select select "1609"
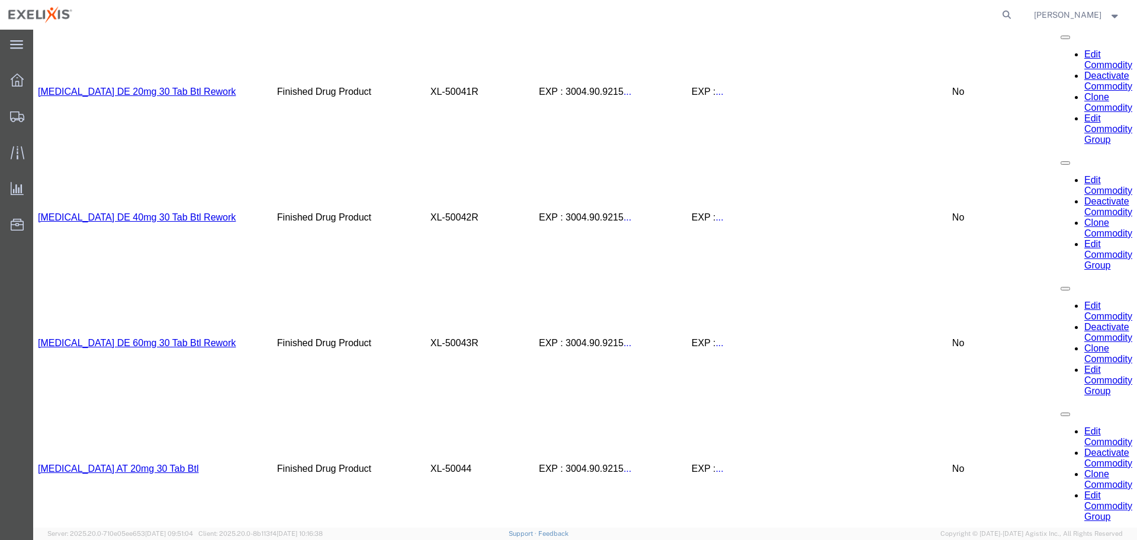
scroll to position [3366, 0]
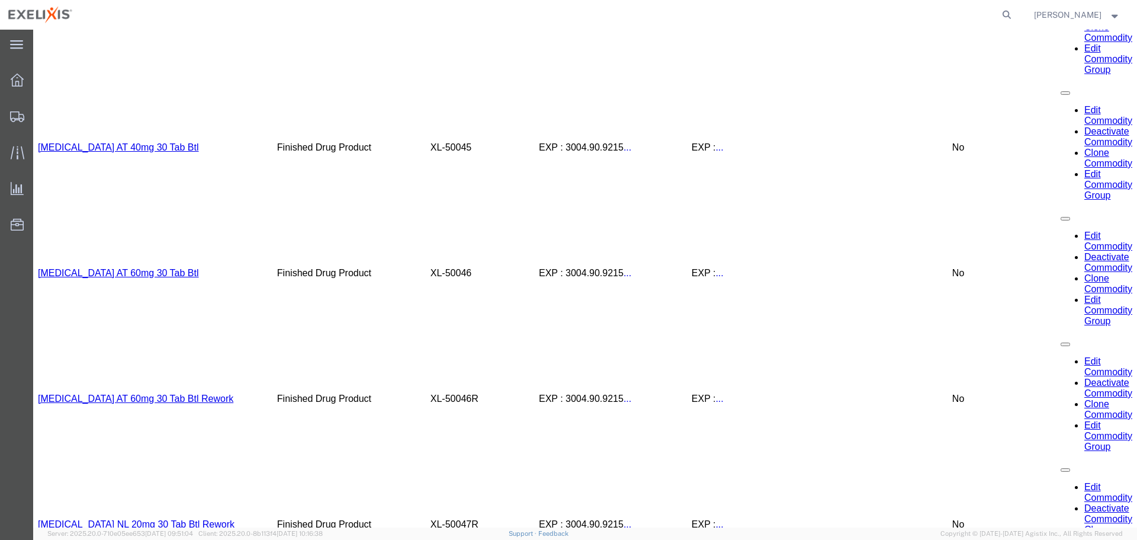
scroll to position [3899, 0]
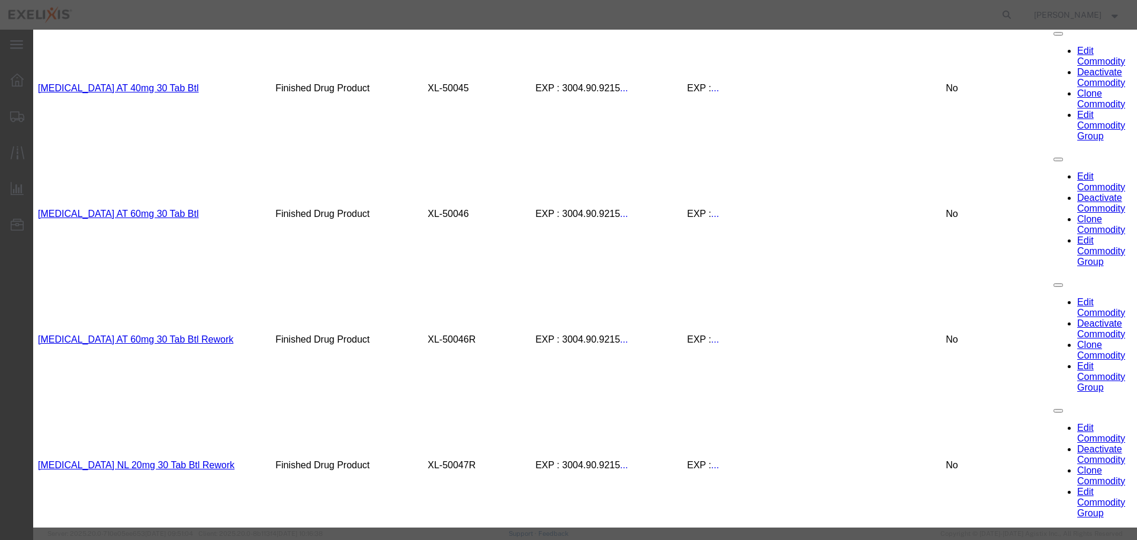
scroll to position [375, 0]
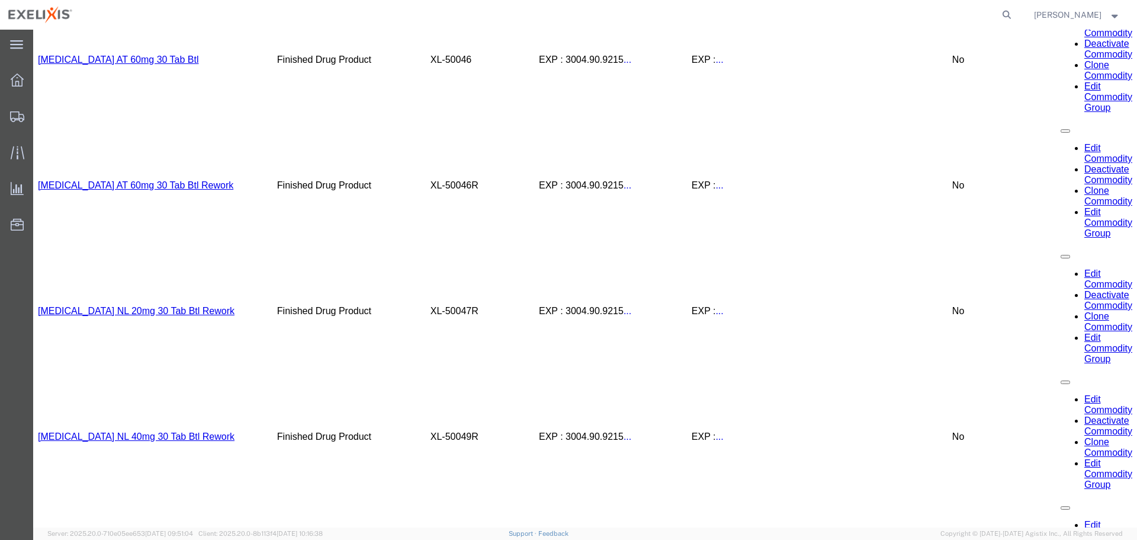
scroll to position [4077, 0]
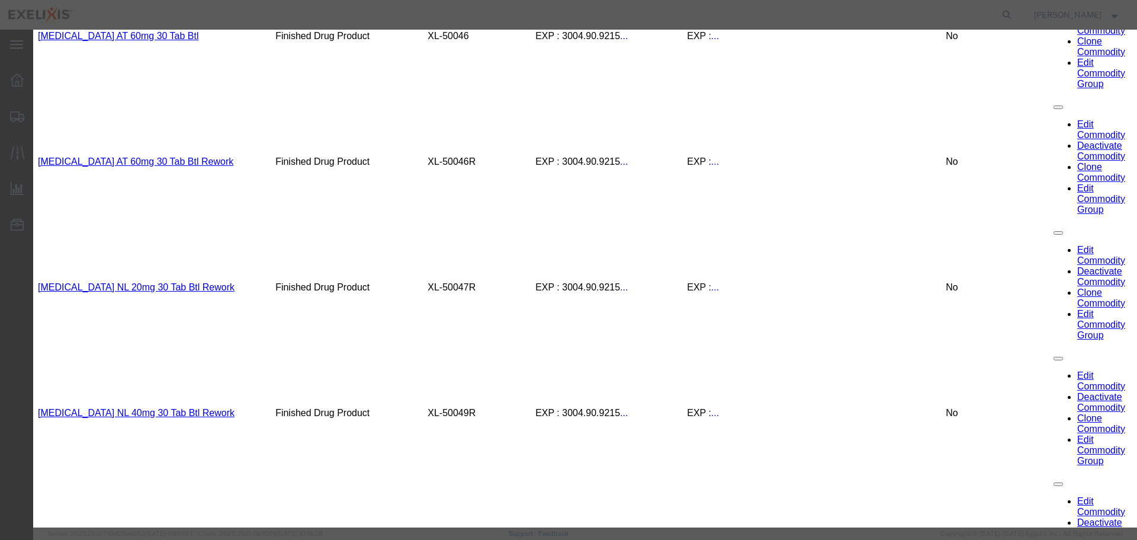
scroll to position [256, 0]
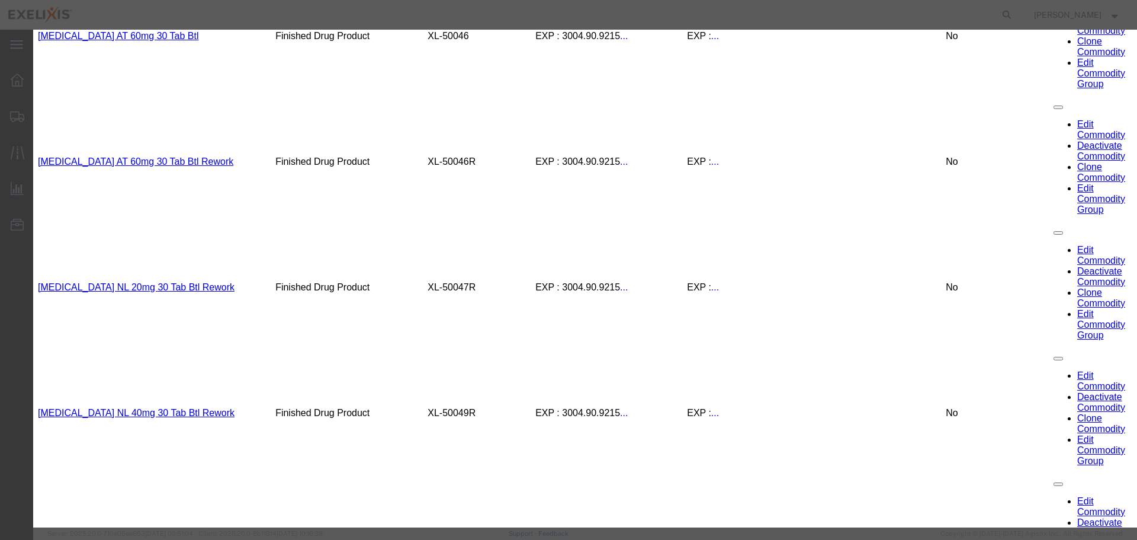
scroll to position [674, 0]
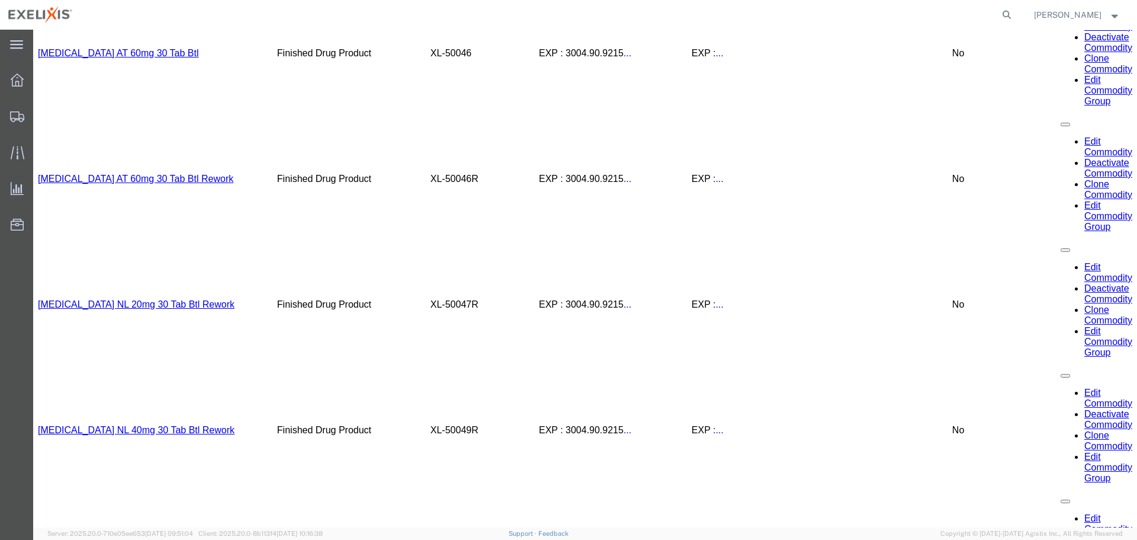
scroll to position [4056, 0]
